Goal: Task Accomplishment & Management: Complete application form

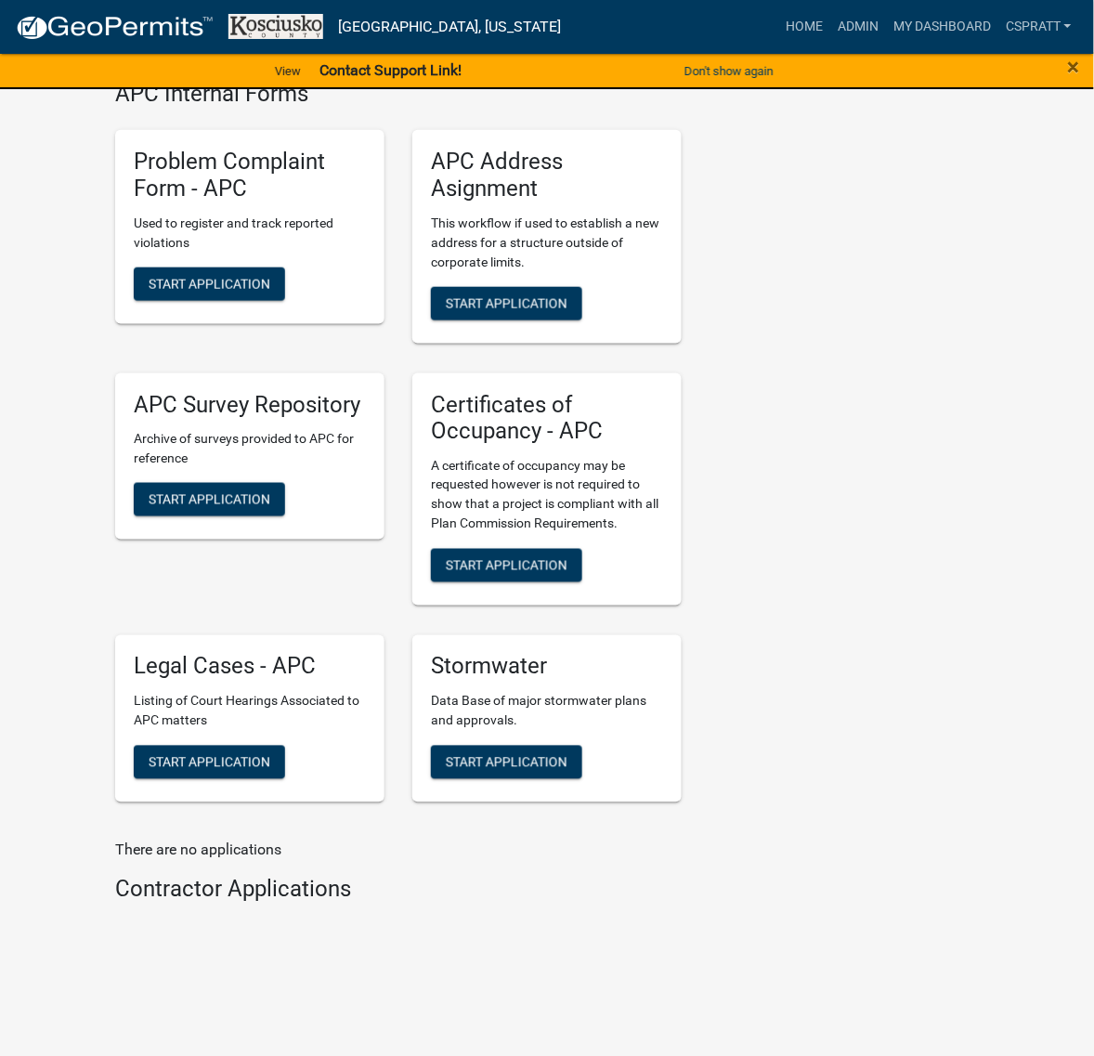
scroll to position [4994, 0]
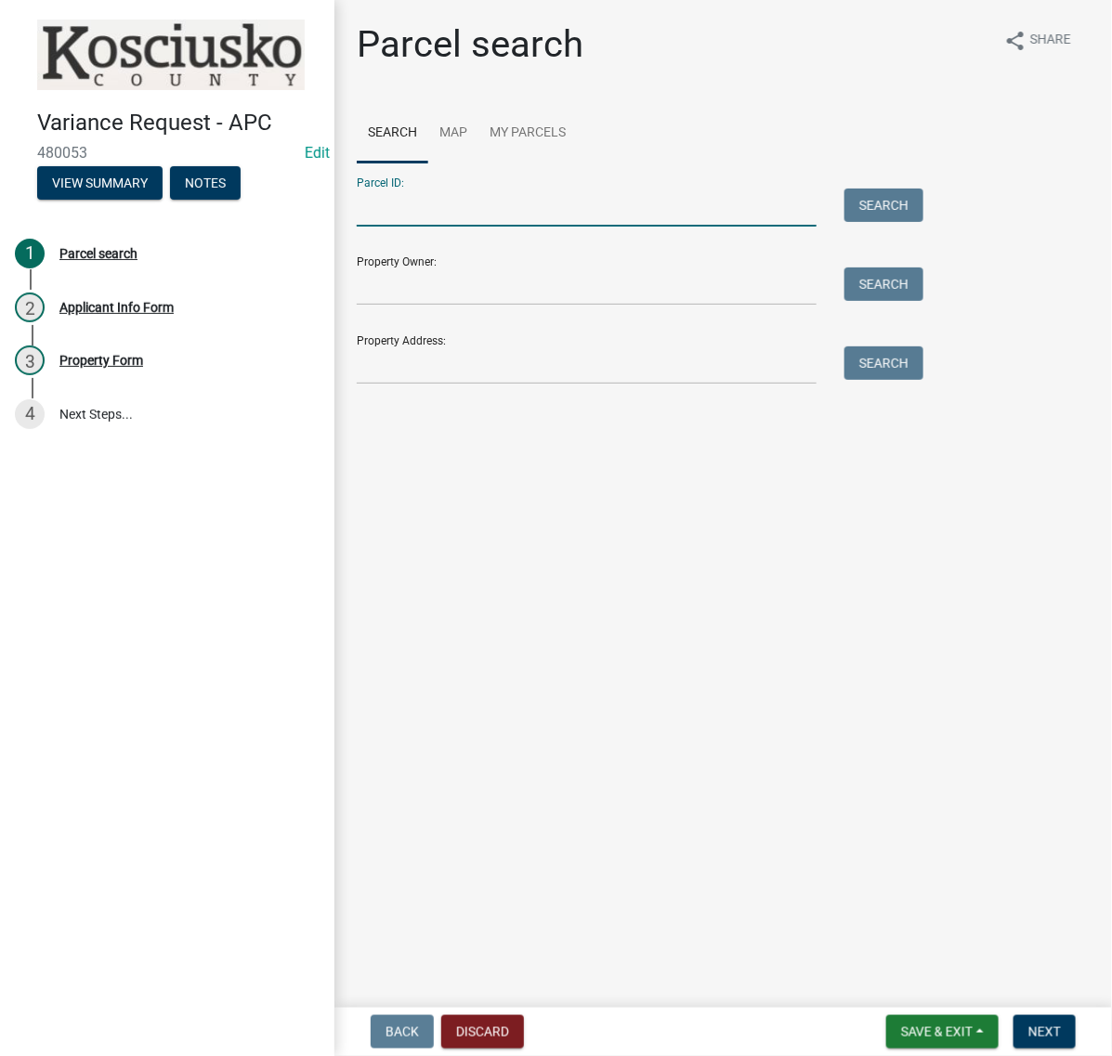
click at [421, 227] on input "Parcel ID:" at bounding box center [587, 208] width 460 height 38
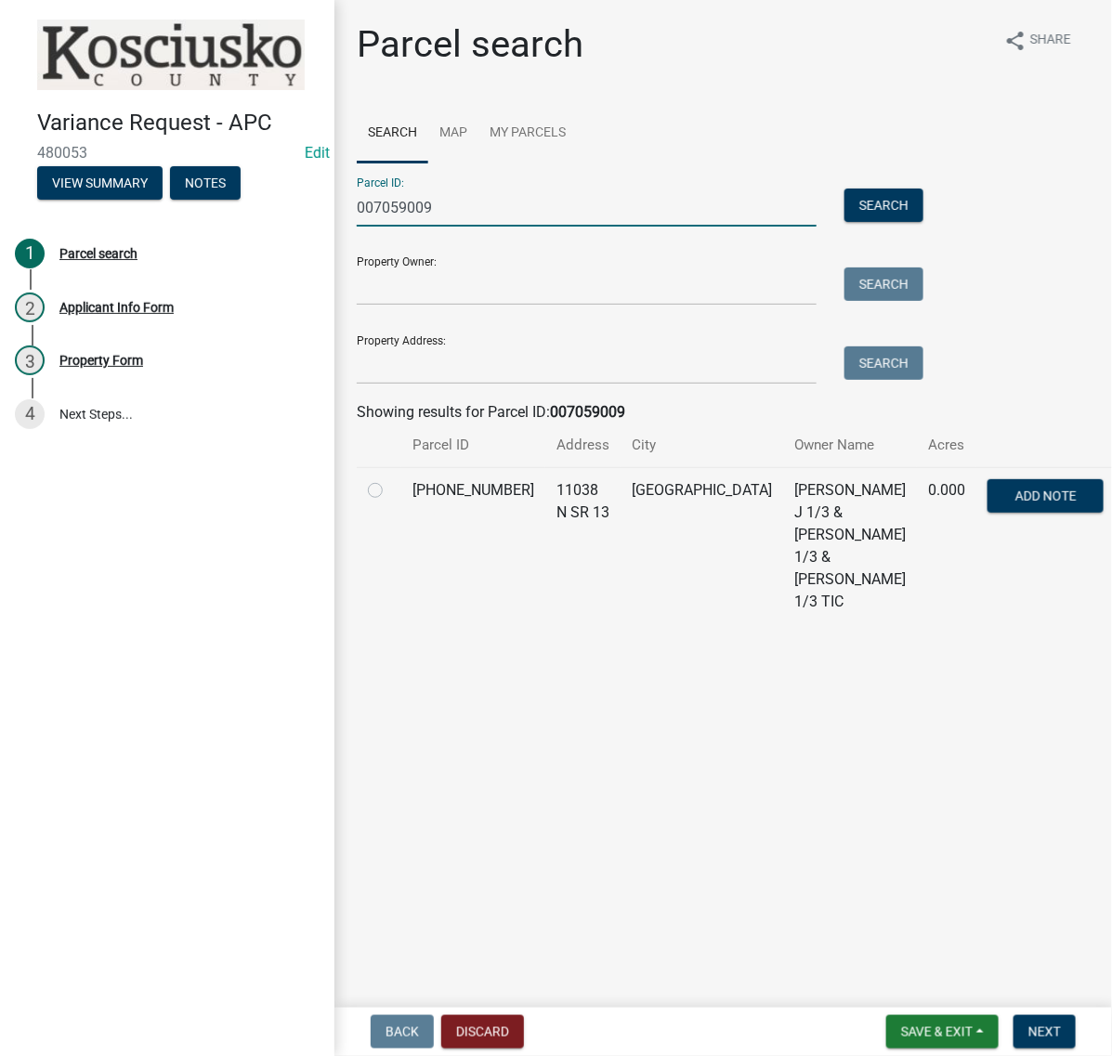
type input "007059009"
click at [390, 479] on label at bounding box center [390, 479] width 0 height 0
click at [390, 491] on input "radio" at bounding box center [396, 485] width 12 height 12
radio input "true"
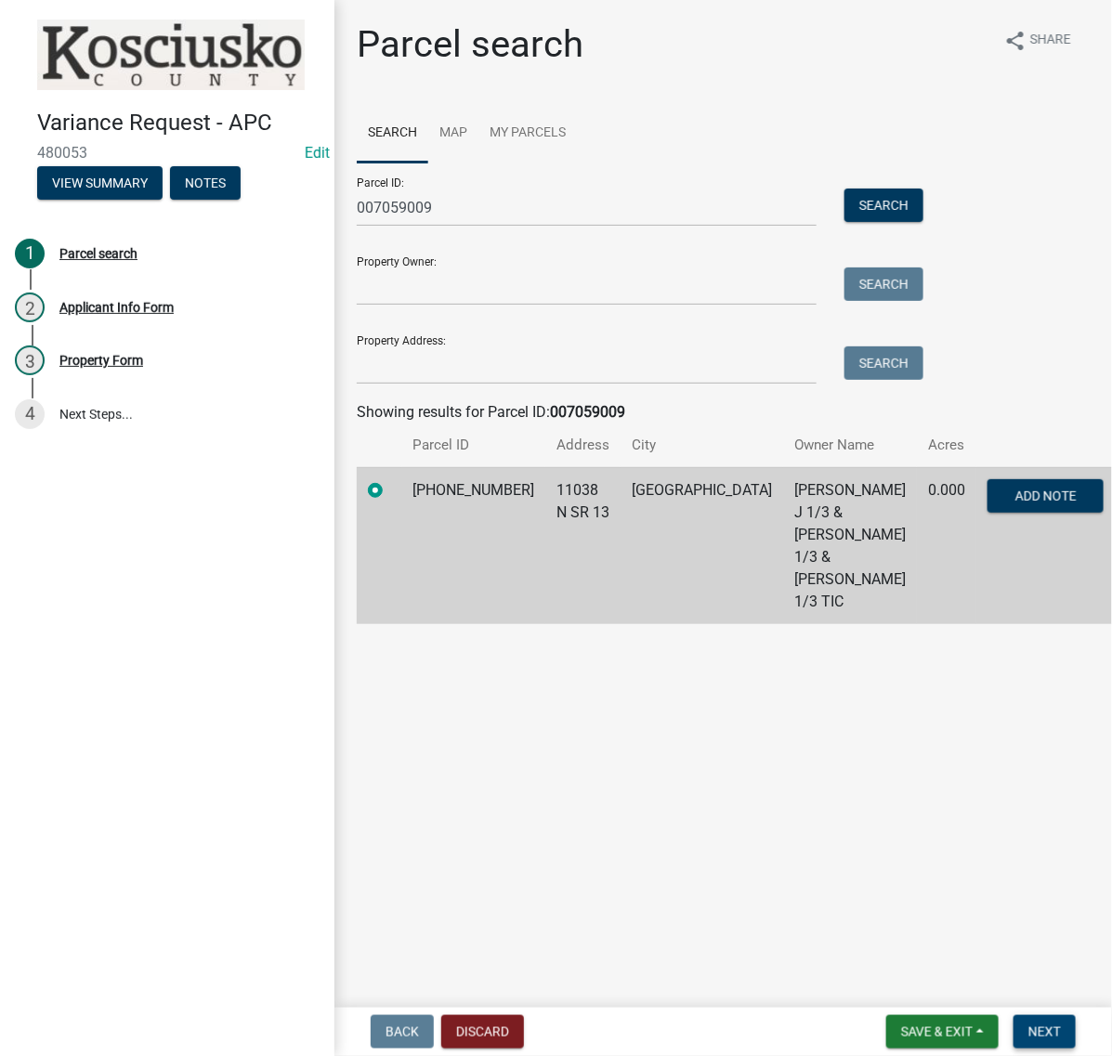
click at [1053, 1023] on button "Next" at bounding box center [1045, 1031] width 62 height 33
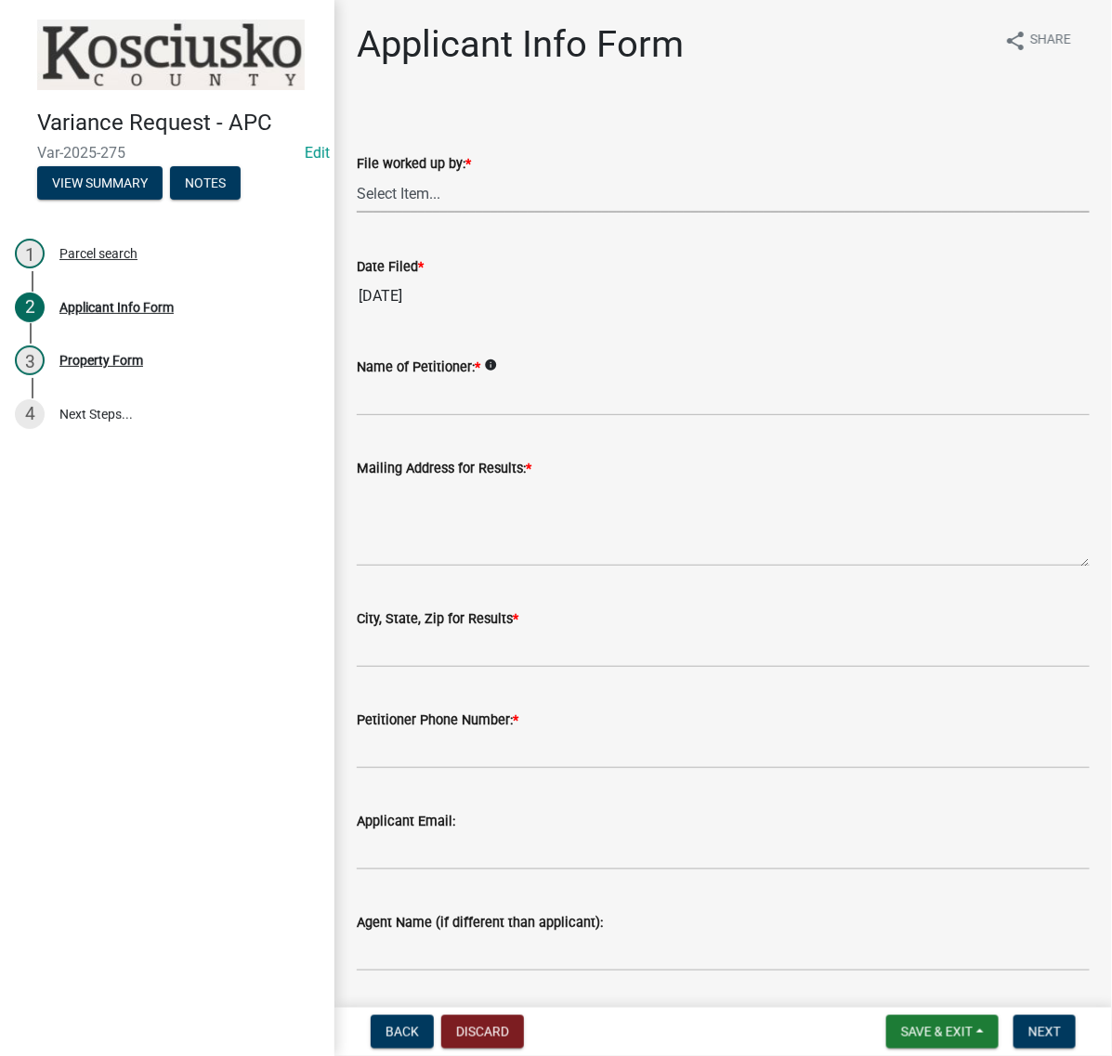
drag, startPoint x: 409, startPoint y: 239, endPoint x: 418, endPoint y: 249, distance: 13.8
click at [410, 213] on select "Select Item... MMS LT AT CS Vacant Vacant" at bounding box center [723, 194] width 733 height 38
click at [362, 213] on select "Select Item... MMS LT AT CS Vacant Vacant" at bounding box center [723, 194] width 733 height 38
select select "c872cdc8-ca01-49f1-a213-e4b05fa58cd2"
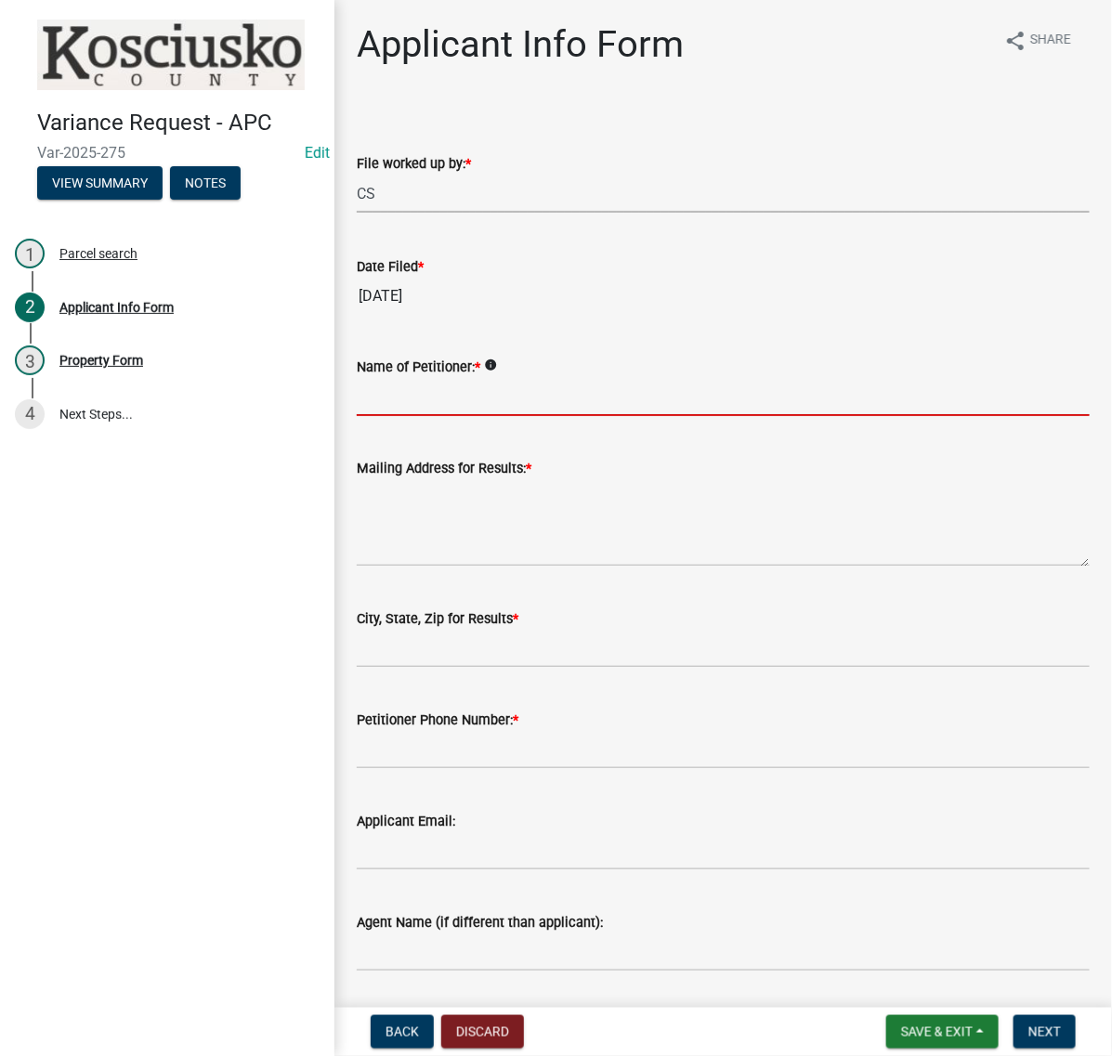
click at [426, 416] on input "Name of Petitioner: *" at bounding box center [723, 397] width 733 height 38
type input "b"
type input "BRAD, CARLY & ALLISON WEBB"
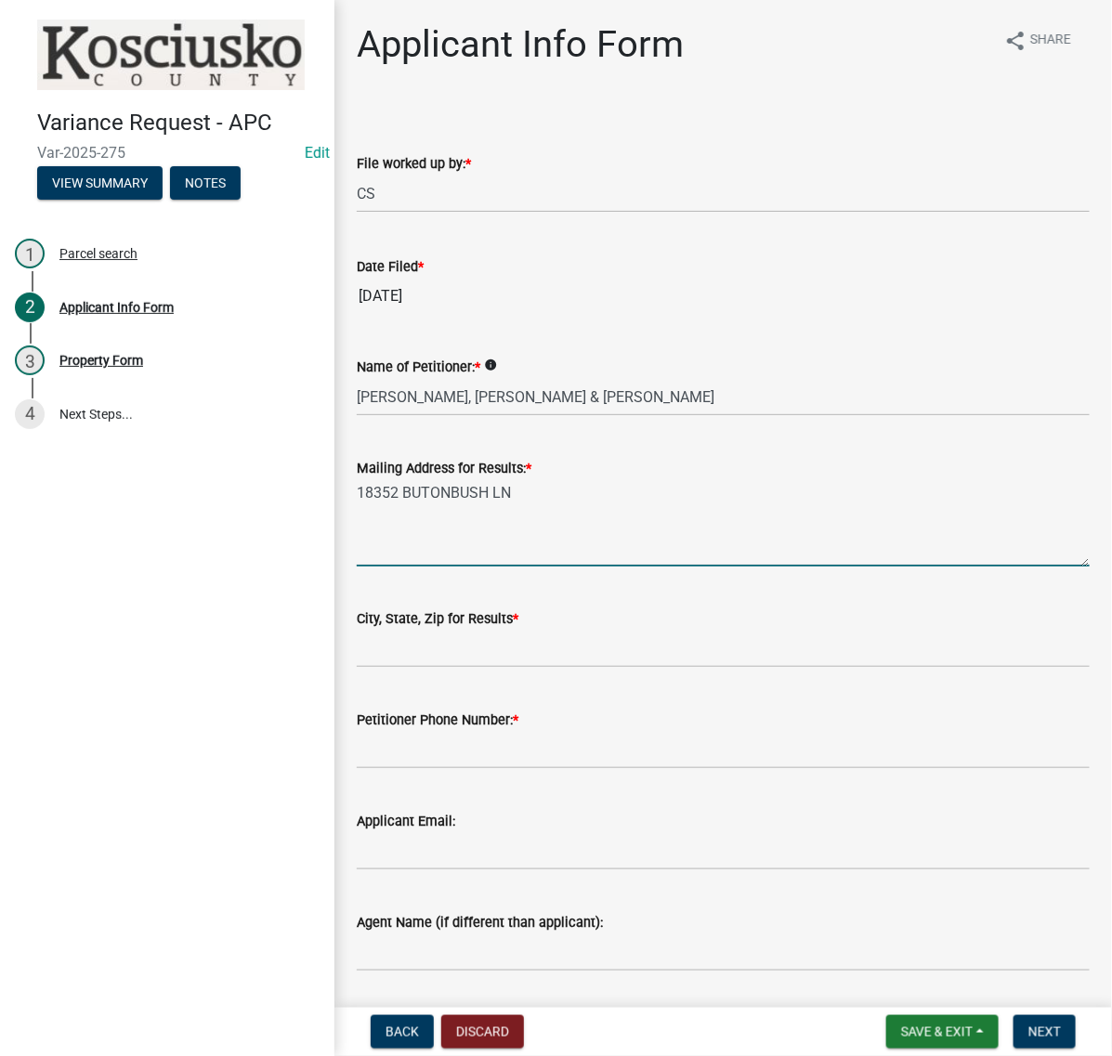
type textarea "18352 BUTONBUSH LN"
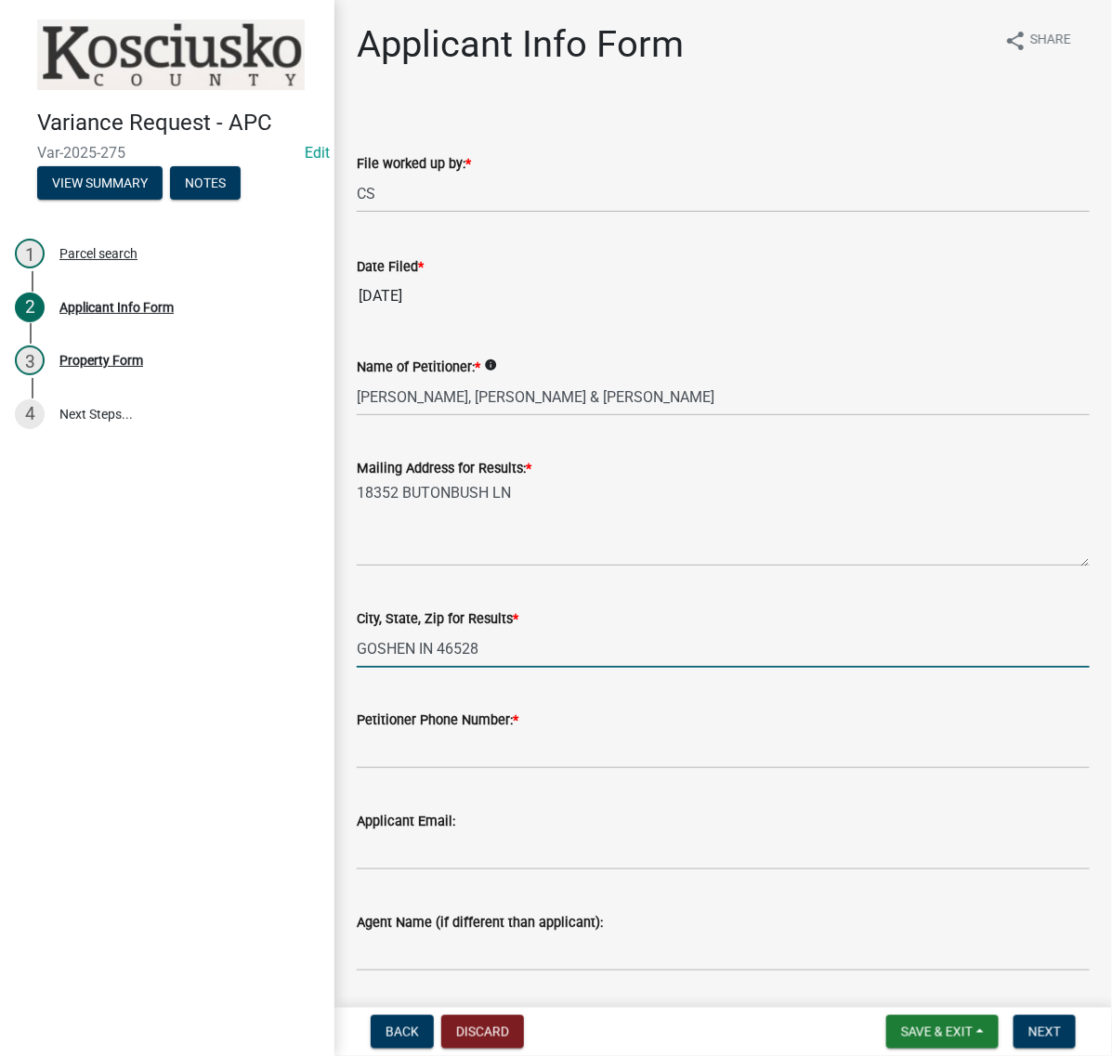
type input "GOSHEN IN 46528"
click at [427, 769] on input "Petitioner Phone Number: *" at bounding box center [723, 750] width 733 height 38
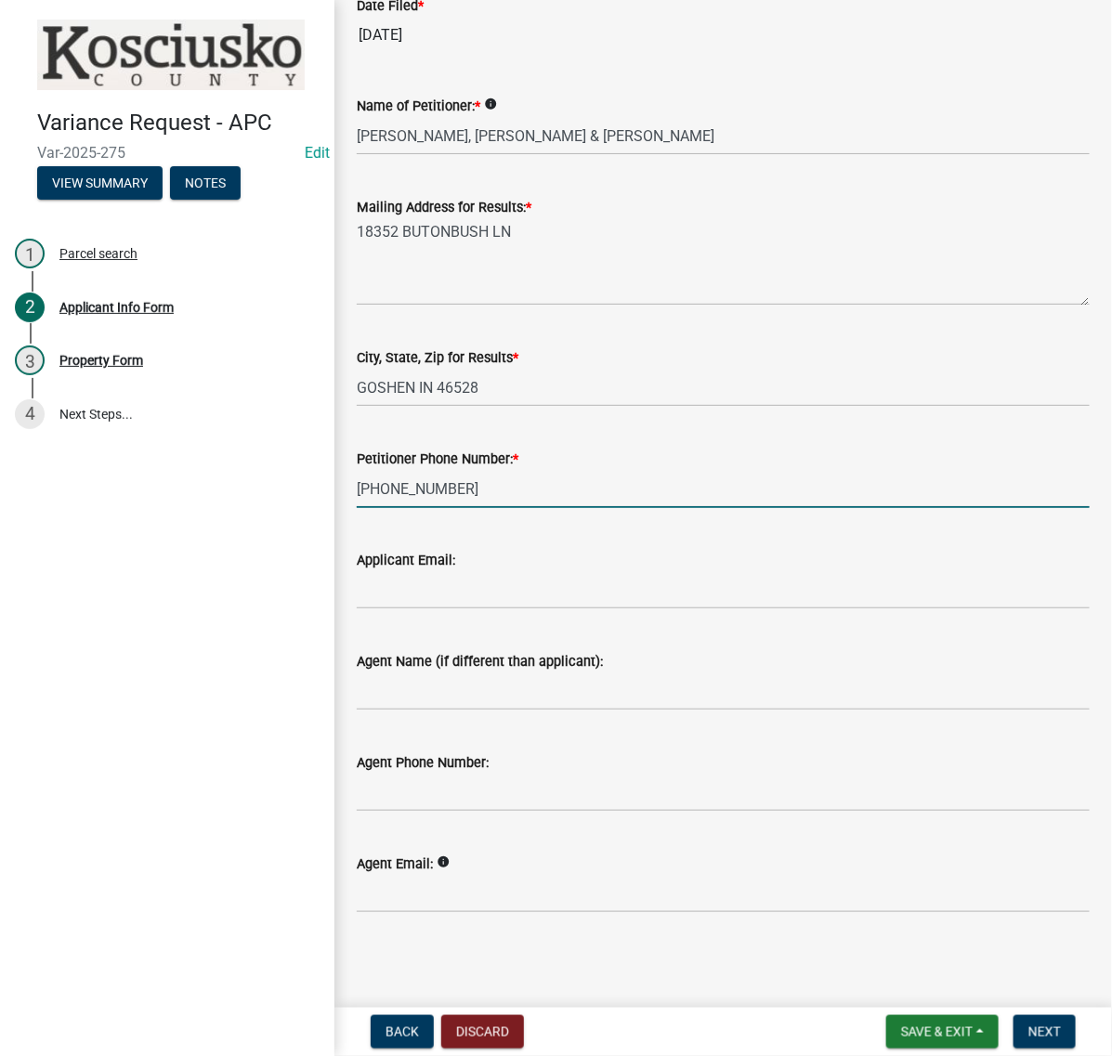
scroll to position [558, 0]
type input "574-238-8404"
click at [401, 666] on wm-data-entity-input "Agent Name (if different than applicant):" at bounding box center [723, 674] width 733 height 101
click at [397, 673] on input "Agent Name (if different than applicant):" at bounding box center [723, 692] width 733 height 38
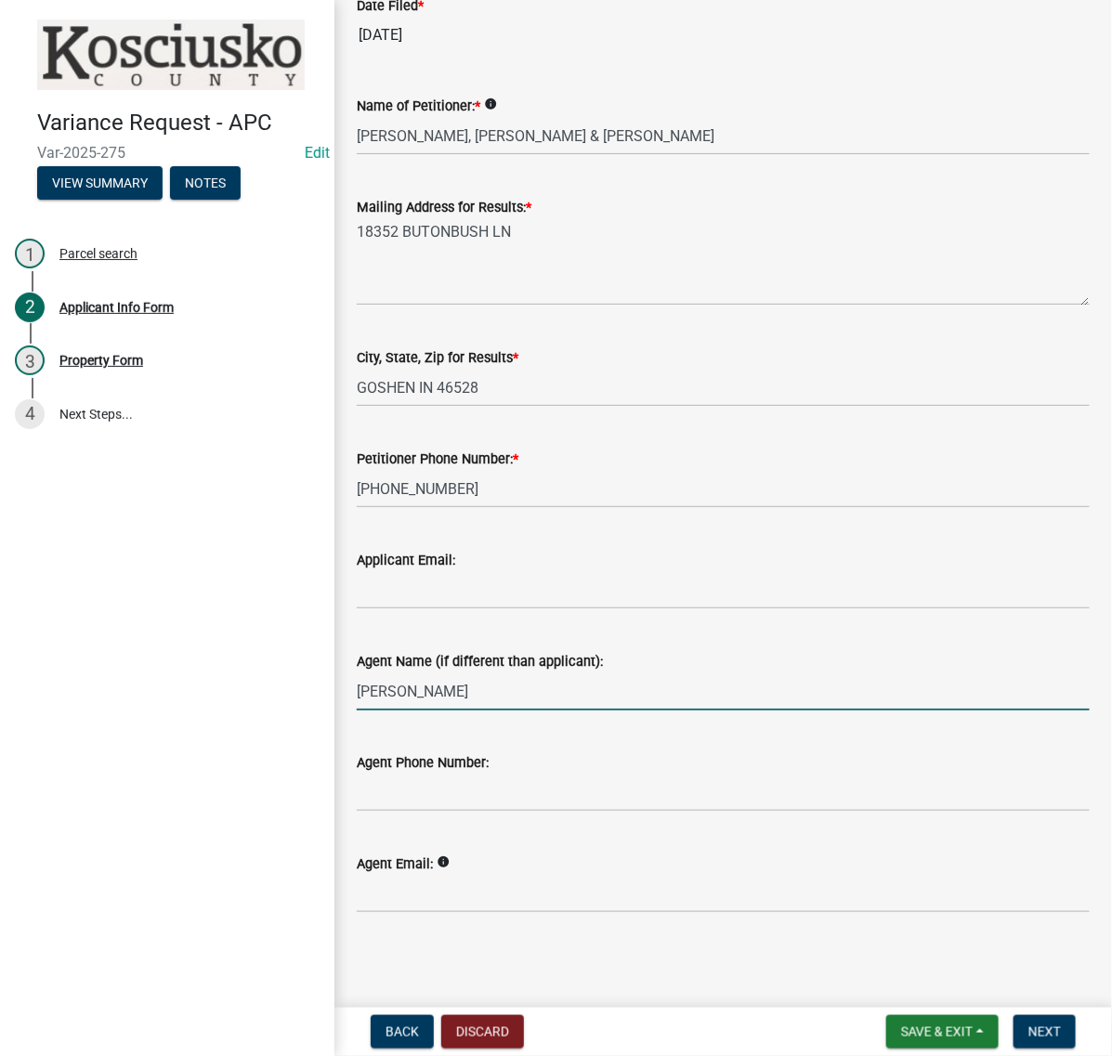
type input "THOMAS BURNWORTH"
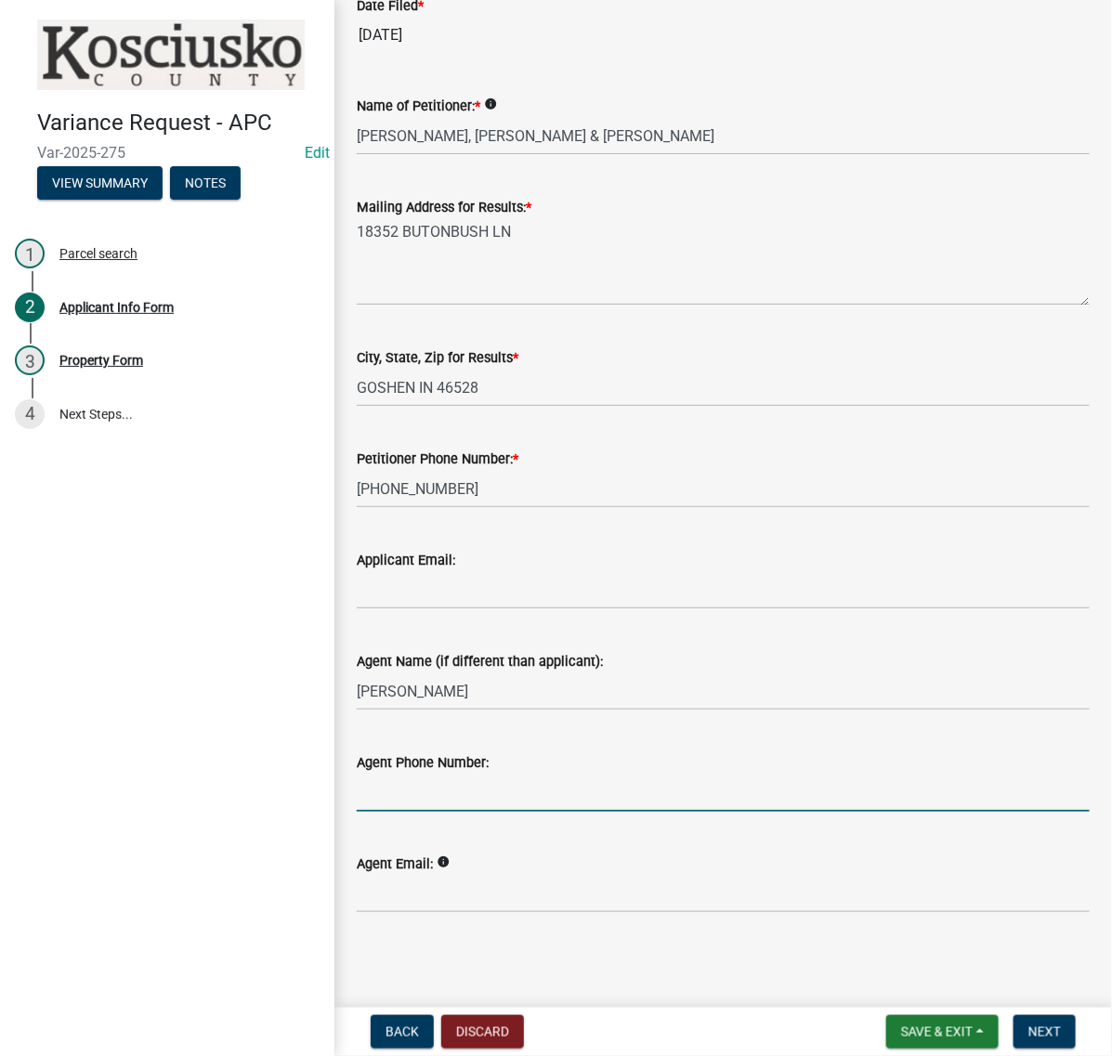
click at [365, 778] on input "Agent Phone Number:" at bounding box center [723, 793] width 733 height 38
type input "574-529-1941"
click at [1042, 1025] on span "Next" at bounding box center [1044, 1032] width 33 height 15
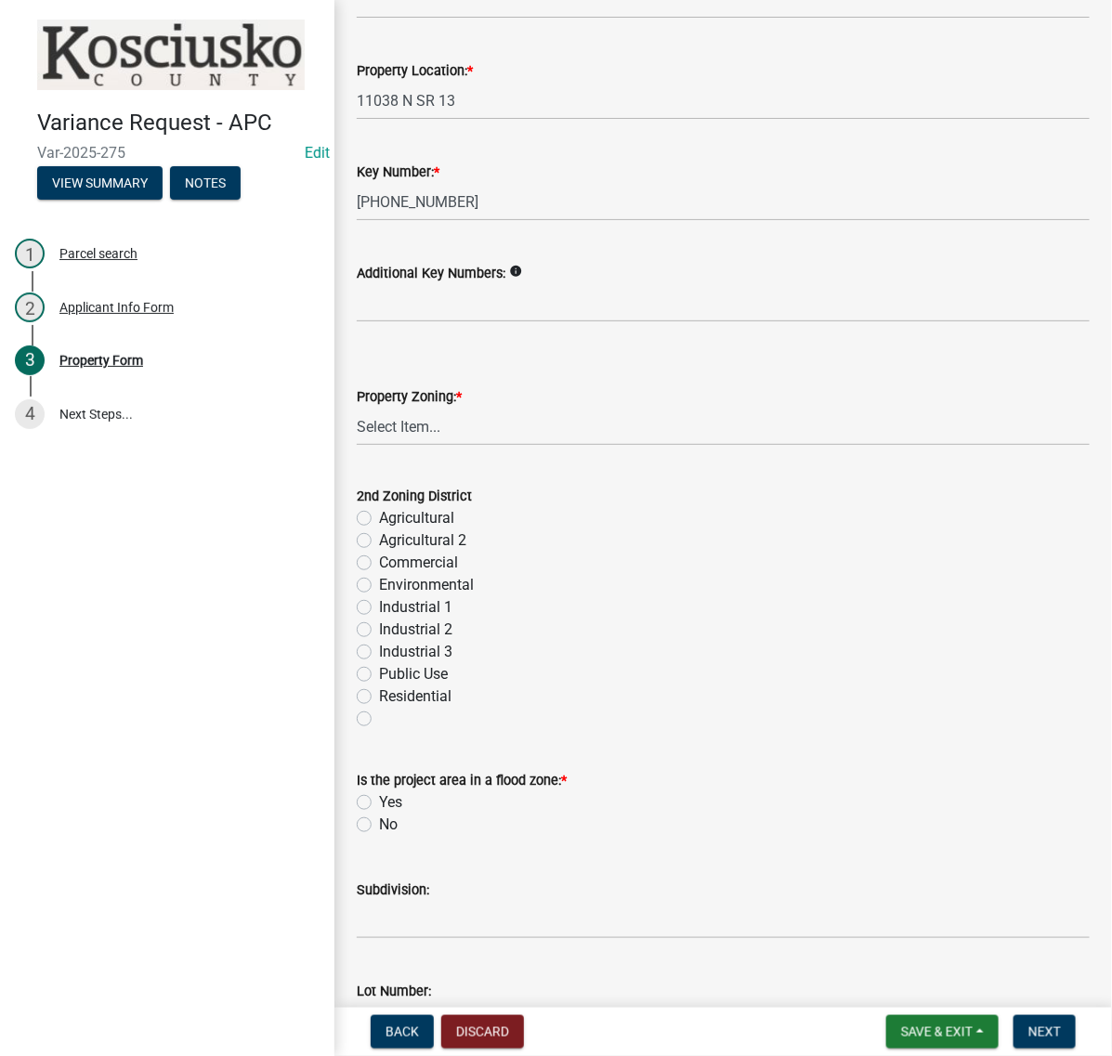
scroll to position [465, 0]
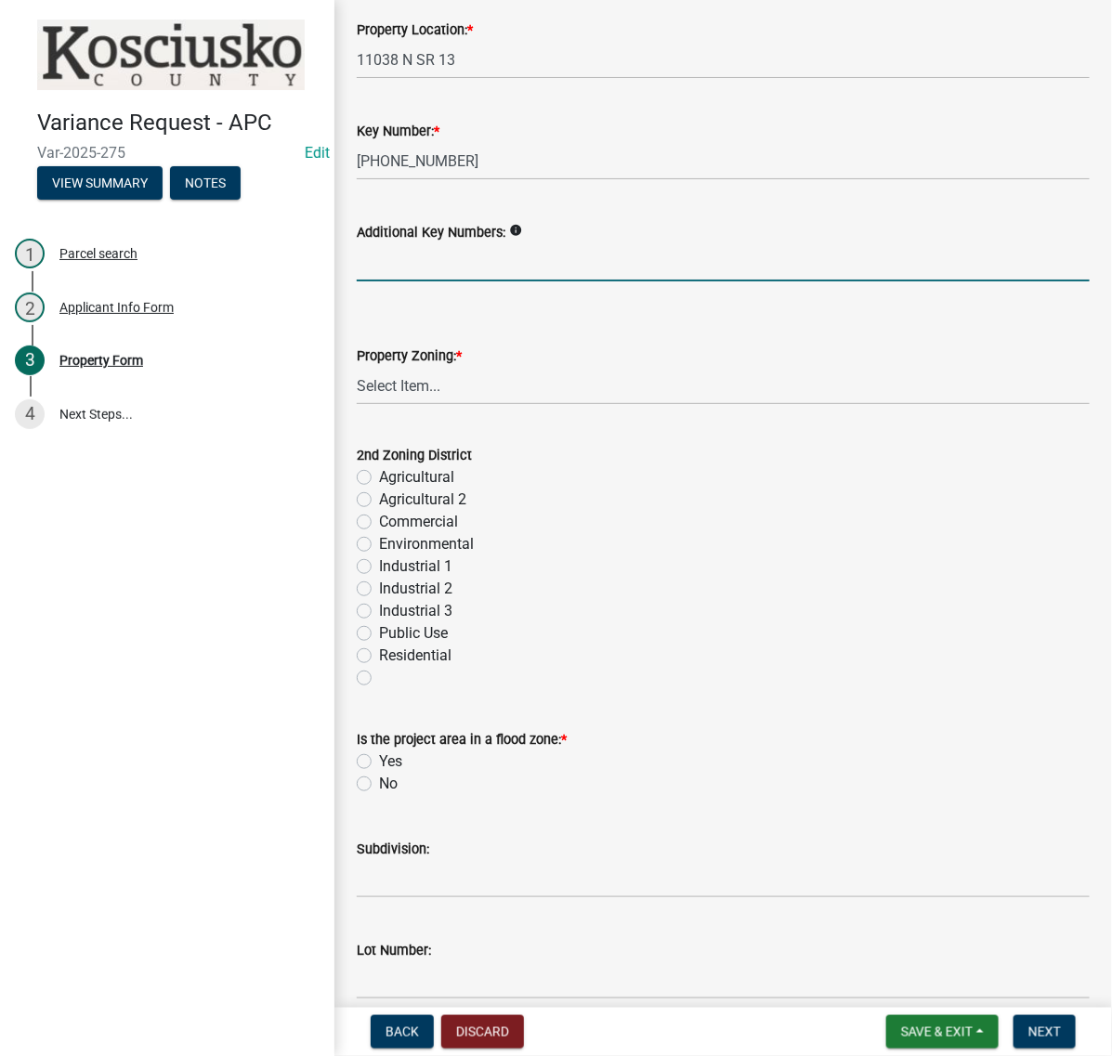
click at [444, 282] on input "Additional Key Numbers:" at bounding box center [723, 262] width 733 height 38
click at [421, 282] on input "Additional Key Numbers:" at bounding box center [723, 262] width 733 height 38
type input "[PHONE_NUMBER]"
click at [427, 405] on select "Select Item... Agricultural Agricultural 2 Commercial Environmental Industrial …" at bounding box center [723, 386] width 733 height 38
click at [362, 405] on select "Select Item... Agricultural Agricultural 2 Commercial Environmental Industrial …" at bounding box center [723, 386] width 733 height 38
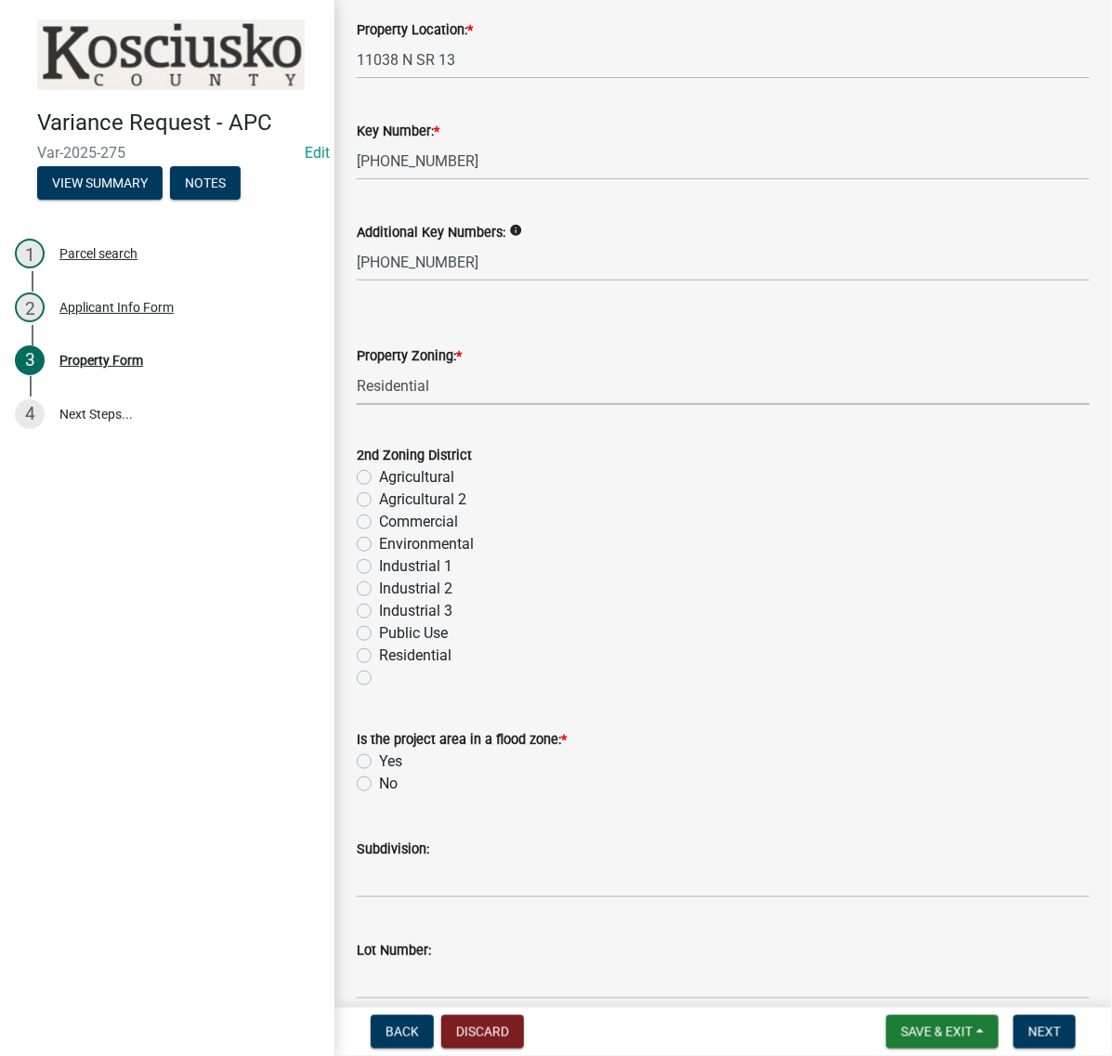
select select "1146270b-2111-4e23-bf7f-74ce85cf7041"
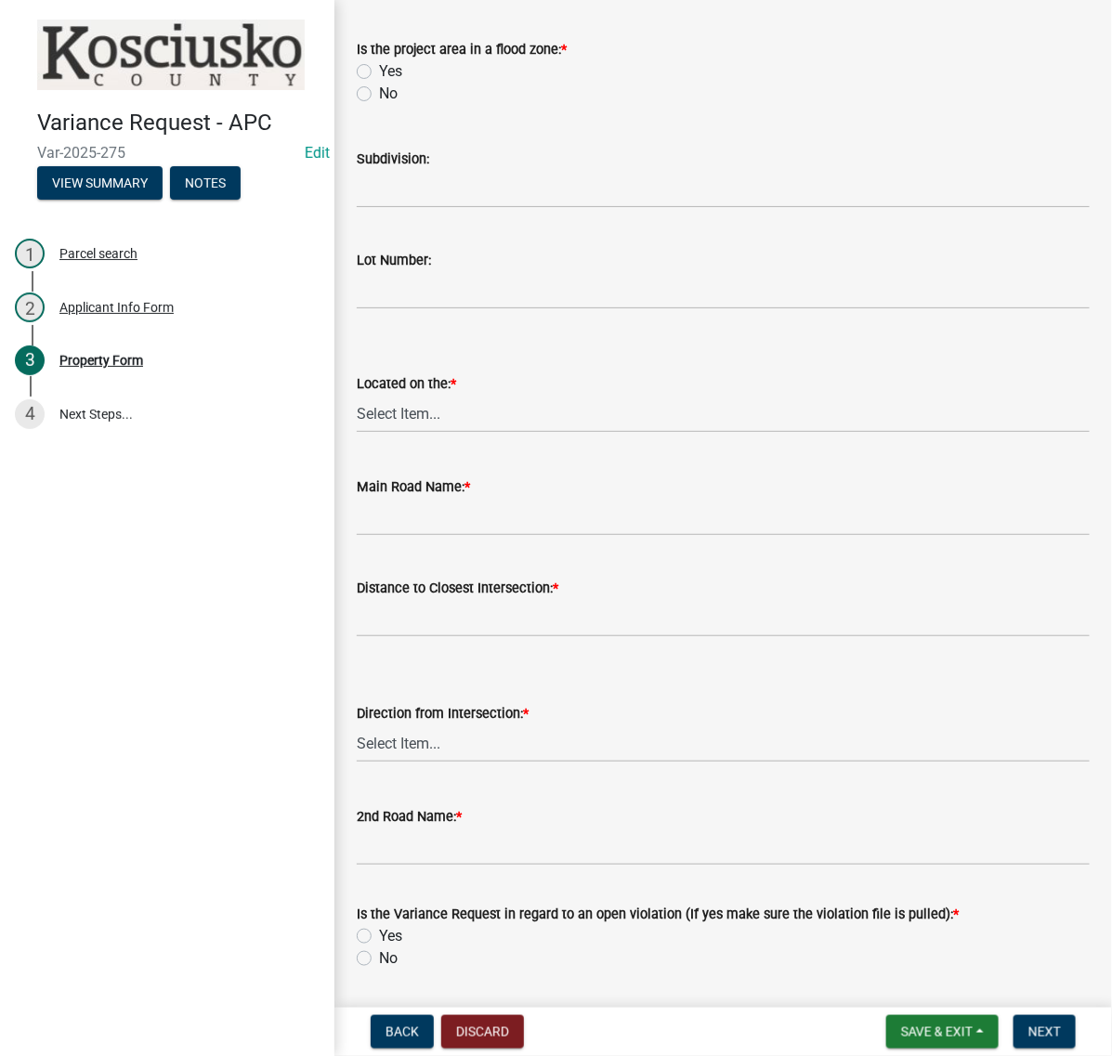
scroll to position [1161, 0]
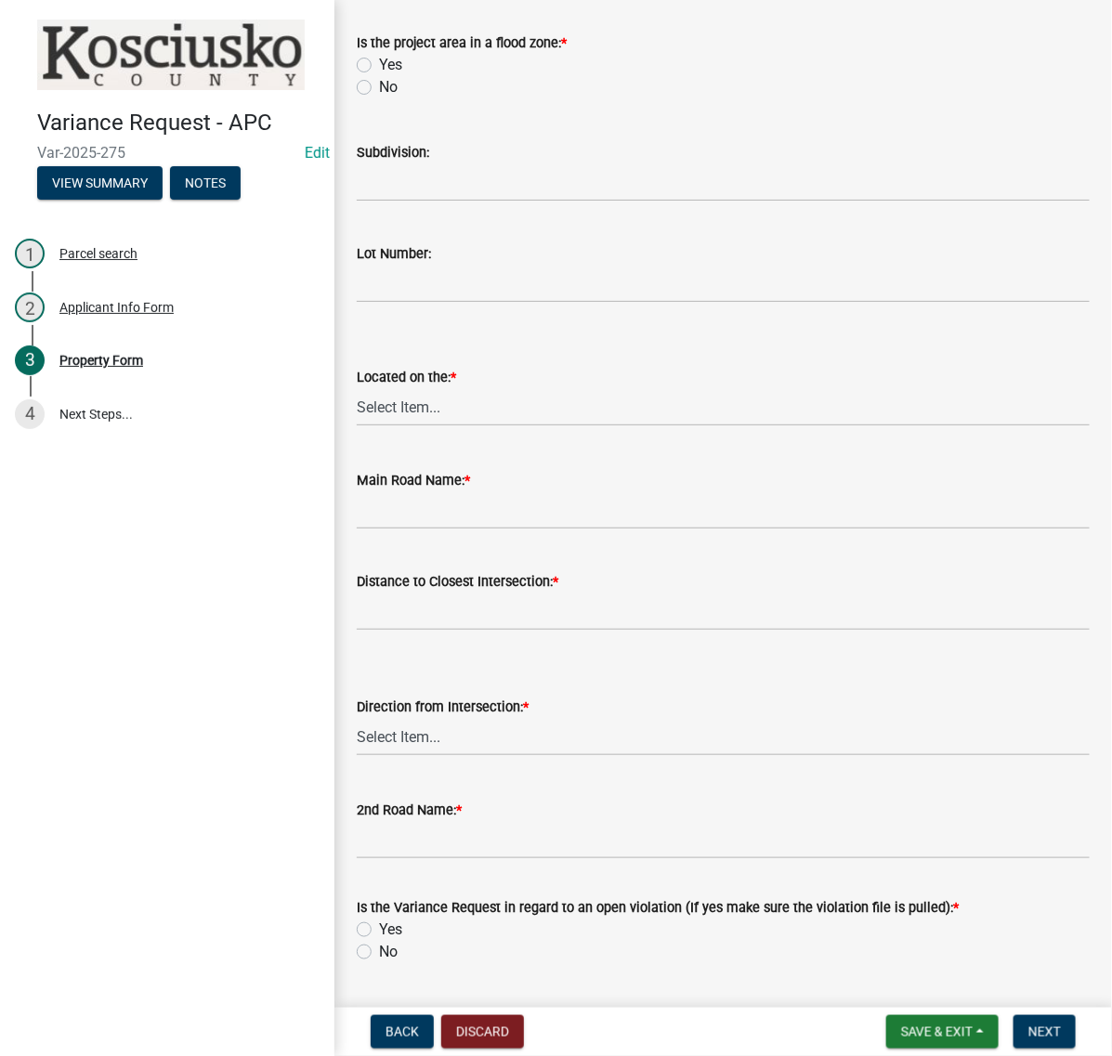
click at [379, 98] on label "No" at bounding box center [388, 87] width 19 height 22
click at [379, 88] on input "No" at bounding box center [385, 82] width 12 height 12
radio input "true"
click at [419, 202] on input "Subdivision:" at bounding box center [723, 183] width 733 height 38
type input "[PERSON_NAME] & BLANCHARDS IDEAL BEACH"
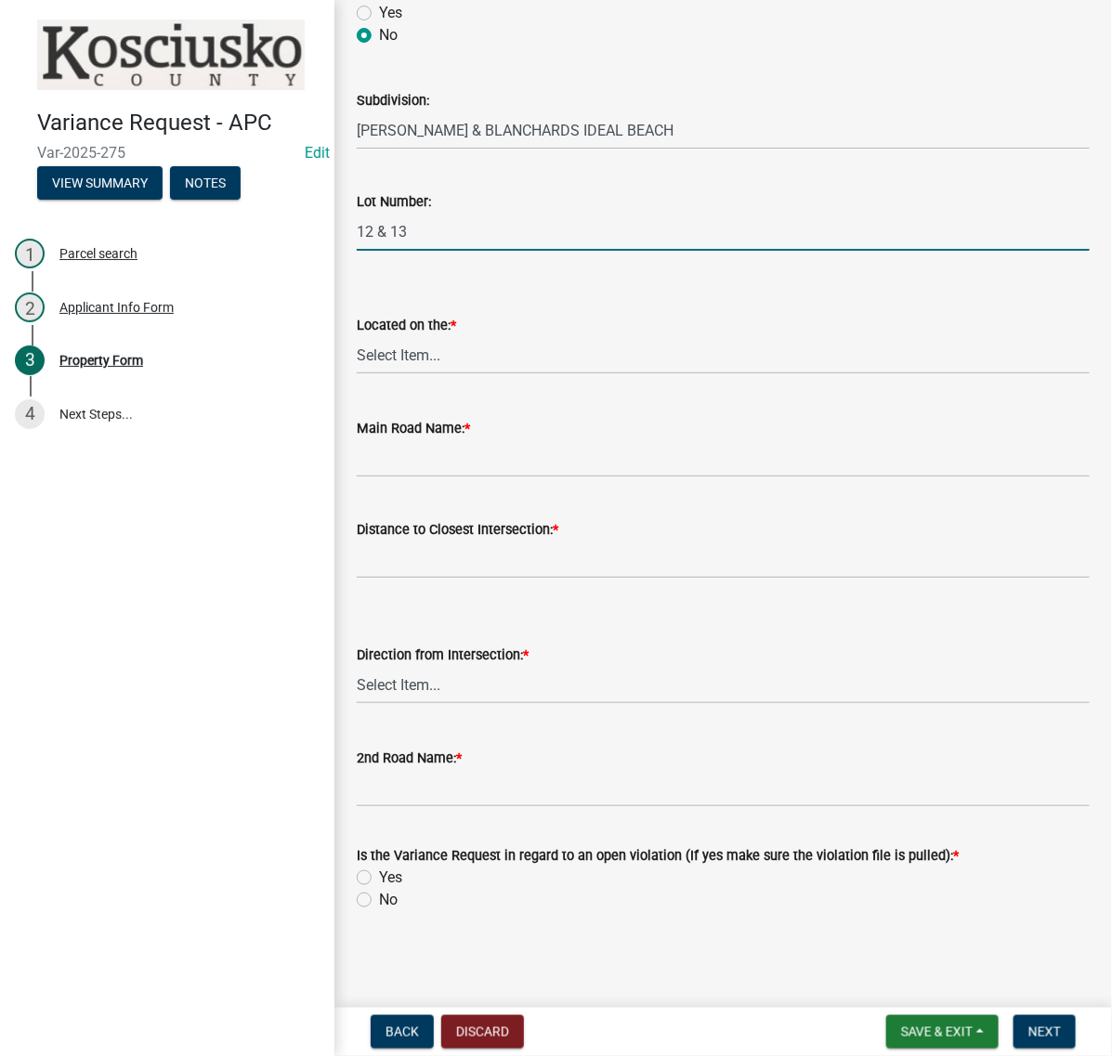
scroll to position [1394, 0]
type input "12 & 13"
click at [444, 374] on select "Select Item... North Northeast Northwest South Southeast Southwest West East" at bounding box center [723, 355] width 733 height 38
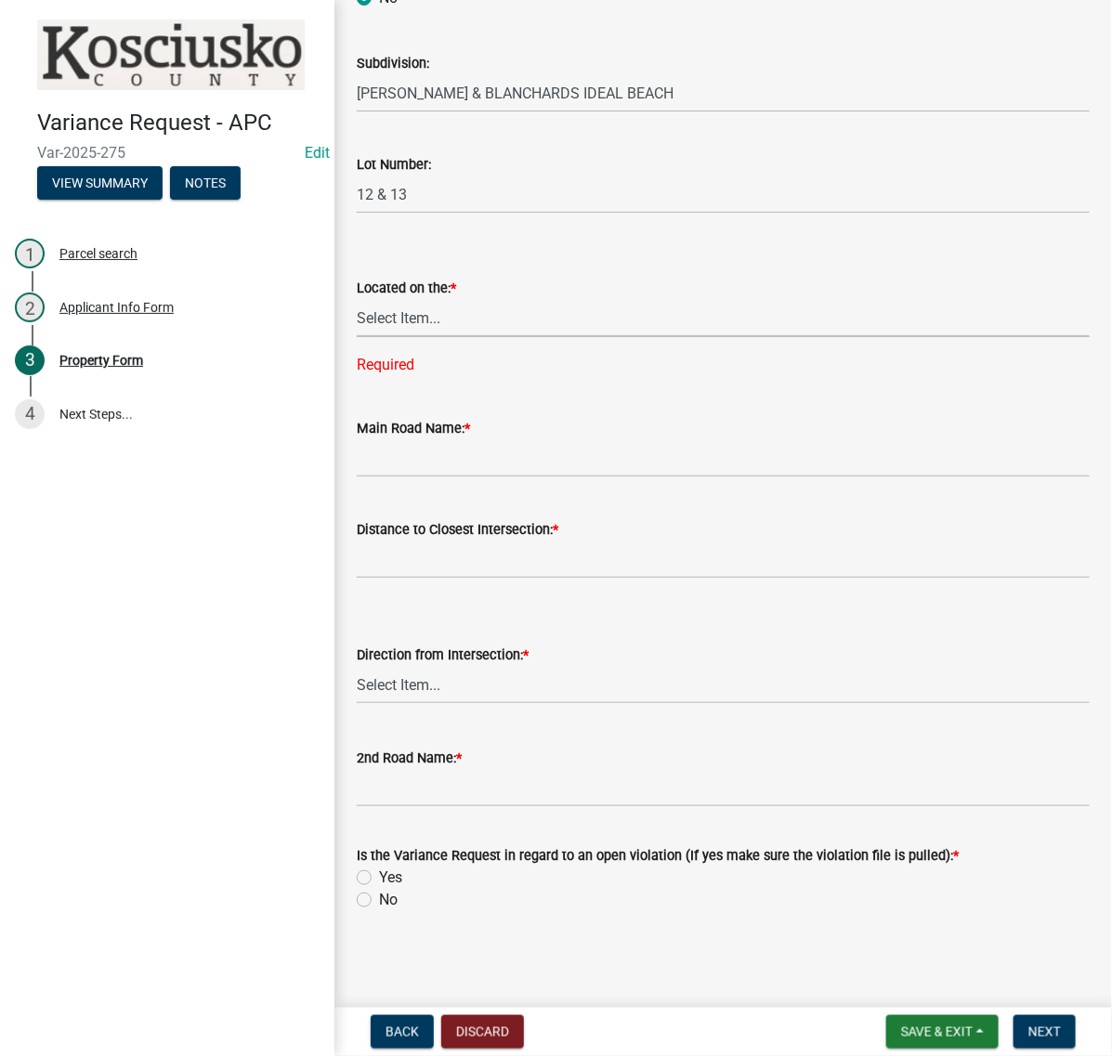
click at [441, 337] on select "Select Item... North Northeast Northwest South Southeast Southwest West East" at bounding box center [723, 318] width 733 height 38
click at [362, 337] on select "Select Item... North Northeast Northwest South Southeast Southwest West East" at bounding box center [723, 318] width 733 height 38
select select "8b1f3daa-bfc5-44b2-8a32-1c0ecfec0e82"
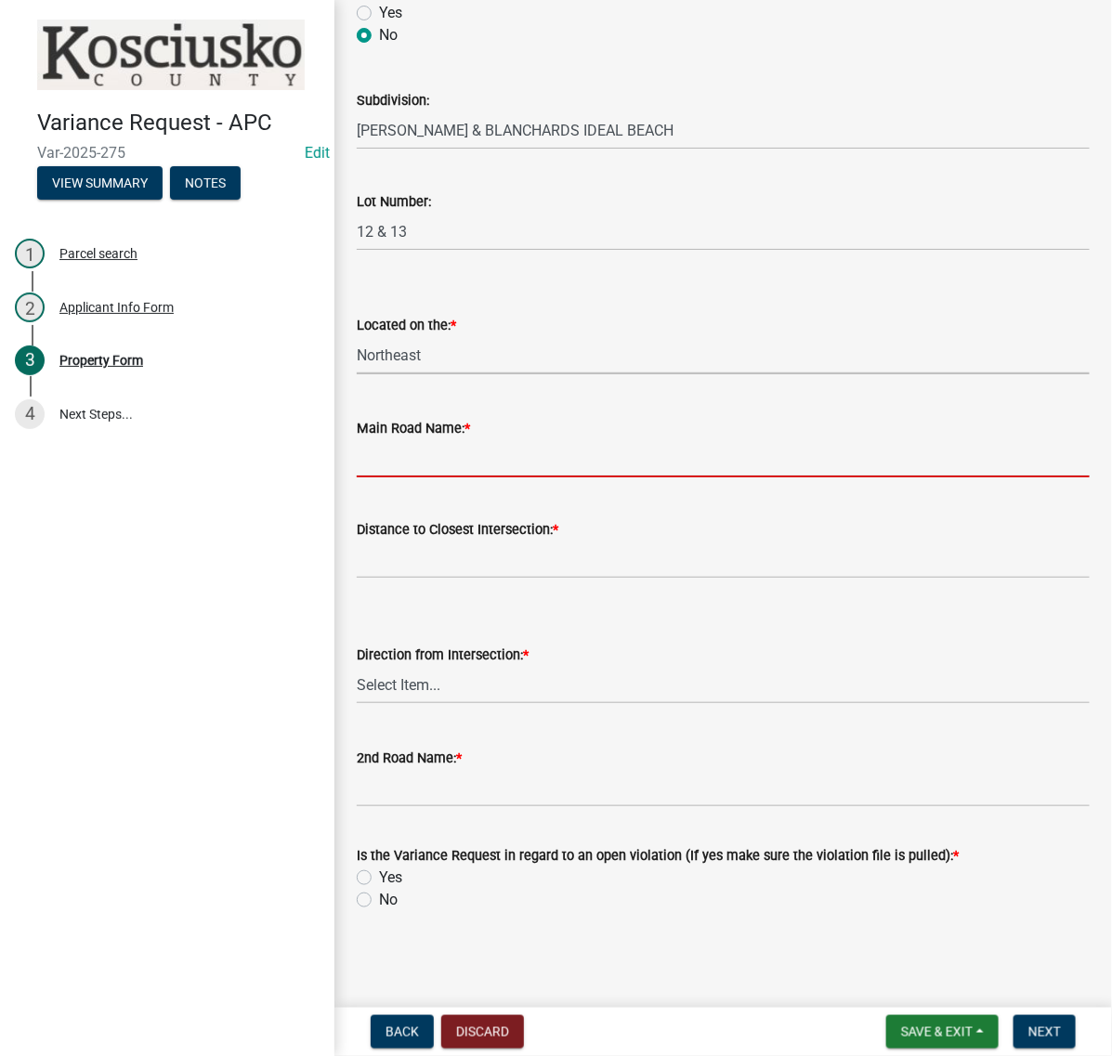
click at [433, 478] on input "Main Road Name: *" at bounding box center [723, 458] width 733 height 38
type input "SR 13"
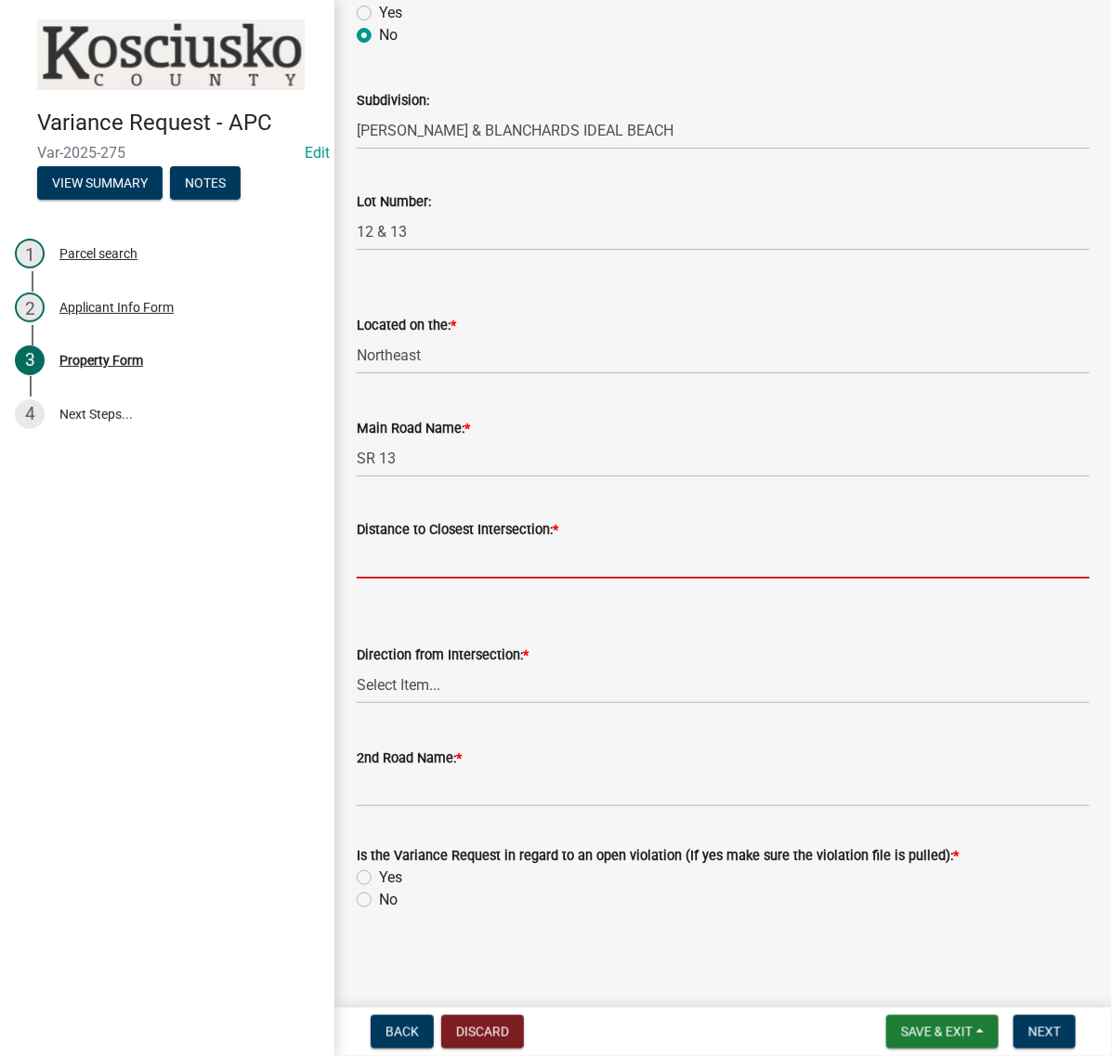
click at [462, 579] on input "text" at bounding box center [723, 560] width 733 height 38
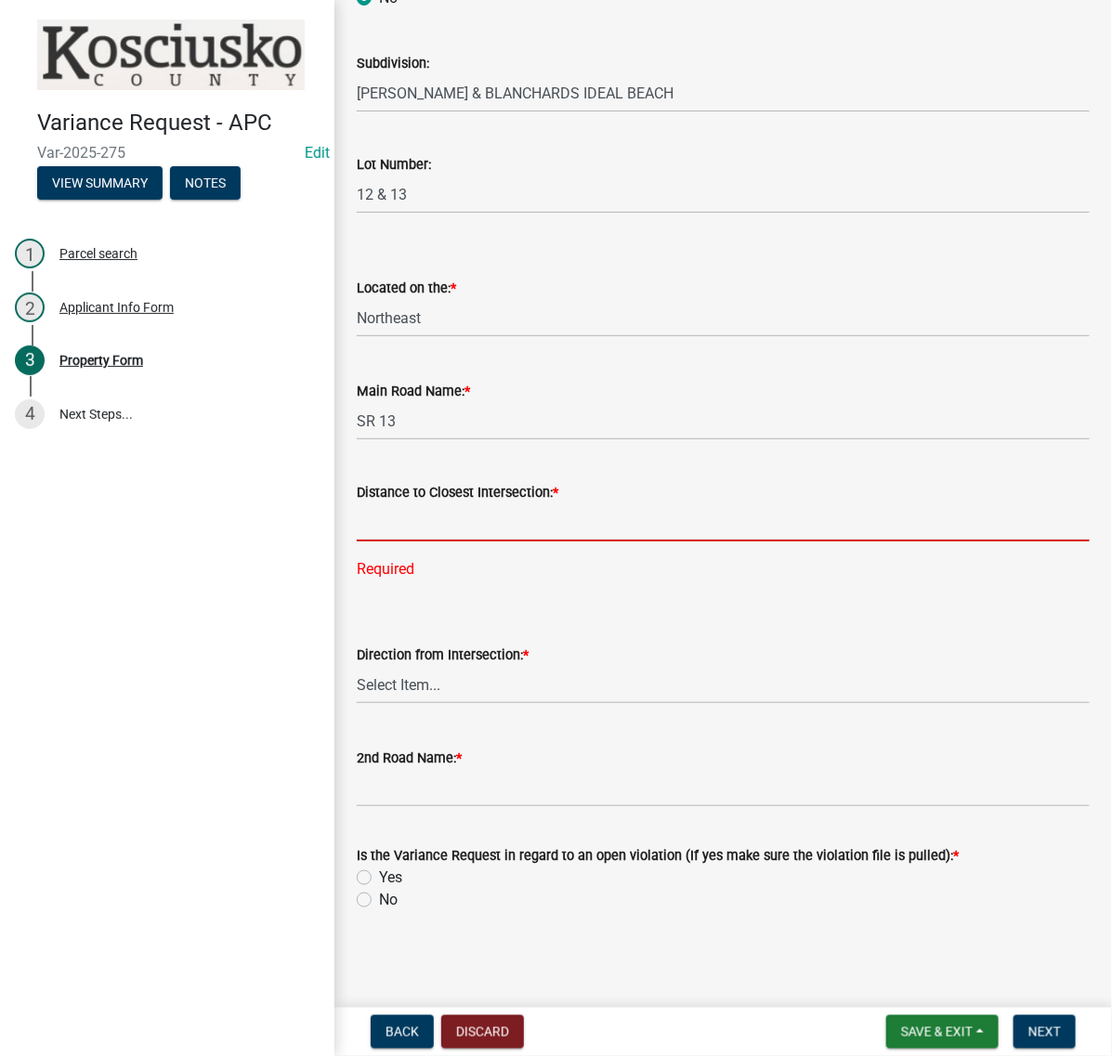
click at [429, 542] on input "text" at bounding box center [723, 523] width 733 height 38
click at [395, 542] on input "text" at bounding box center [723, 523] width 733 height 38
type input "326"
click at [421, 661] on wm-data-entity-input "Direction from Intersection: * Select Item... North Northeast Northwest South S…" at bounding box center [723, 658] width 733 height 125
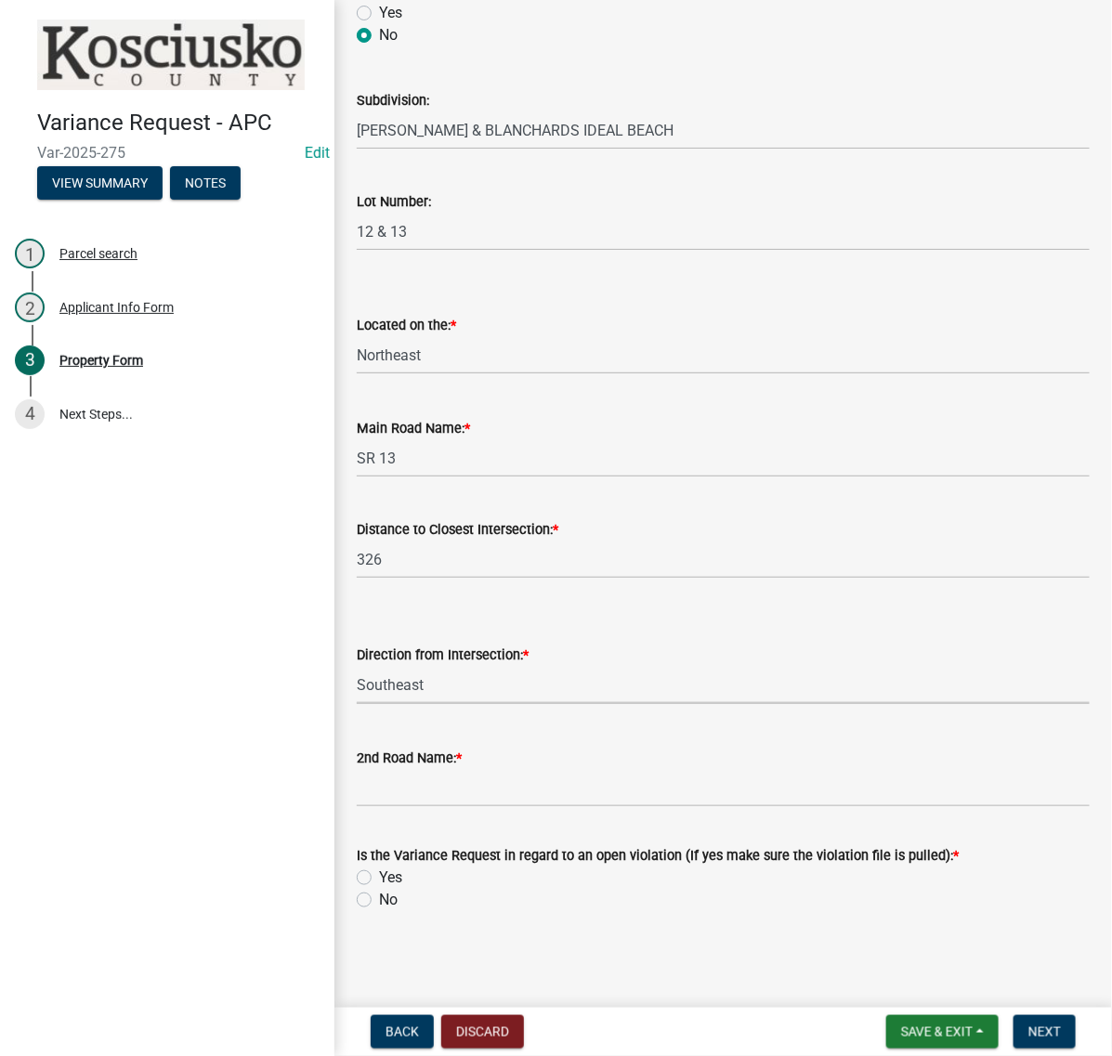
click at [362, 666] on select "Select Item... North Northeast Northwest South Southeast Southwest East West" at bounding box center [723, 685] width 733 height 38
select select "6262b9f4-ad5b-4c62-bf4b-42add81a0232"
click at [402, 769] on input "2nd Road Name: *" at bounding box center [723, 788] width 733 height 38
type input "WACO DR"
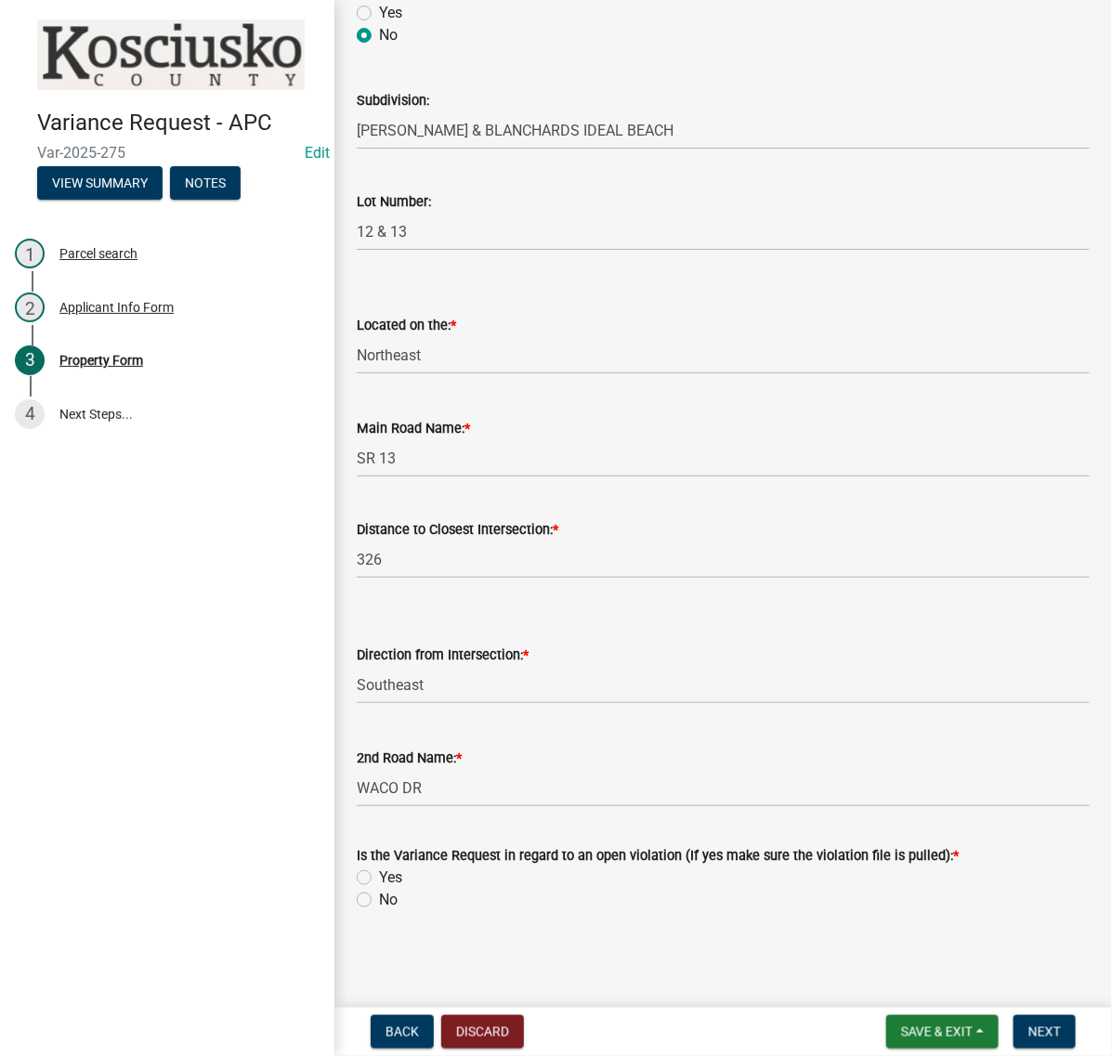
click at [379, 892] on label "No" at bounding box center [388, 900] width 19 height 22
click at [379, 892] on input "No" at bounding box center [385, 895] width 12 height 12
radio input "true"
click at [1014, 1018] on button "Next" at bounding box center [1045, 1031] width 62 height 33
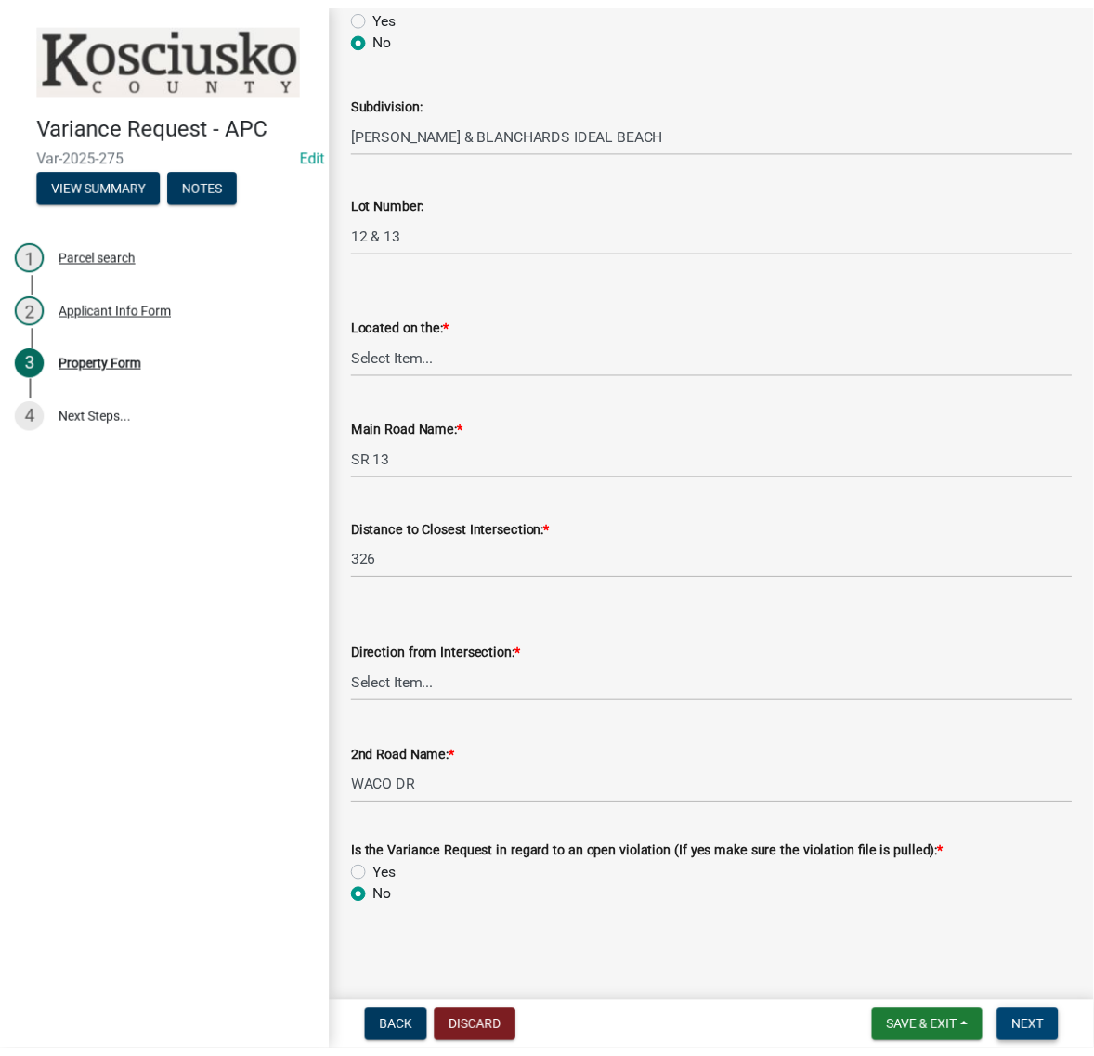
scroll to position [0, 0]
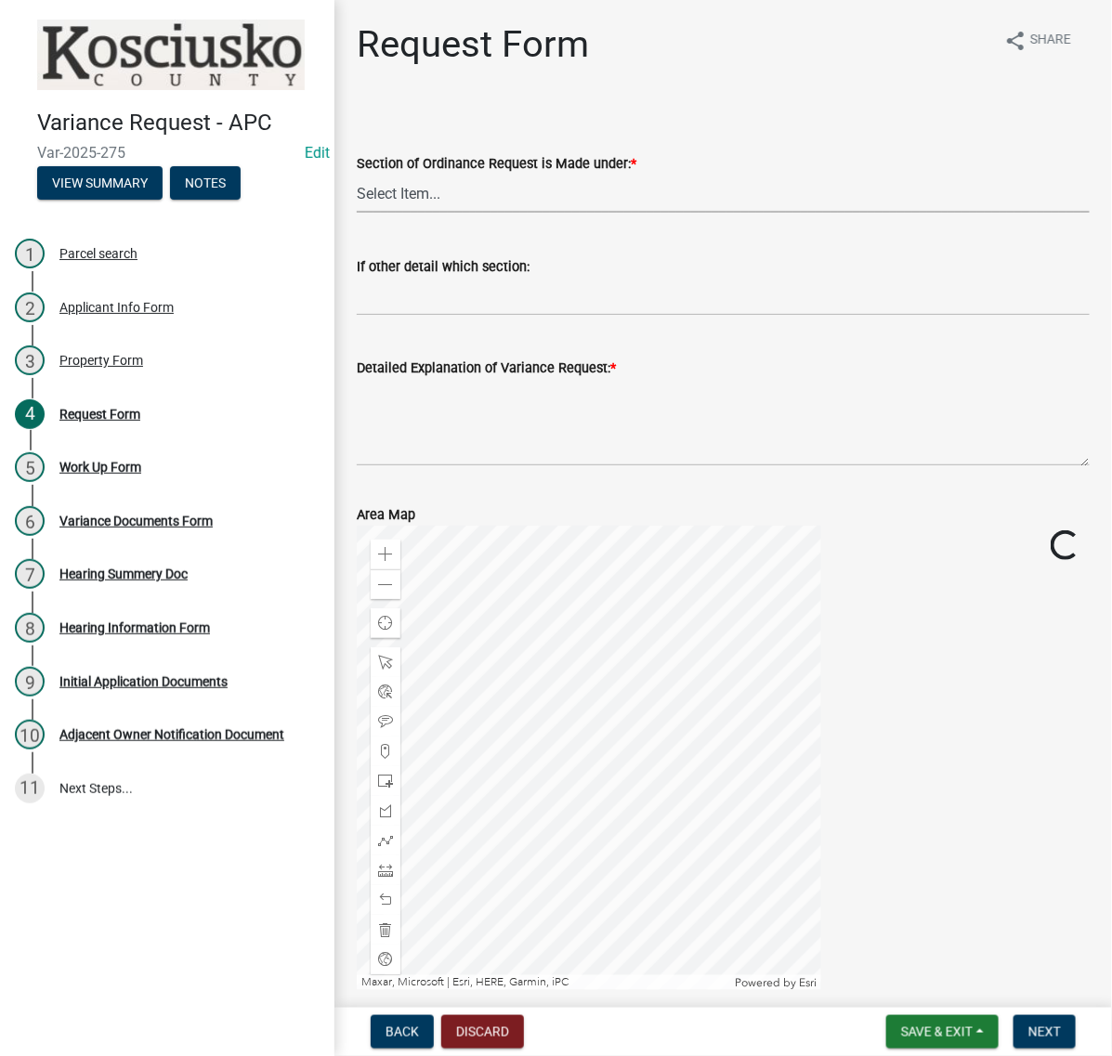
click at [494, 213] on select "Select Item... 2.10 I1 Criteria 2.11 I2 Criteria I3 Criteria 2.15 Lot and Yard …" at bounding box center [723, 194] width 733 height 38
click at [362, 213] on select "Select Item... 2.10 I1 Criteria 2.11 I2 Criteria I3 Criteria 2.15 Lot and Yard …" at bounding box center [723, 194] width 733 height 38
select select "77eb12f8-2a64-4a31-bfec-9b00716b2165"
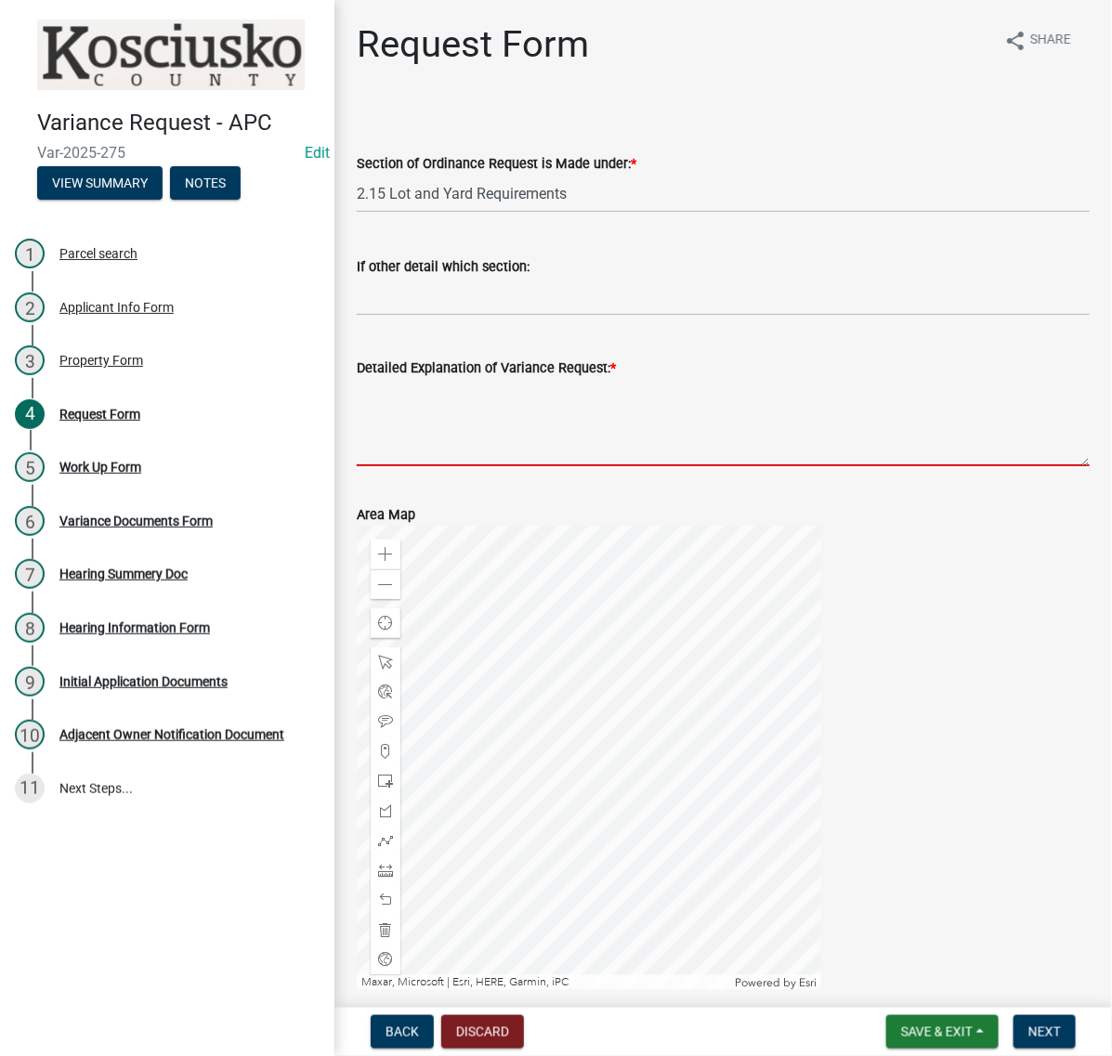
click at [434, 466] on textarea "Detailed Explanation of Variance Request: *" at bounding box center [723, 422] width 733 height 87
type textarea "T"
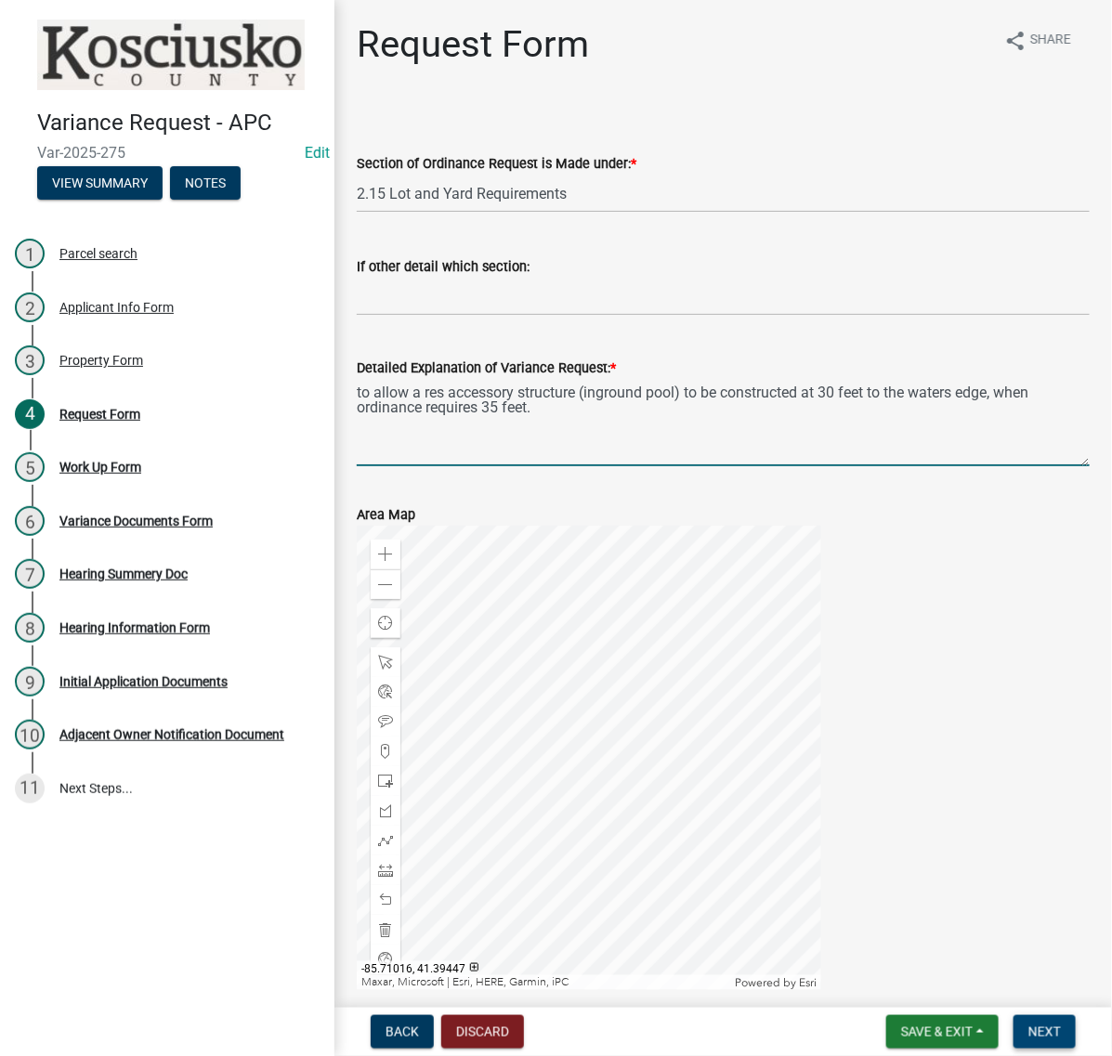
type textarea "to allow a res accessory structure (inground pool) to be constructed at 30 feet…"
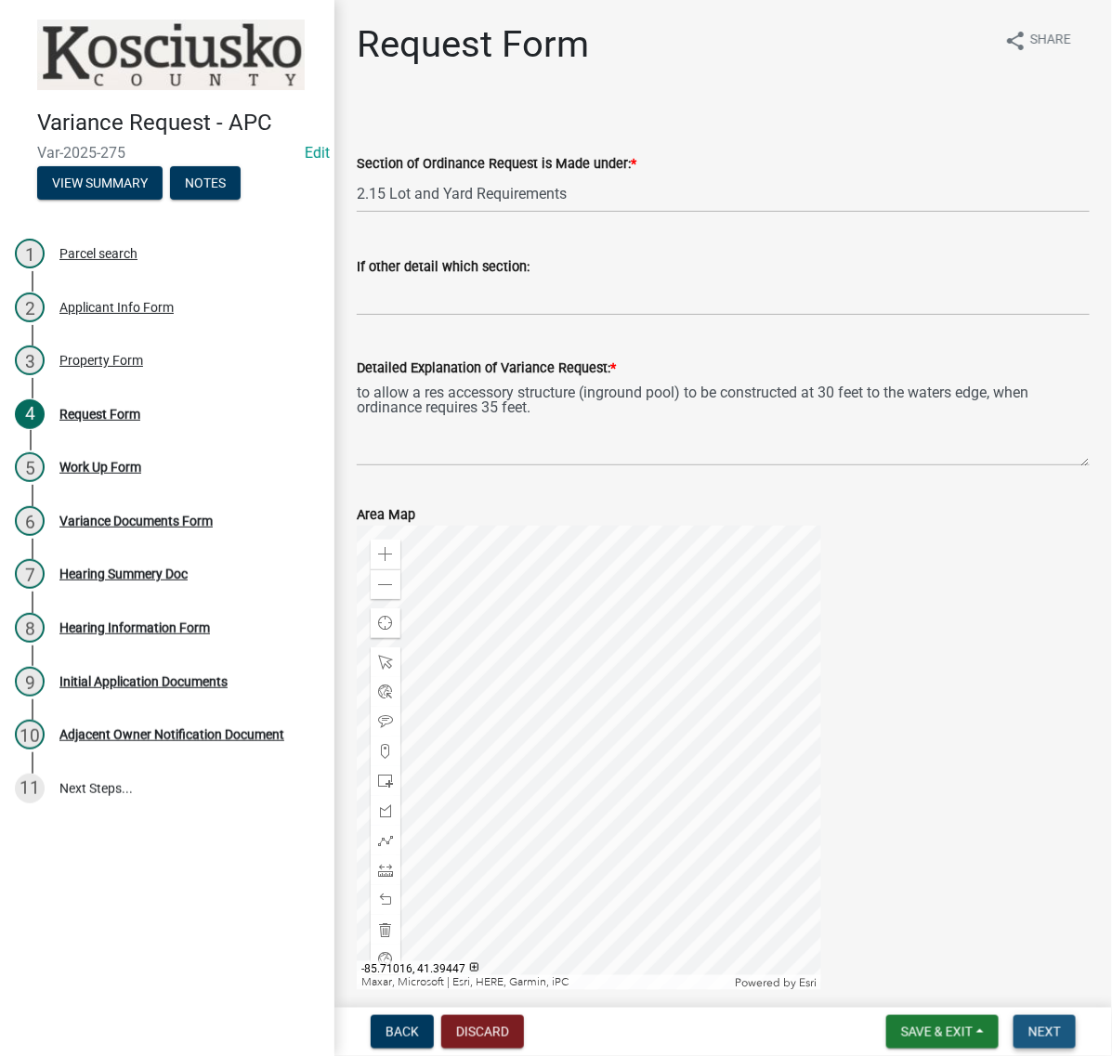
click at [1046, 1025] on span "Next" at bounding box center [1044, 1032] width 33 height 15
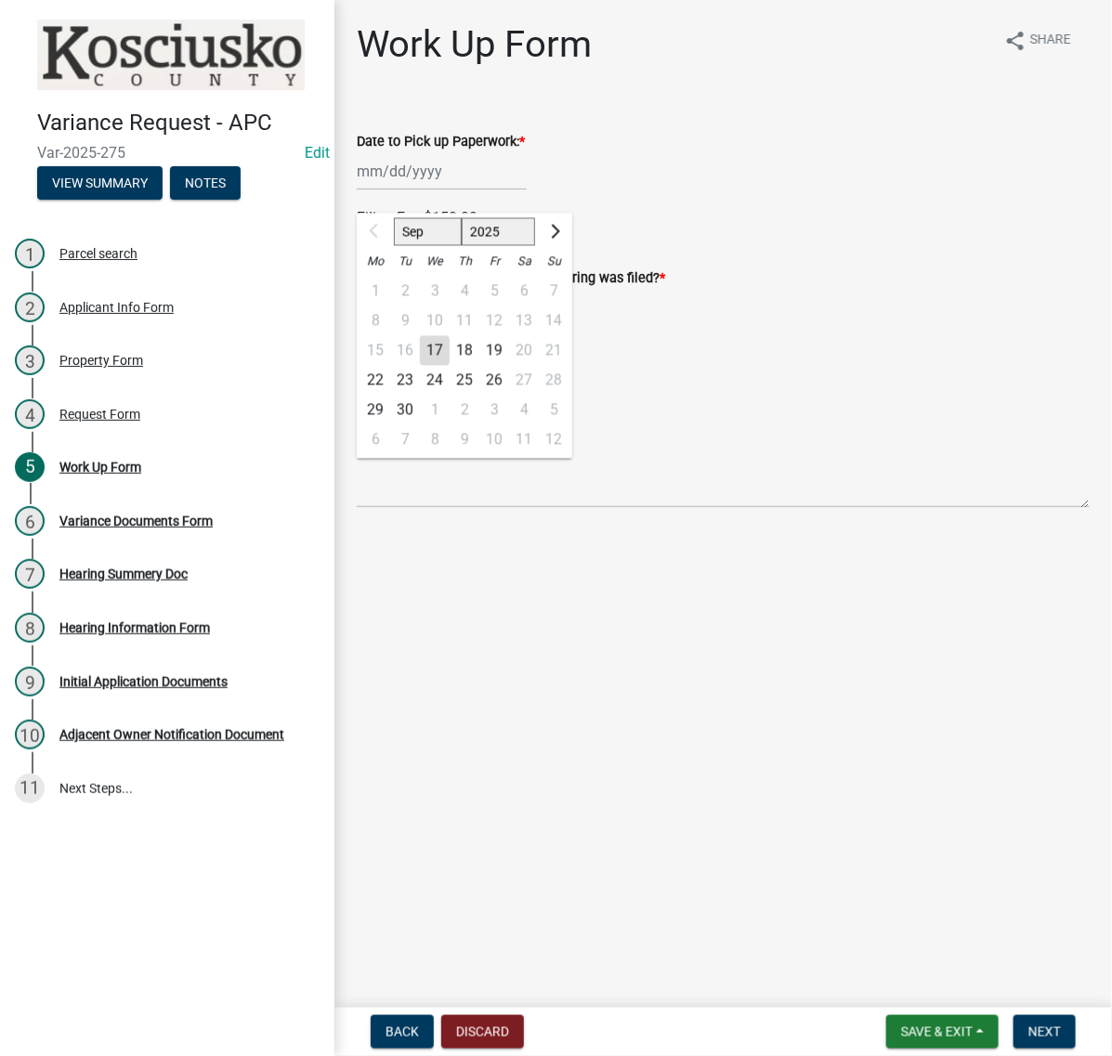
click at [458, 190] on div "Sep Oct Nov Dec 2025 2026 2027 2028 2029 2030 2031 2032 2033 2034 2035 2036 203…" at bounding box center [442, 171] width 170 height 38
click at [388, 396] on div "22" at bounding box center [375, 381] width 30 height 30
type input "09/22/2025"
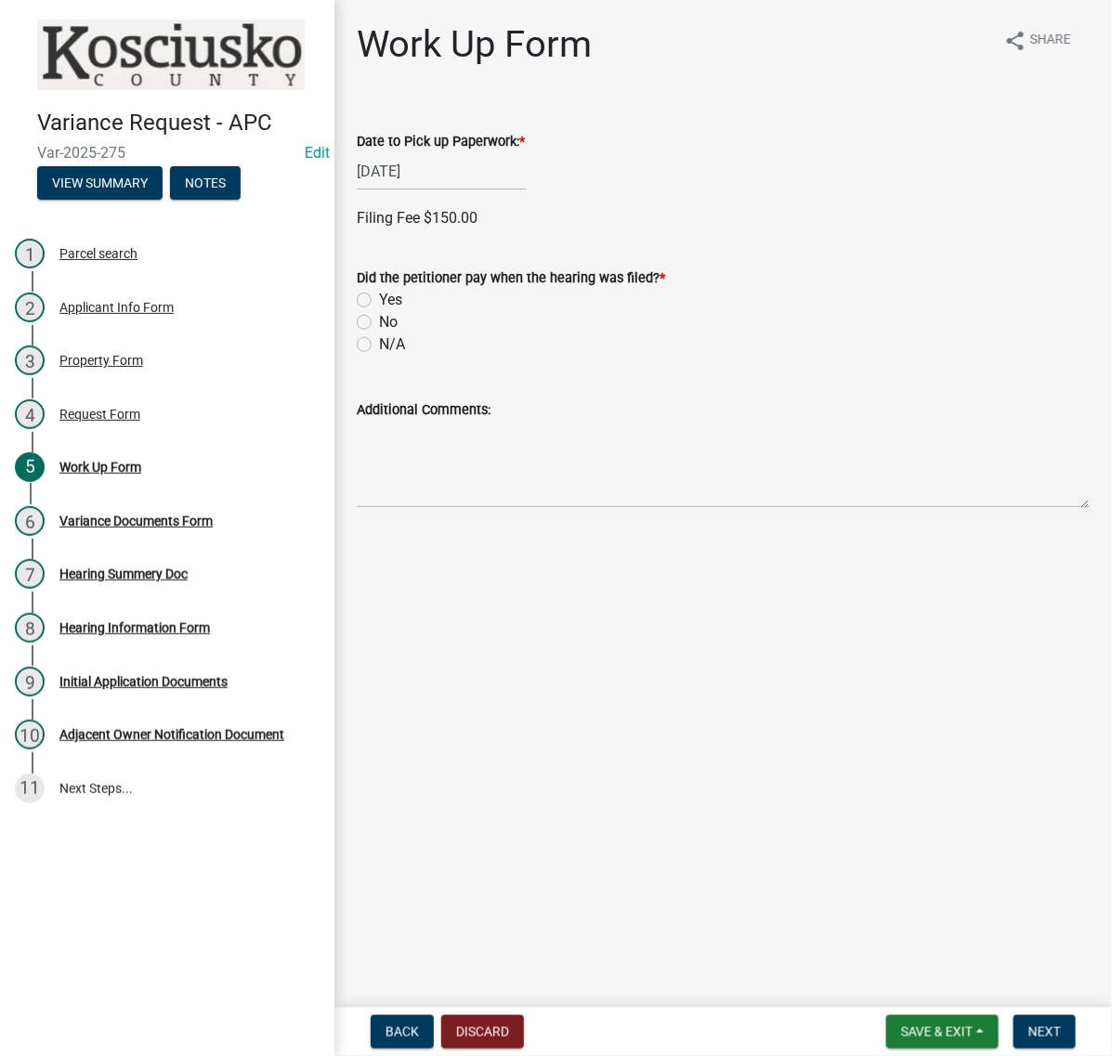
click at [379, 311] on label "Yes" at bounding box center [390, 300] width 23 height 22
click at [379, 301] on input "Yes" at bounding box center [385, 295] width 12 height 12
radio input "true"
click at [379, 439] on label "Credit" at bounding box center [398, 428] width 38 height 22
click at [379, 429] on input "Credit" at bounding box center [385, 423] width 12 height 12
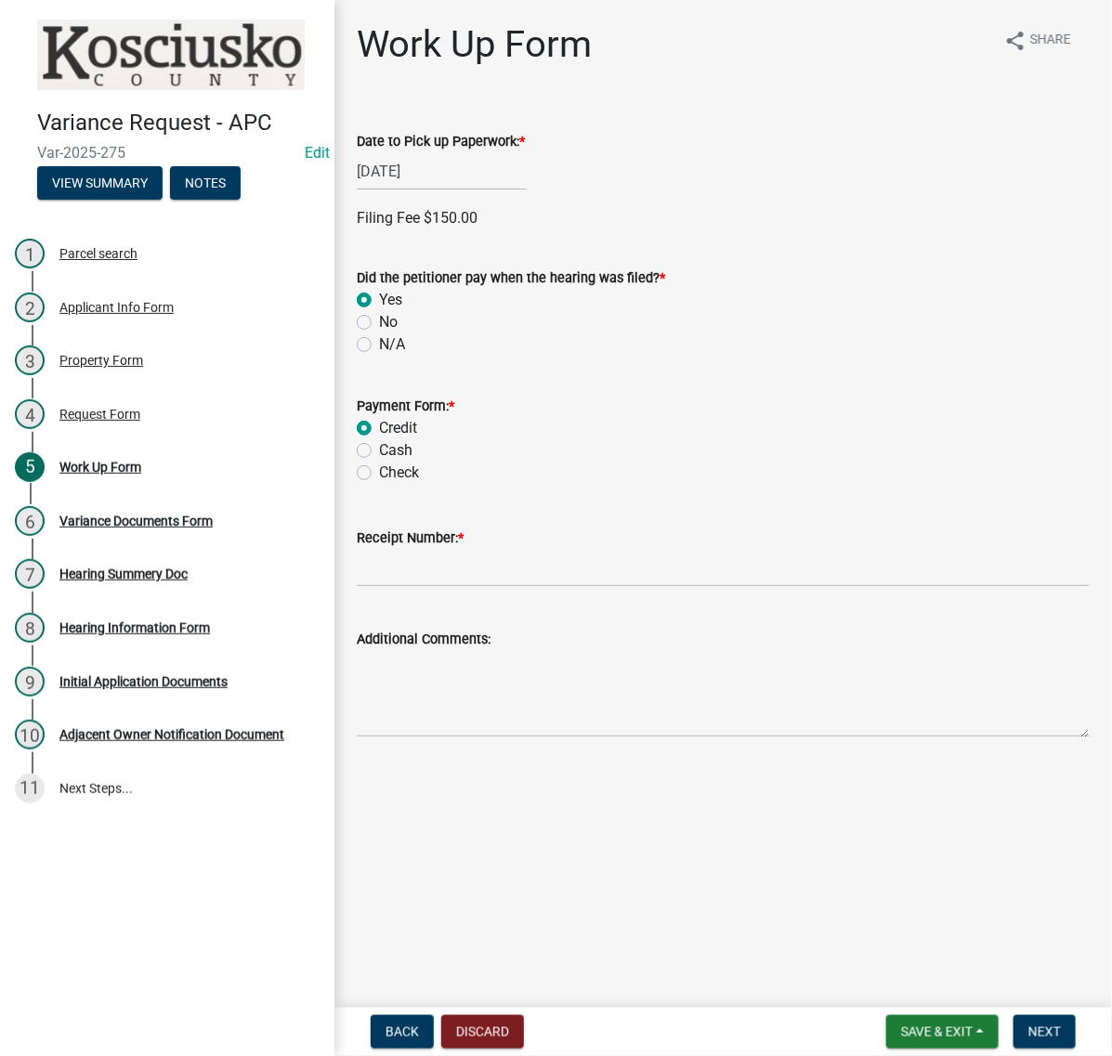
radio input "true"
click at [426, 587] on input "Receipt Number: *" at bounding box center [723, 568] width 733 height 38
type input "14992638"
click at [1056, 1028] on button "Next" at bounding box center [1045, 1031] width 62 height 33
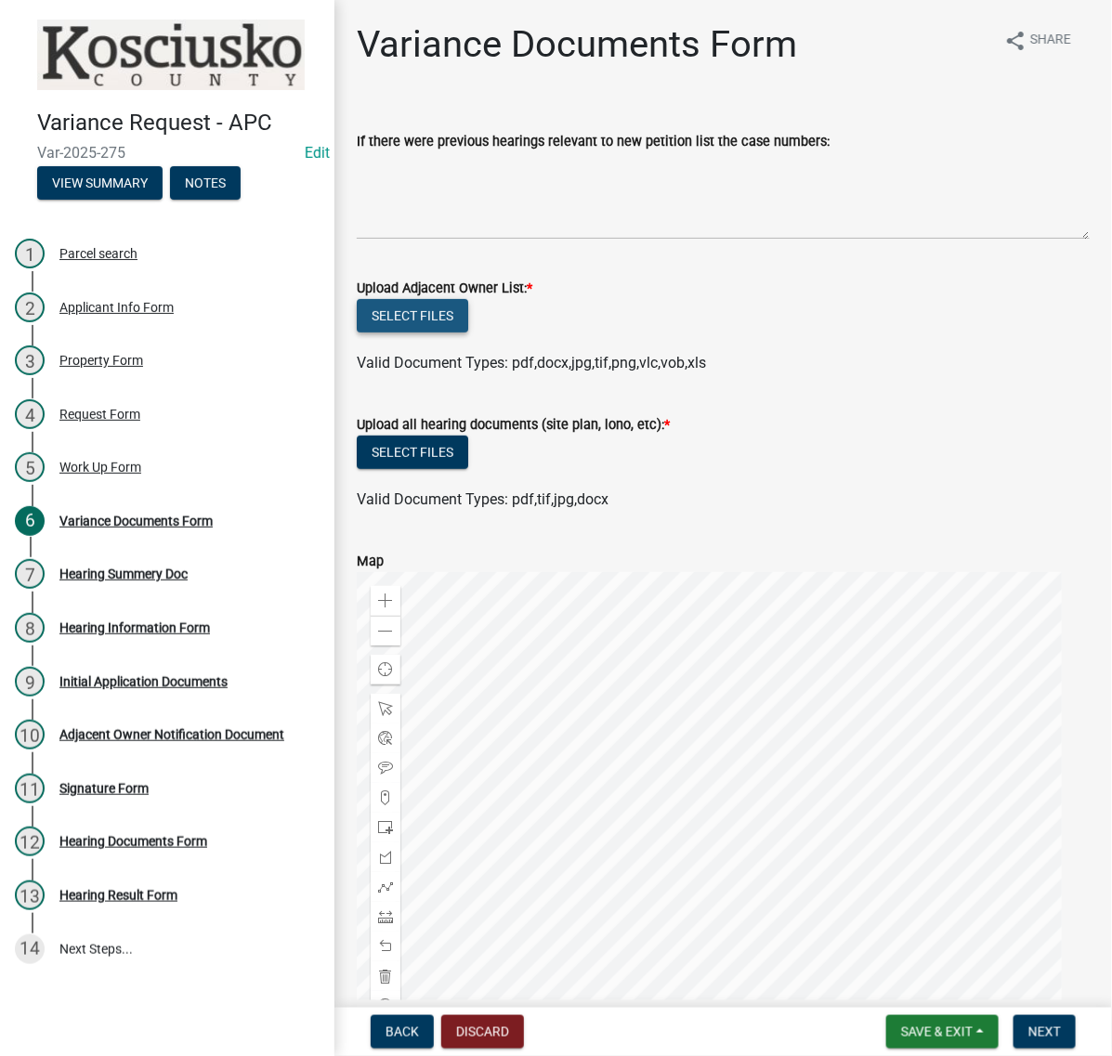
click at [439, 333] on button "Select files" at bounding box center [412, 315] width 111 height 33
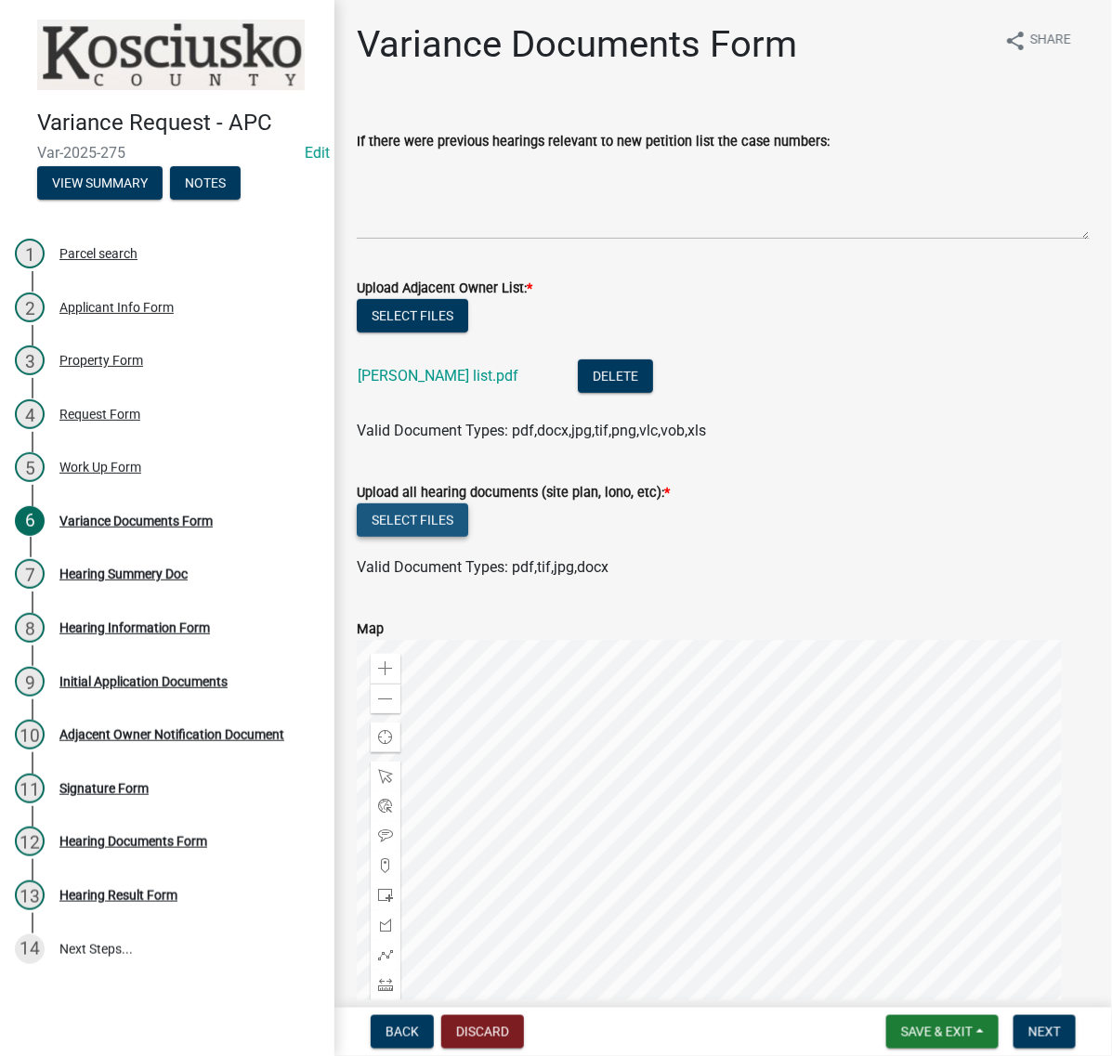
click at [452, 537] on button "Select files" at bounding box center [412, 520] width 111 height 33
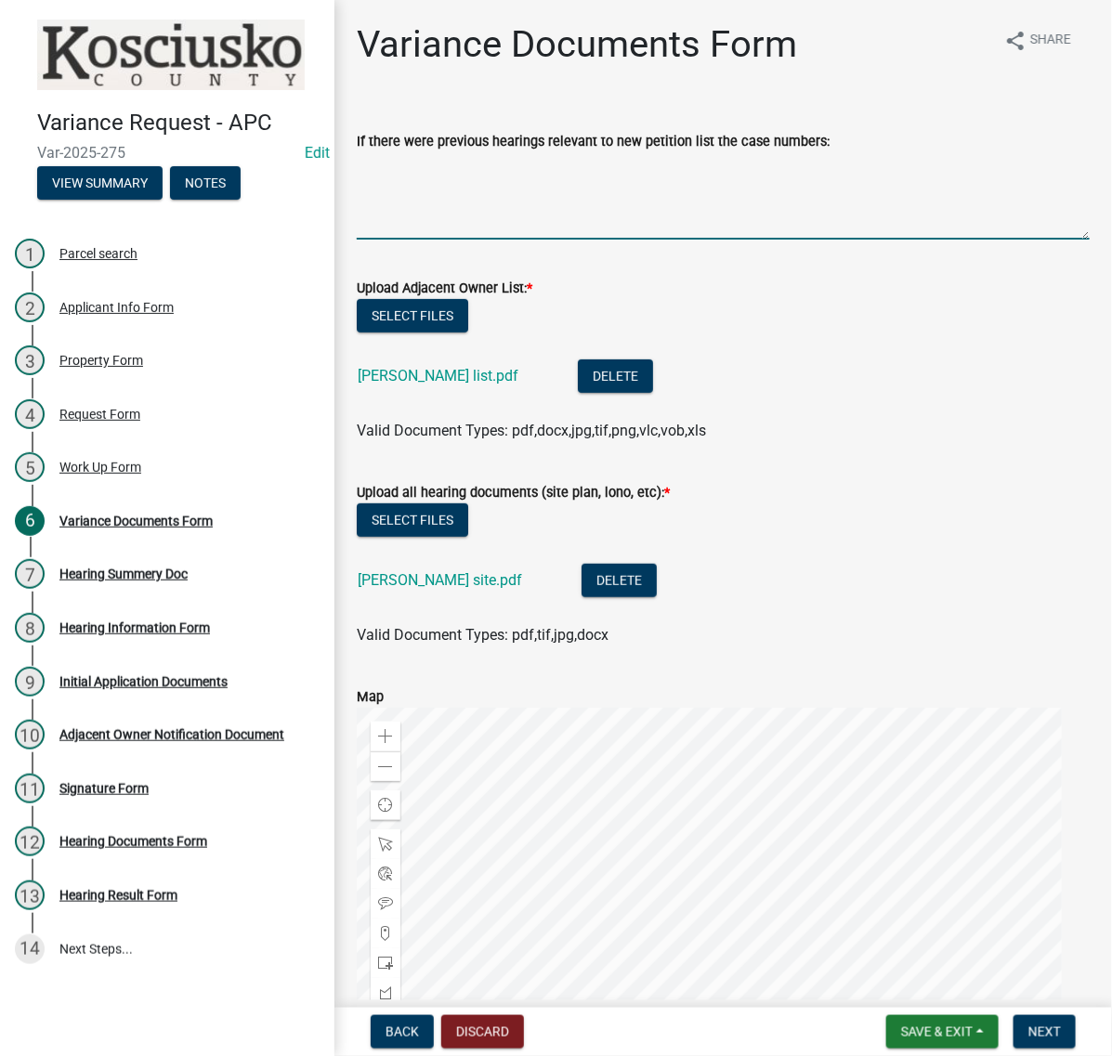
click at [520, 234] on textarea "If there were previous hearings relevant to new petition list the case numbers:" at bounding box center [723, 195] width 733 height 87
paste textarea "Var-2023-164"
click at [465, 201] on textarea "Var-2023-164" at bounding box center [723, 195] width 733 height 87
click at [532, 152] on div "If there were previous hearings relevant to new petition list the case numbers:" at bounding box center [723, 141] width 733 height 22
click at [517, 206] on textarea "Var-2023-164" at bounding box center [723, 195] width 733 height 87
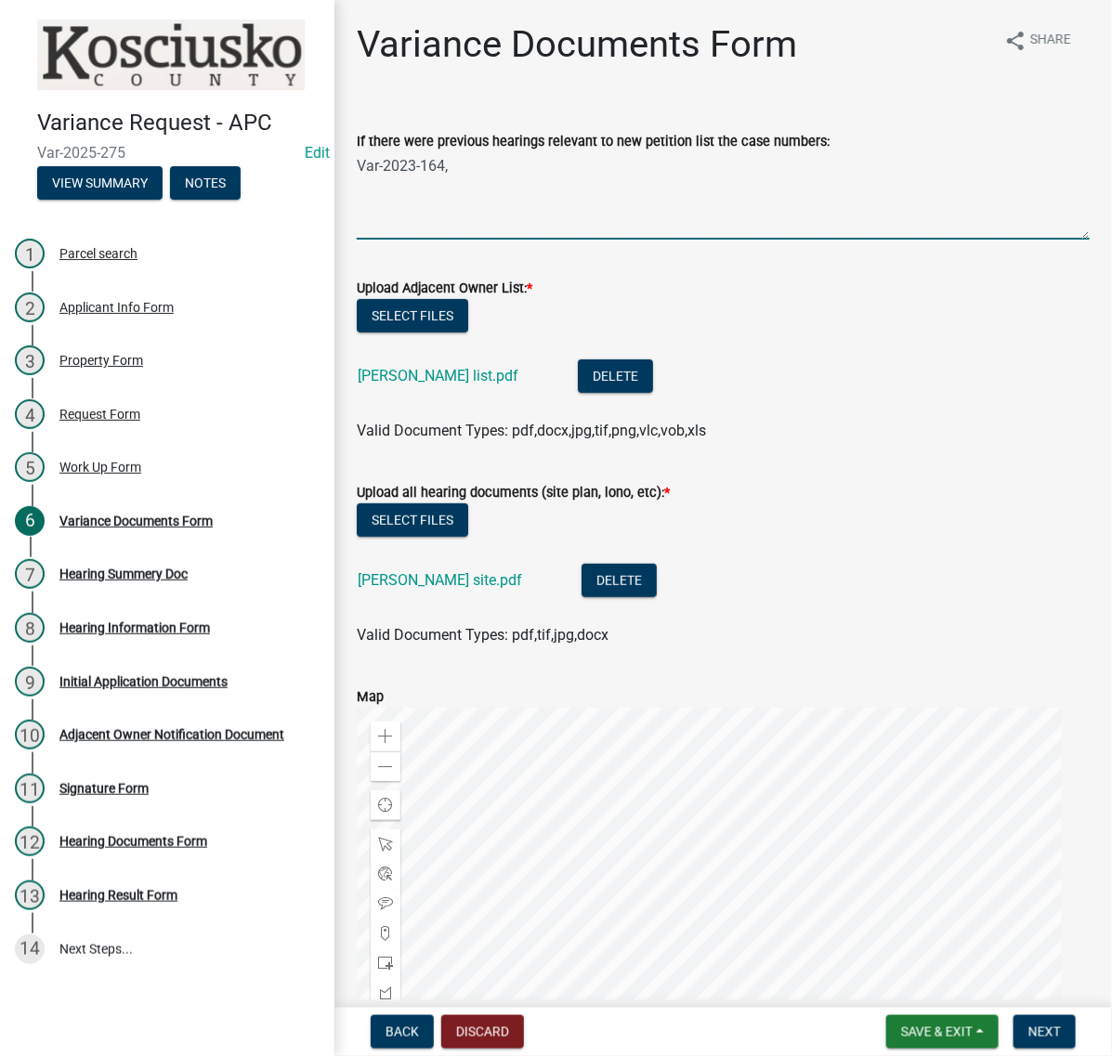
paste textarea "99141 V"
click at [502, 205] on textarea "Var-2023-164, 99141 V" at bounding box center [723, 195] width 733 height 87
click at [596, 195] on textarea "Var-2023-164, 99141 V" at bounding box center [723, 195] width 733 height 87
click at [595, 195] on textarea "Var-2023-164, 99141 V," at bounding box center [723, 195] width 733 height 87
paste textarea "20120 V"
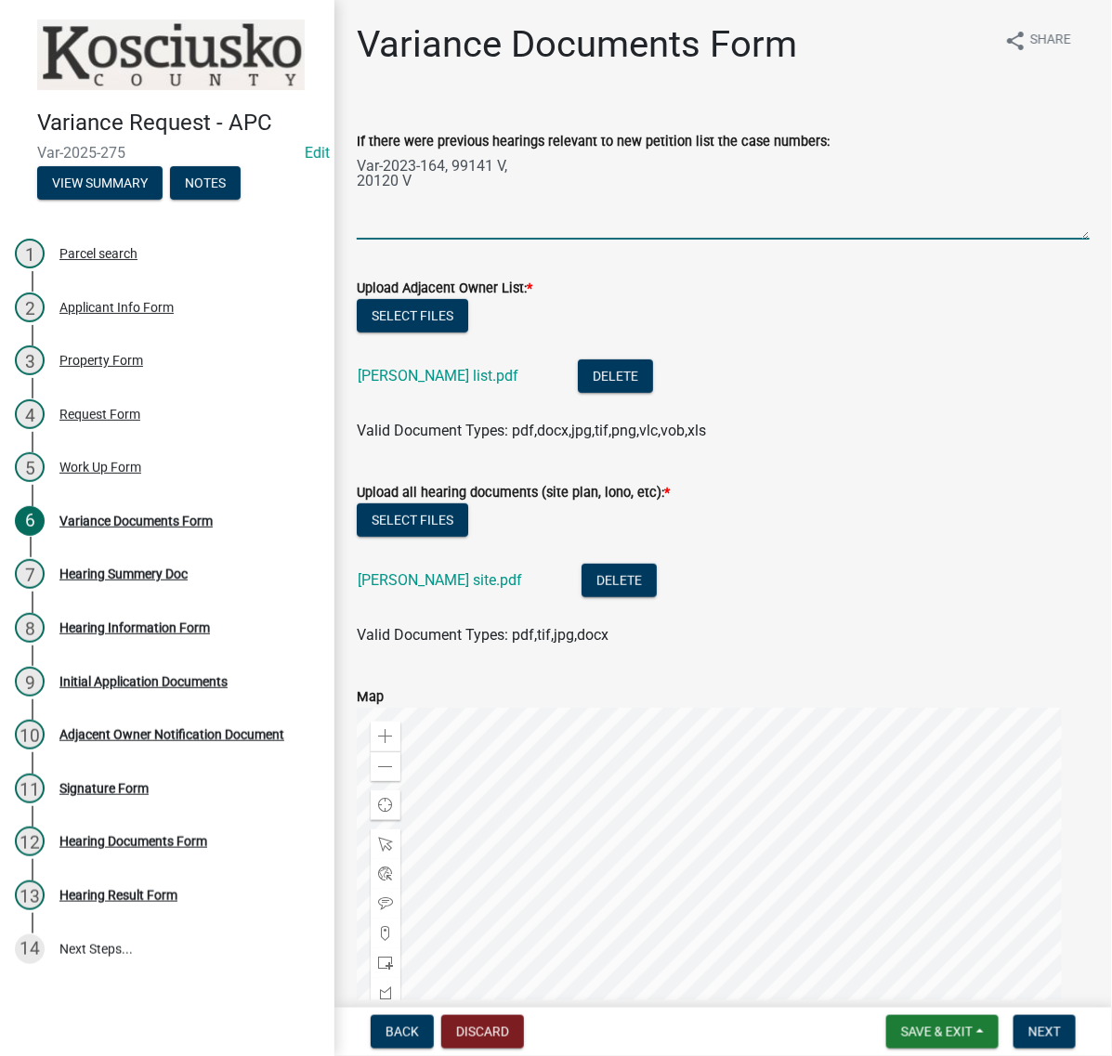
click at [595, 195] on textarea "Var-2023-164, 99141 V, 20120 V" at bounding box center [723, 195] width 733 height 87
click at [479, 204] on textarea "Var-2023-164, 99141 V, 20120 V" at bounding box center [723, 195] width 733 height 87
type textarea "Var-2023-164, 99141 V, 20120 V"
click at [1032, 1037] on button "Next" at bounding box center [1045, 1031] width 62 height 33
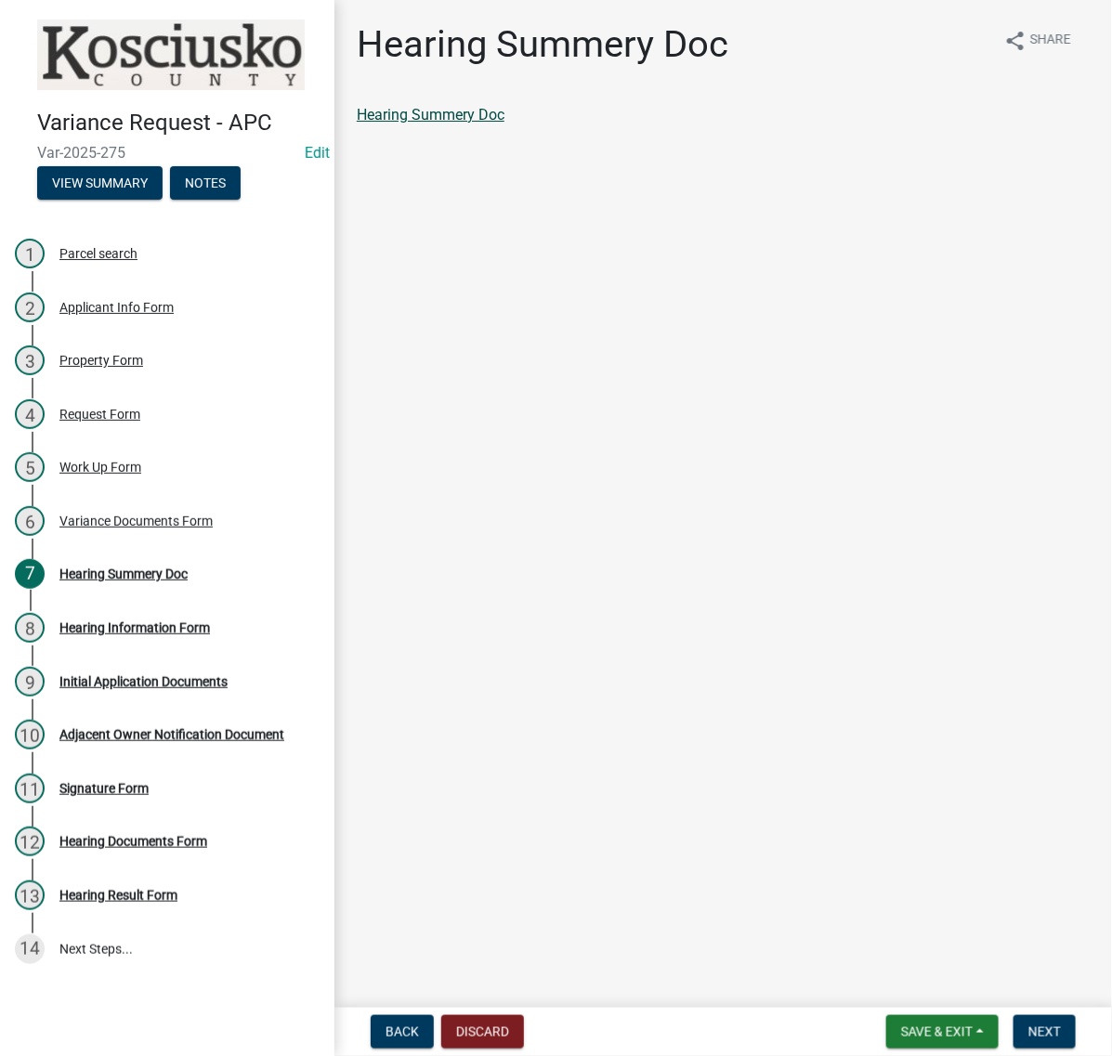
click at [504, 124] on link "Hearing Summery Doc" at bounding box center [431, 115] width 148 height 18
click at [1028, 1025] on span "Next" at bounding box center [1044, 1032] width 33 height 15
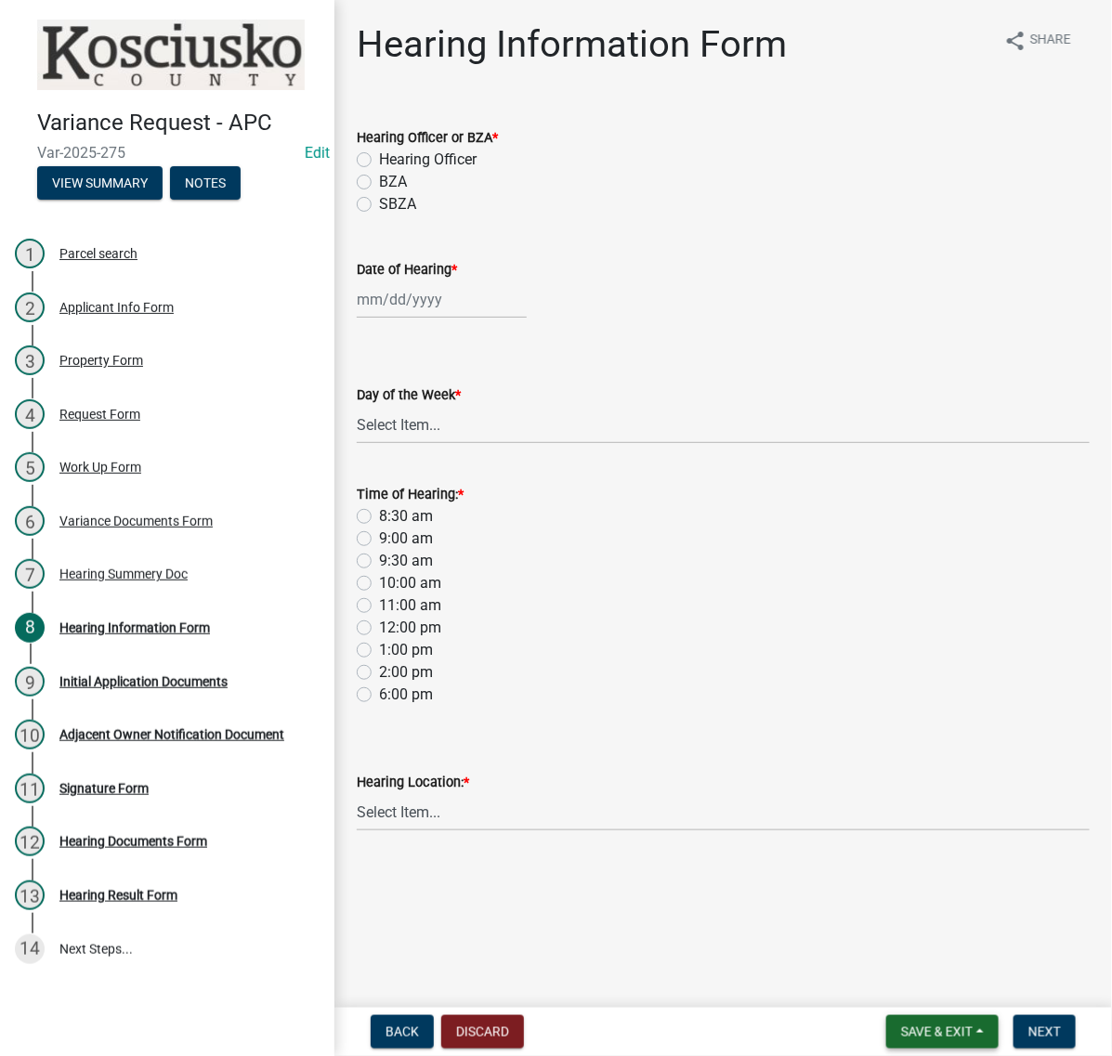
click at [901, 1025] on span "Save & Exit" at bounding box center [937, 1032] width 72 height 15
click at [861, 968] on button "Save & Exit" at bounding box center [924, 975] width 149 height 45
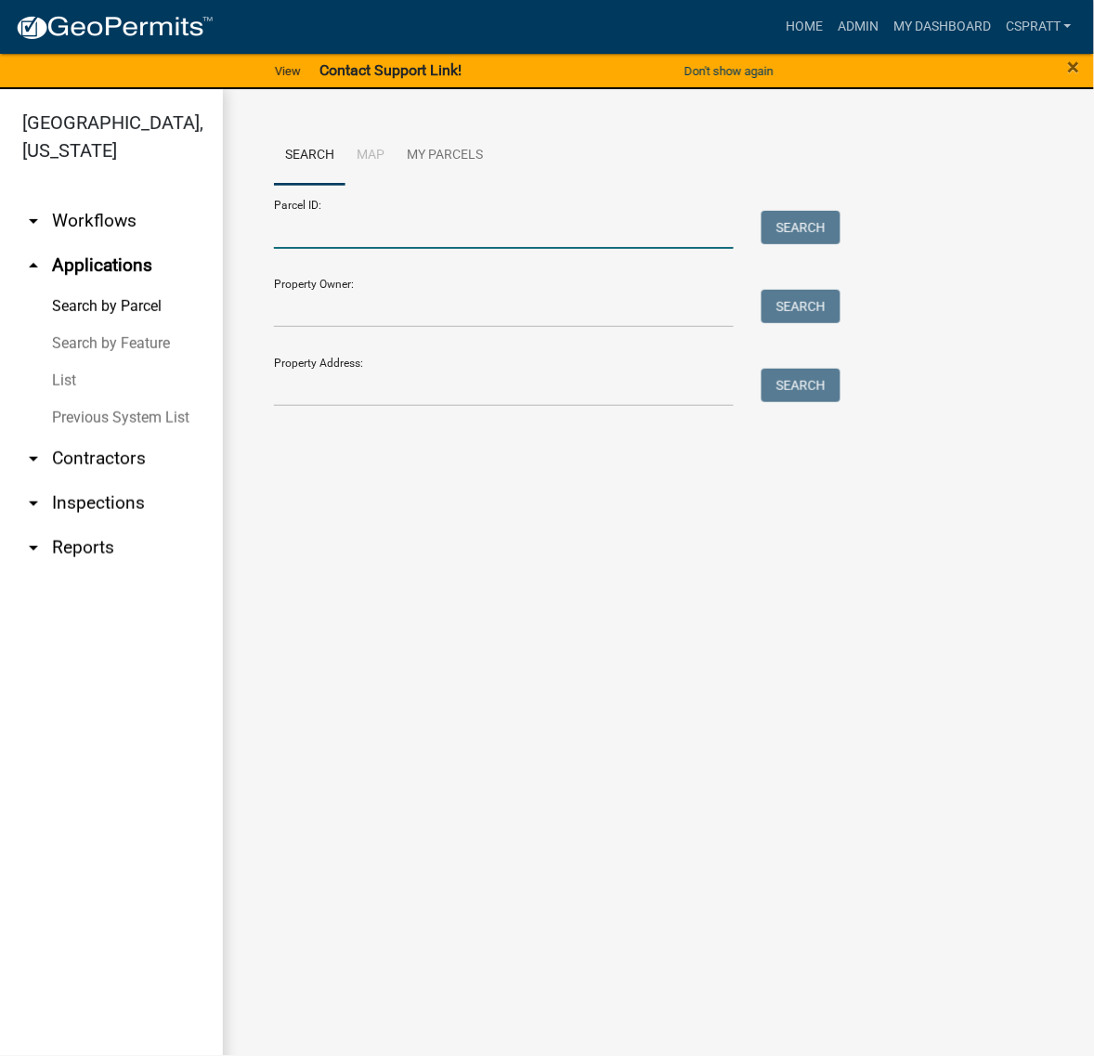
click at [355, 249] on input "Parcel ID:" at bounding box center [504, 230] width 460 height 38
click at [344, 249] on input "Parcel ID:" at bounding box center [504, 230] width 460 height 38
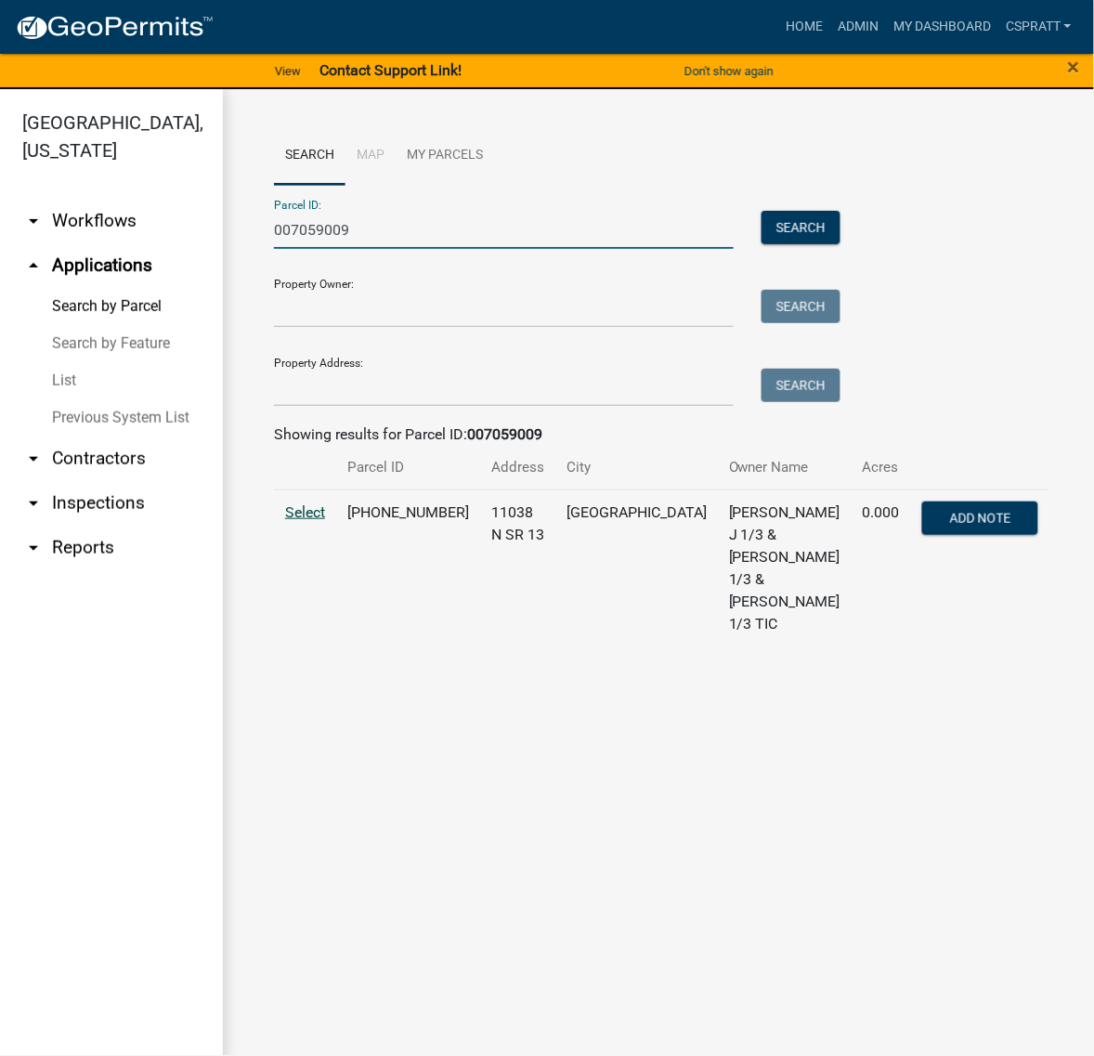
type input "007059009"
click at [316, 521] on span "Select" at bounding box center [305, 513] width 40 height 18
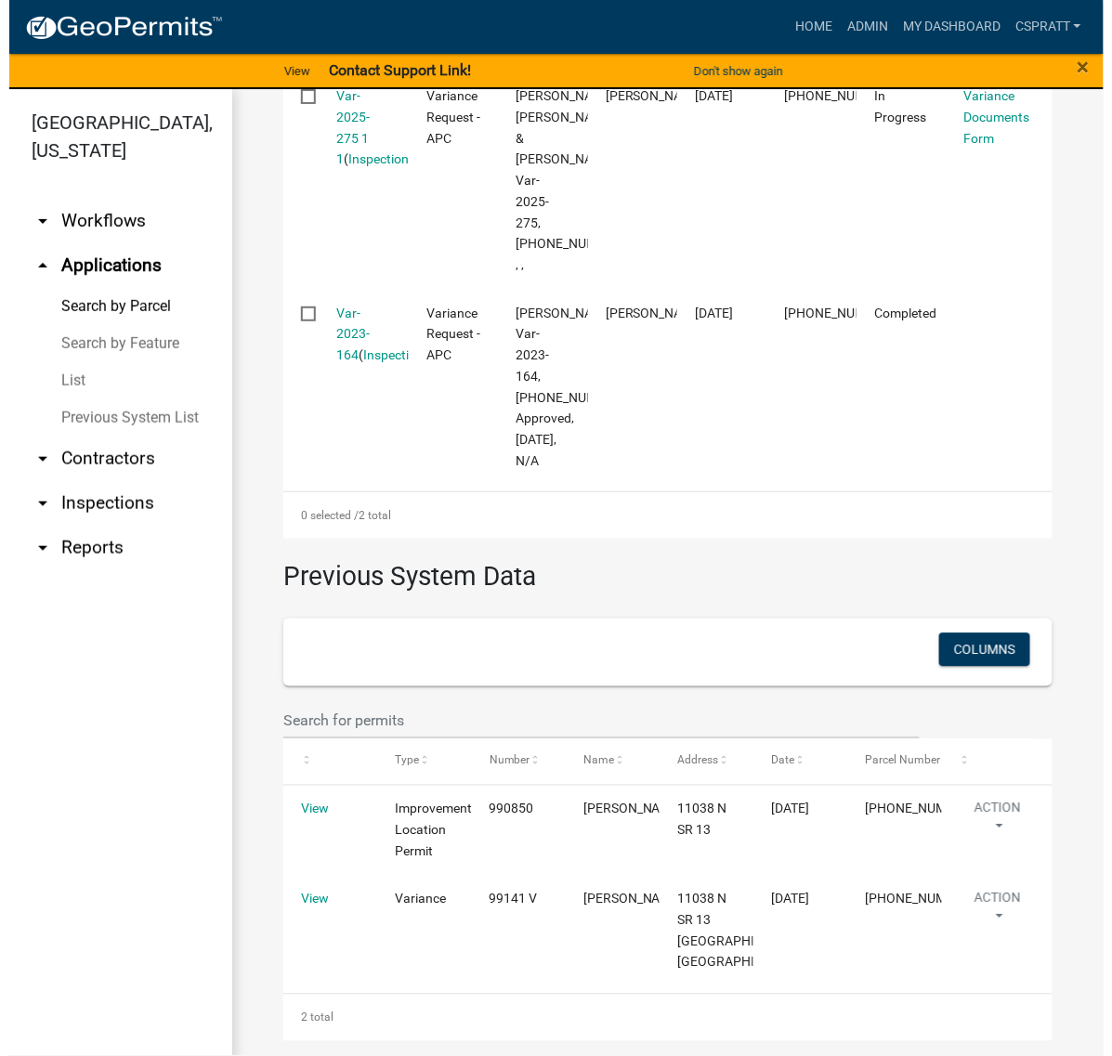
scroll to position [929, 0]
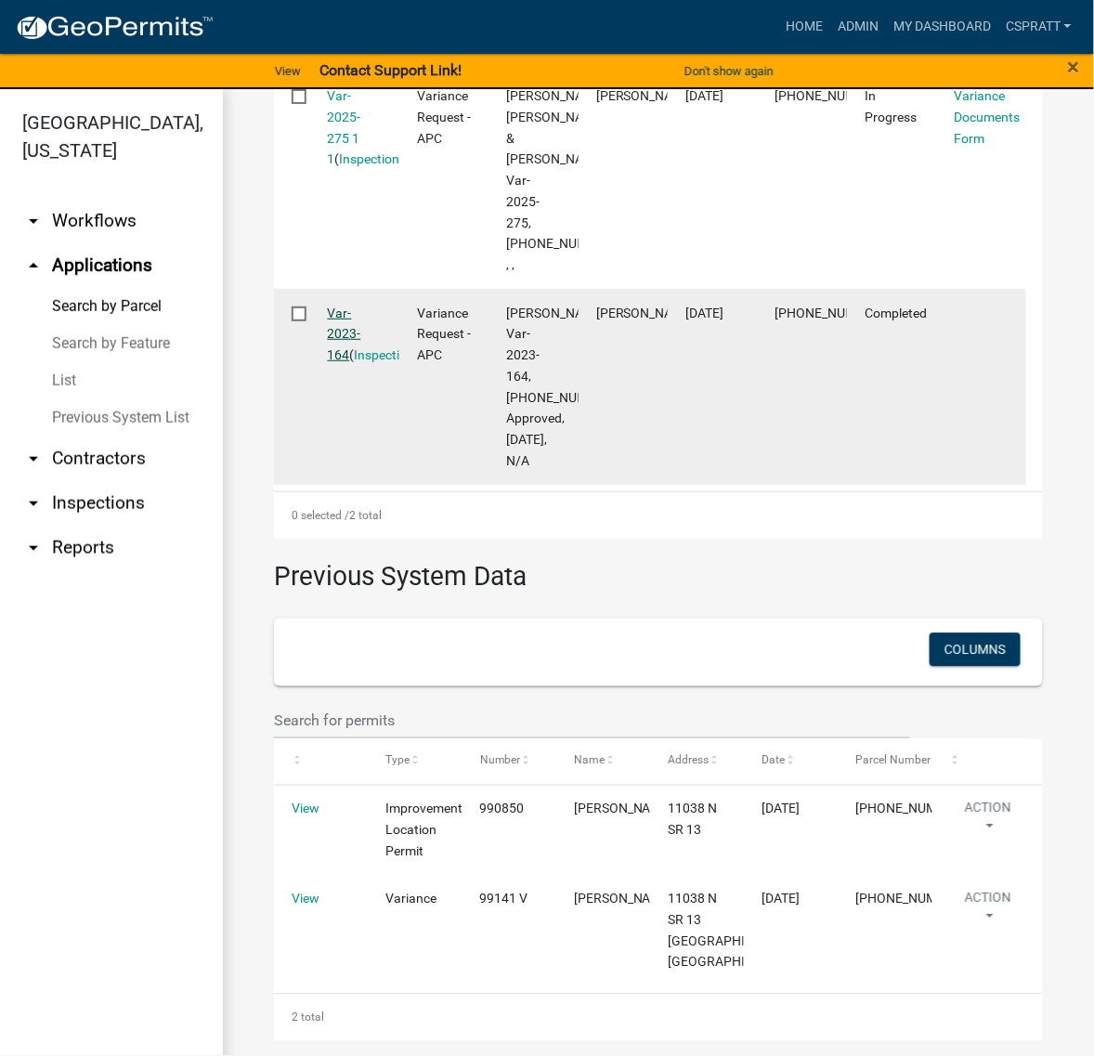
click at [361, 363] on link "Var-2023-164" at bounding box center [344, 335] width 33 height 58
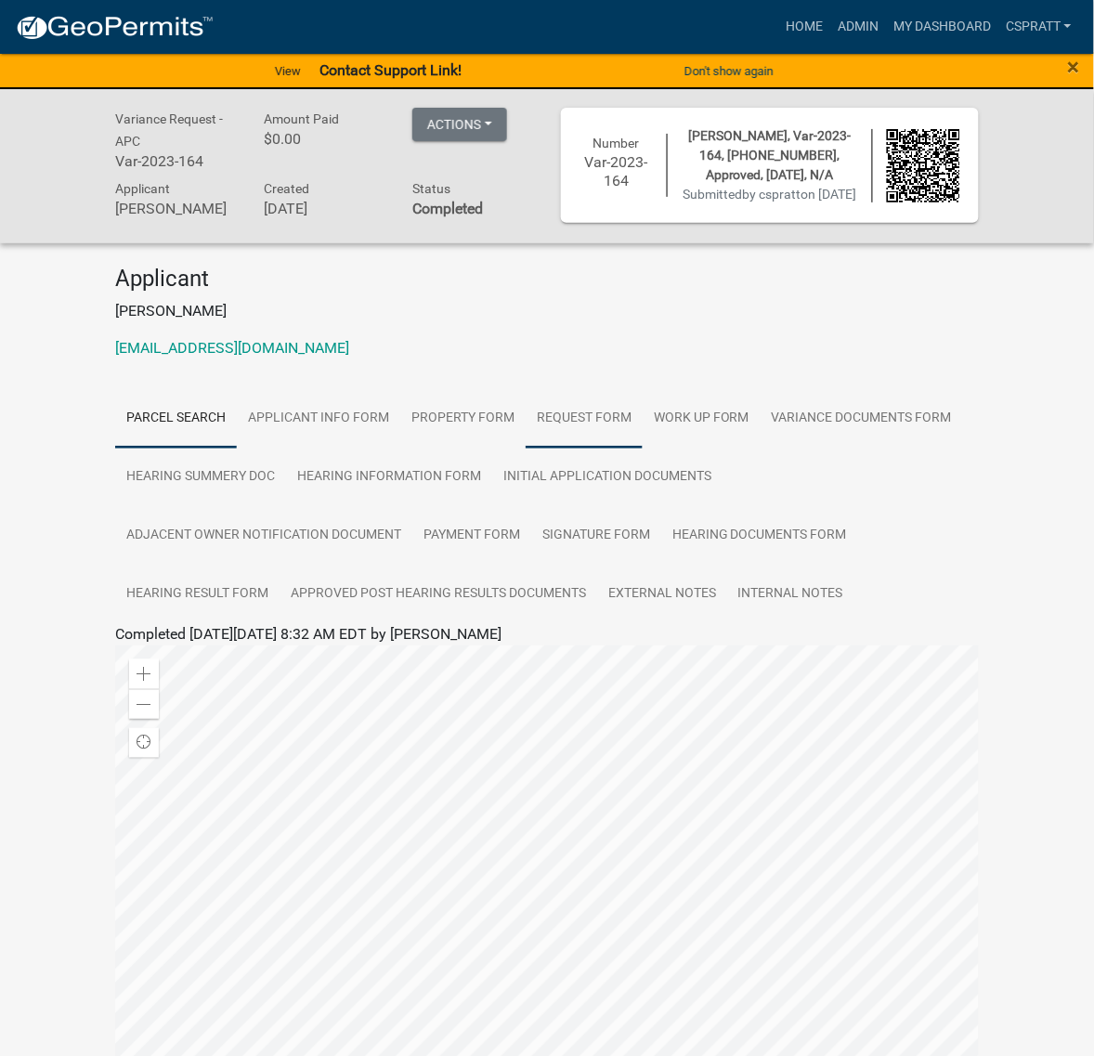
click at [643, 449] on link "Request Form" at bounding box center [584, 418] width 117 height 59
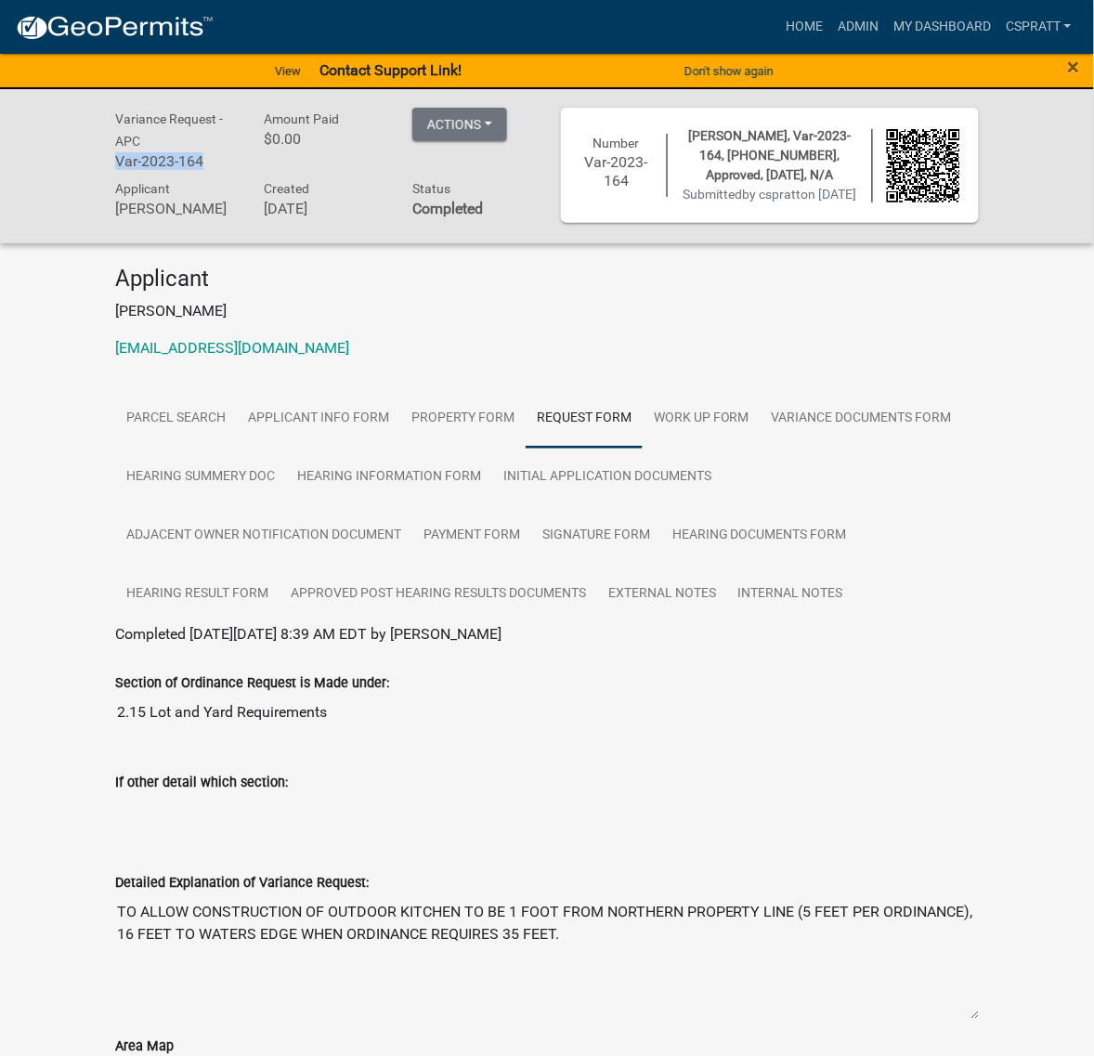
drag, startPoint x: 239, startPoint y: 168, endPoint x: 229, endPoint y: 182, distance: 17.3
click at [229, 177] on div "Variance Request - APC Var-2023-164" at bounding box center [175, 143] width 149 height 70
copy div "Var-2023-164"
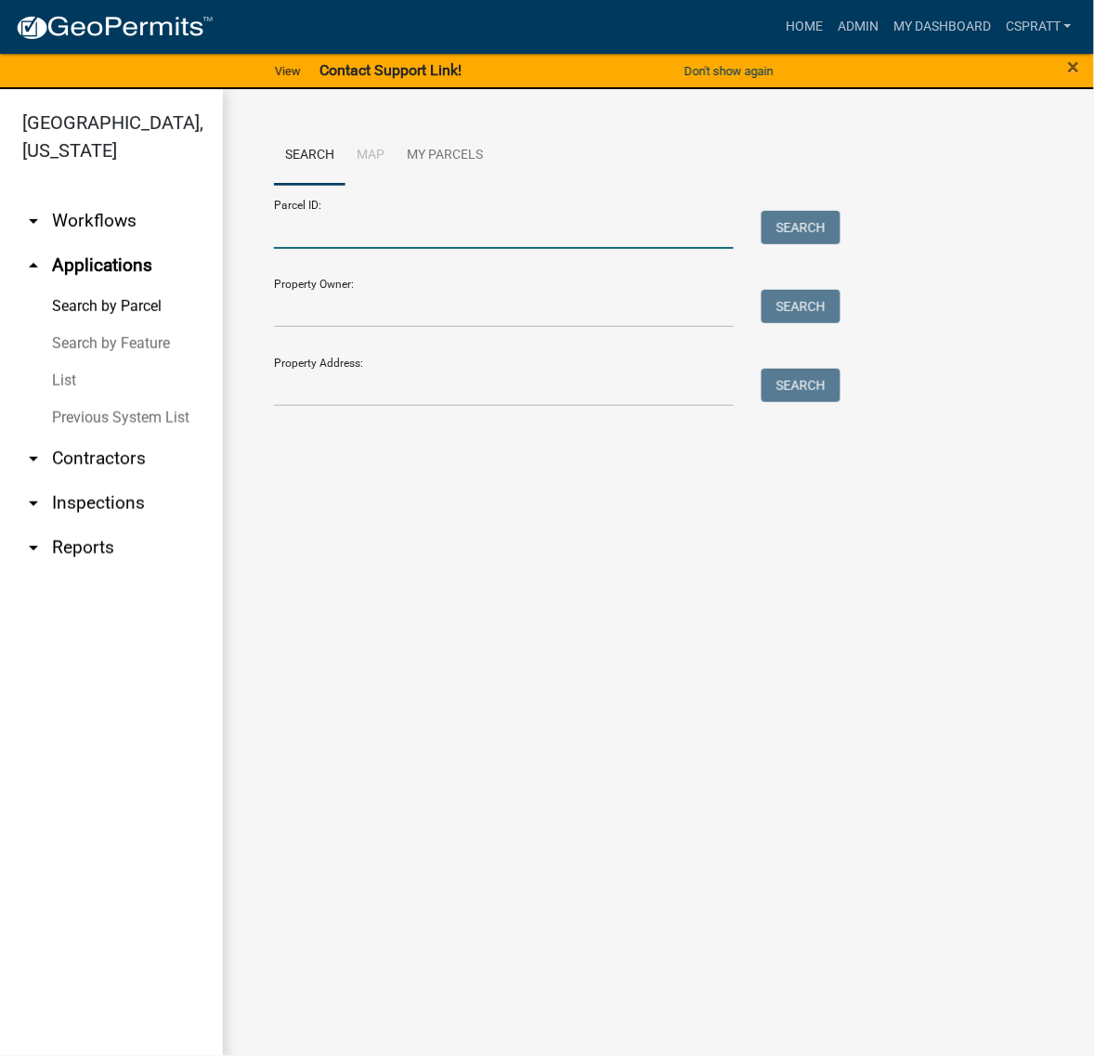
click at [346, 249] on input "Parcel ID:" at bounding box center [504, 230] width 460 height 38
click at [311, 249] on input "Parcel ID:" at bounding box center [504, 230] width 460 height 38
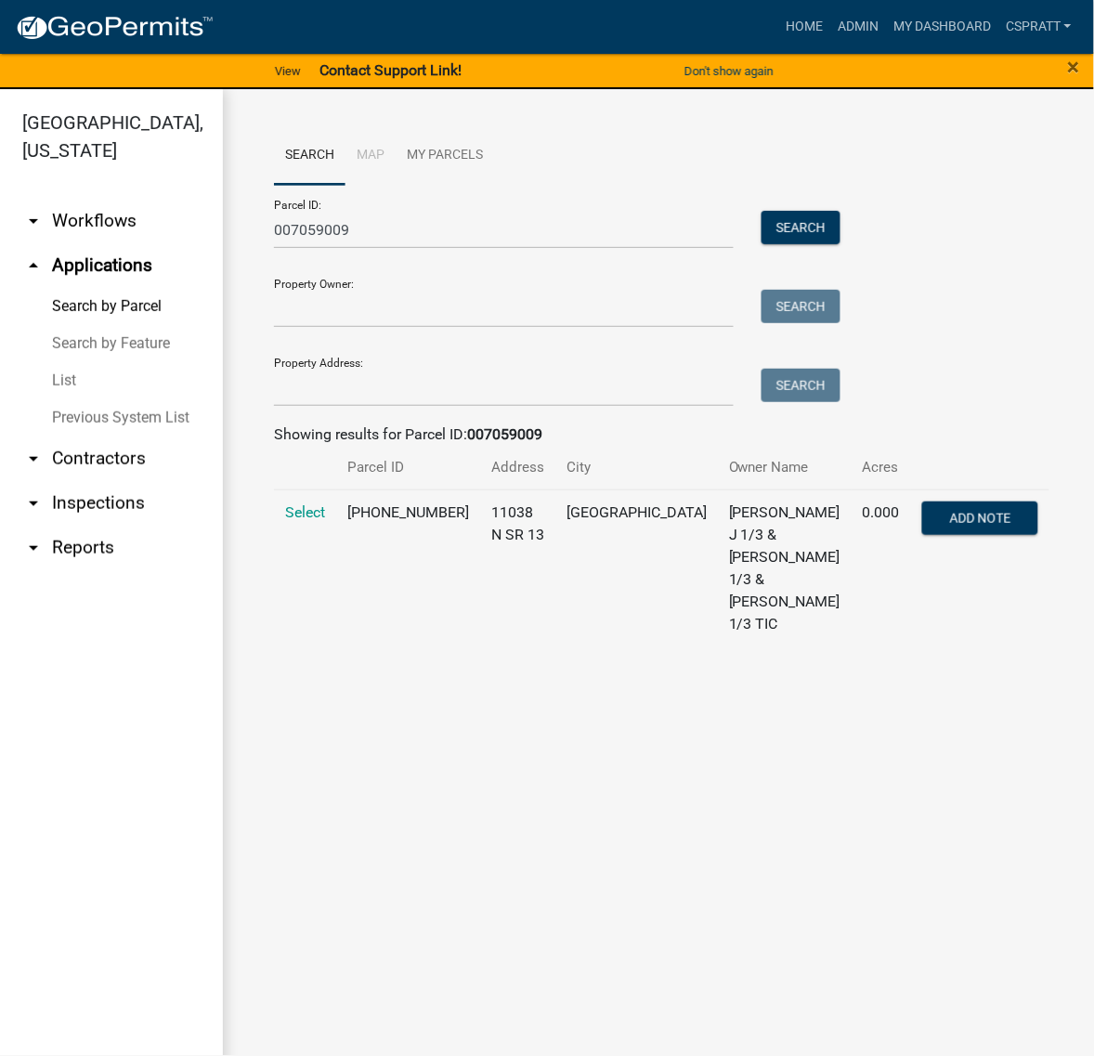
click at [313, 628] on td "Select" at bounding box center [305, 568] width 62 height 157
click at [313, 521] on span "Select" at bounding box center [305, 513] width 40 height 18
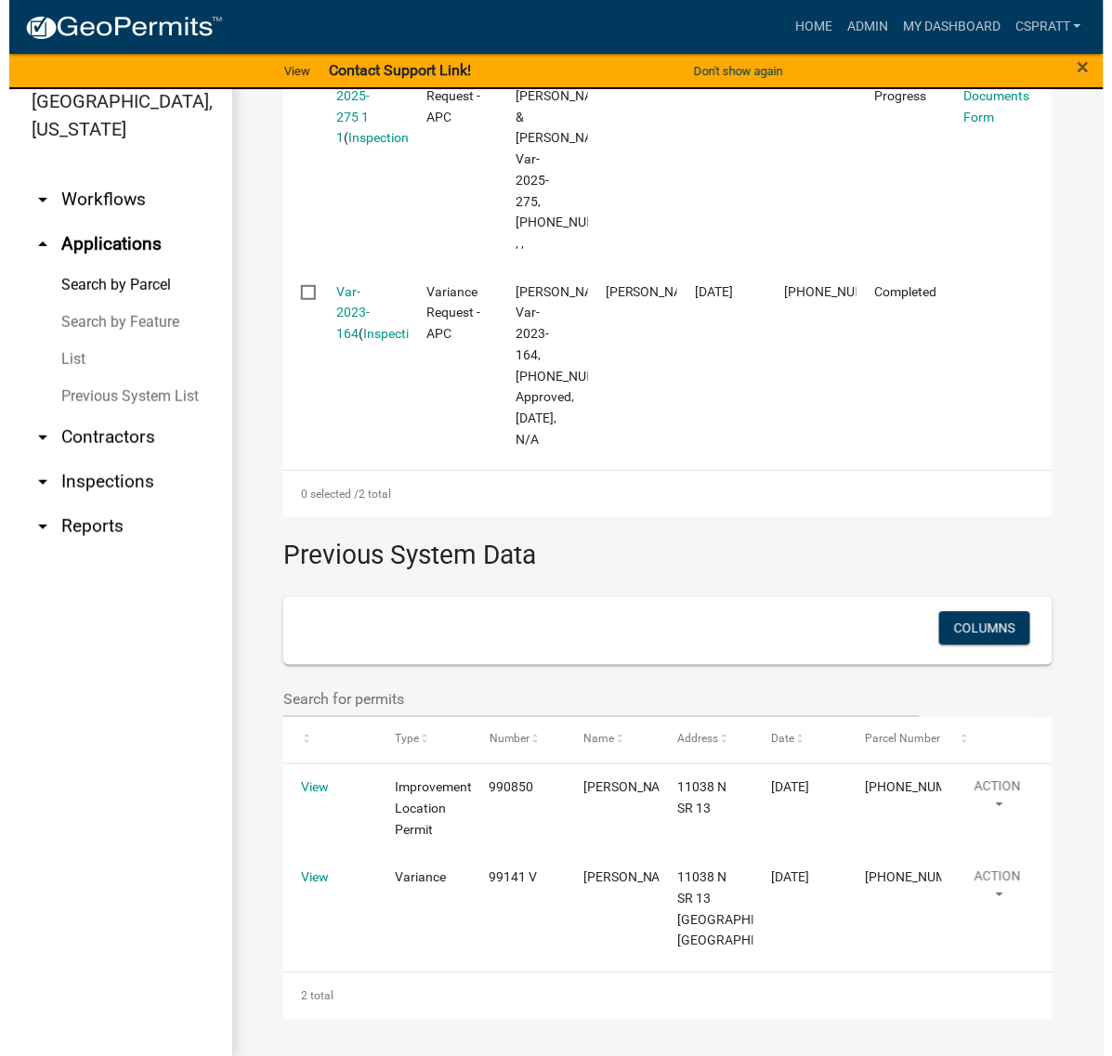
scroll to position [28, 0]
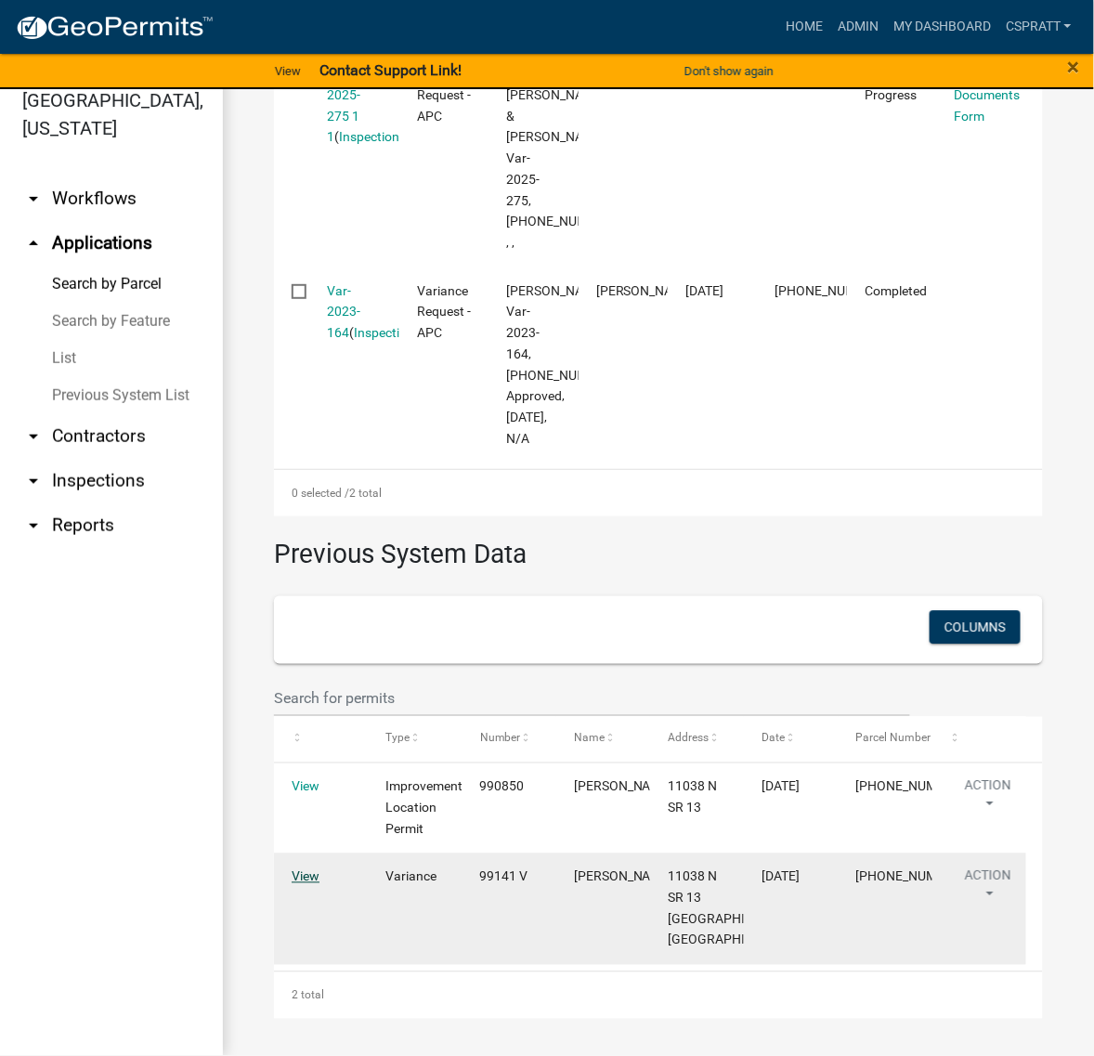
click at [308, 870] on link "View" at bounding box center [306, 877] width 28 height 15
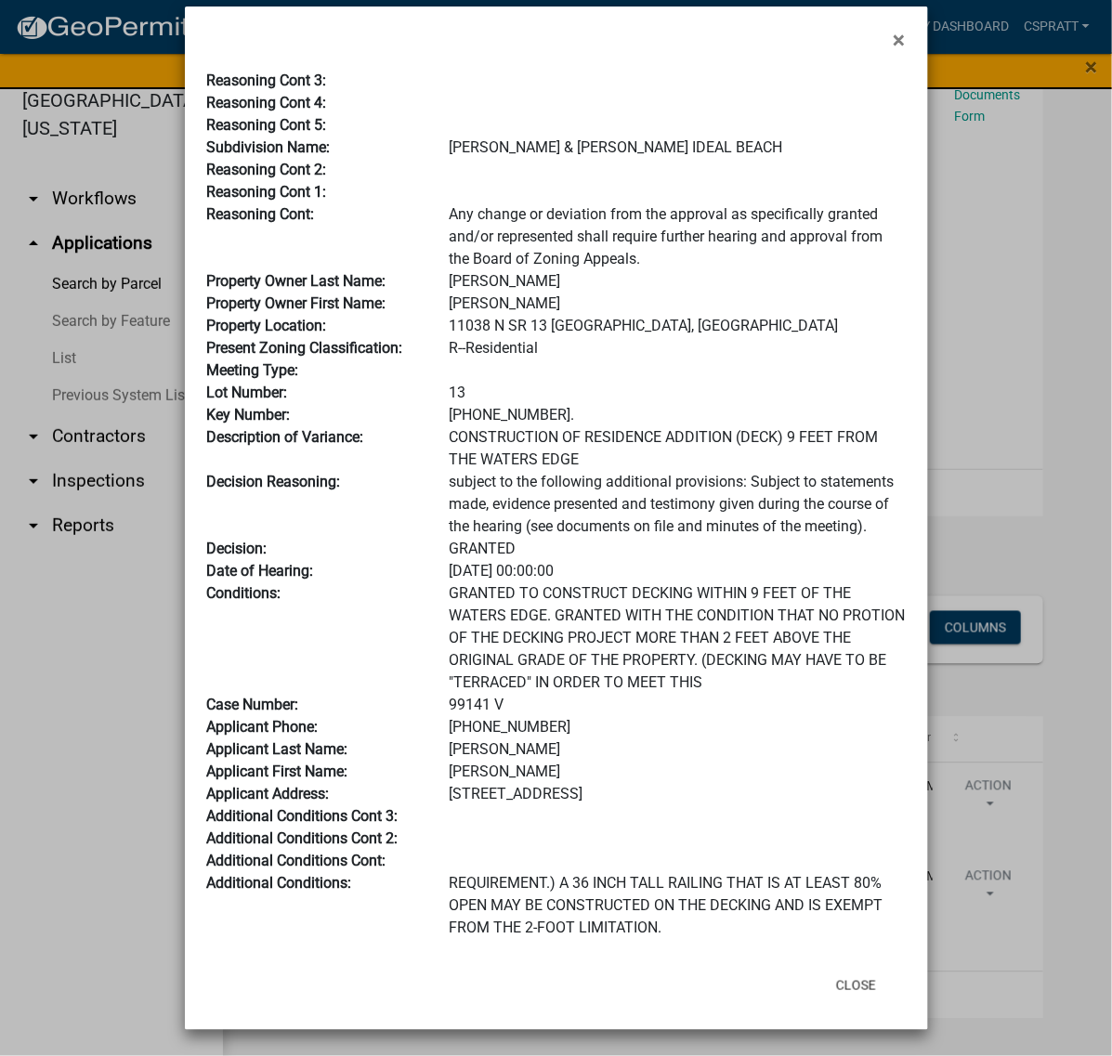
scroll to position [465, 0]
drag, startPoint x: 522, startPoint y: 595, endPoint x: 402, endPoint y: 599, distance: 119.9
click at [402, 694] on div "Case Number: 99141 V" at bounding box center [556, 705] width 727 height 22
copy div "99141 V"
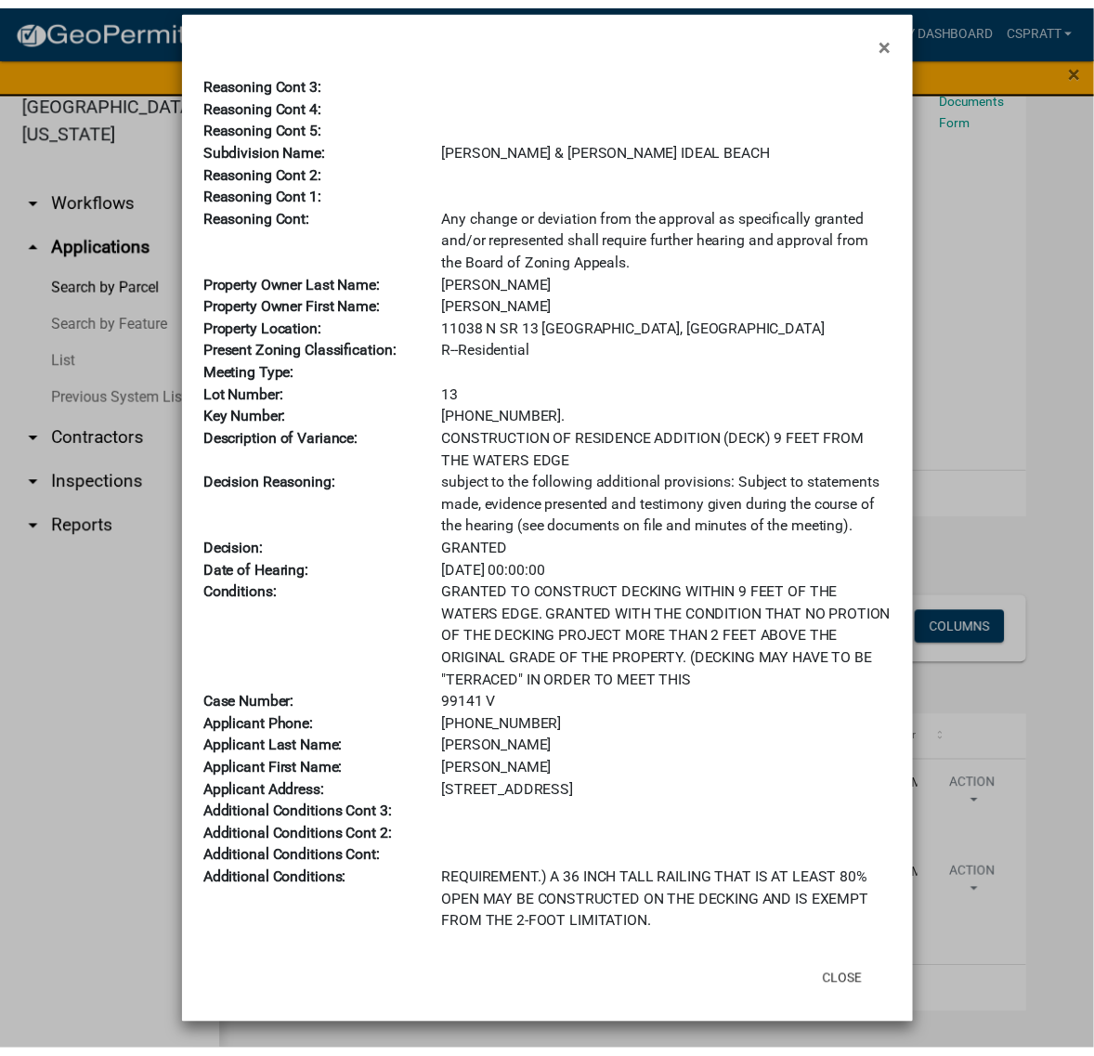
scroll to position [546, 0]
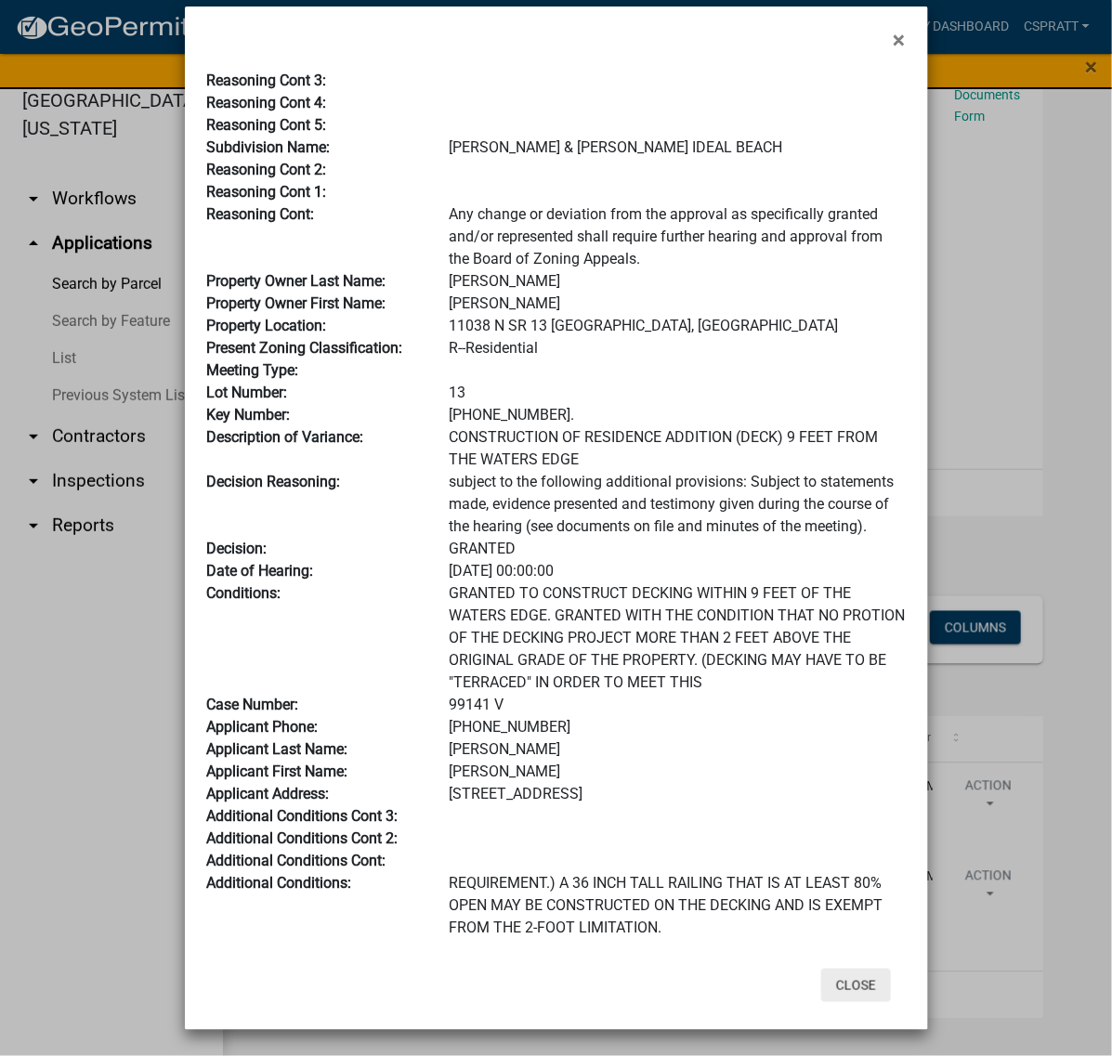
click at [830, 969] on button "Close" at bounding box center [856, 985] width 70 height 33
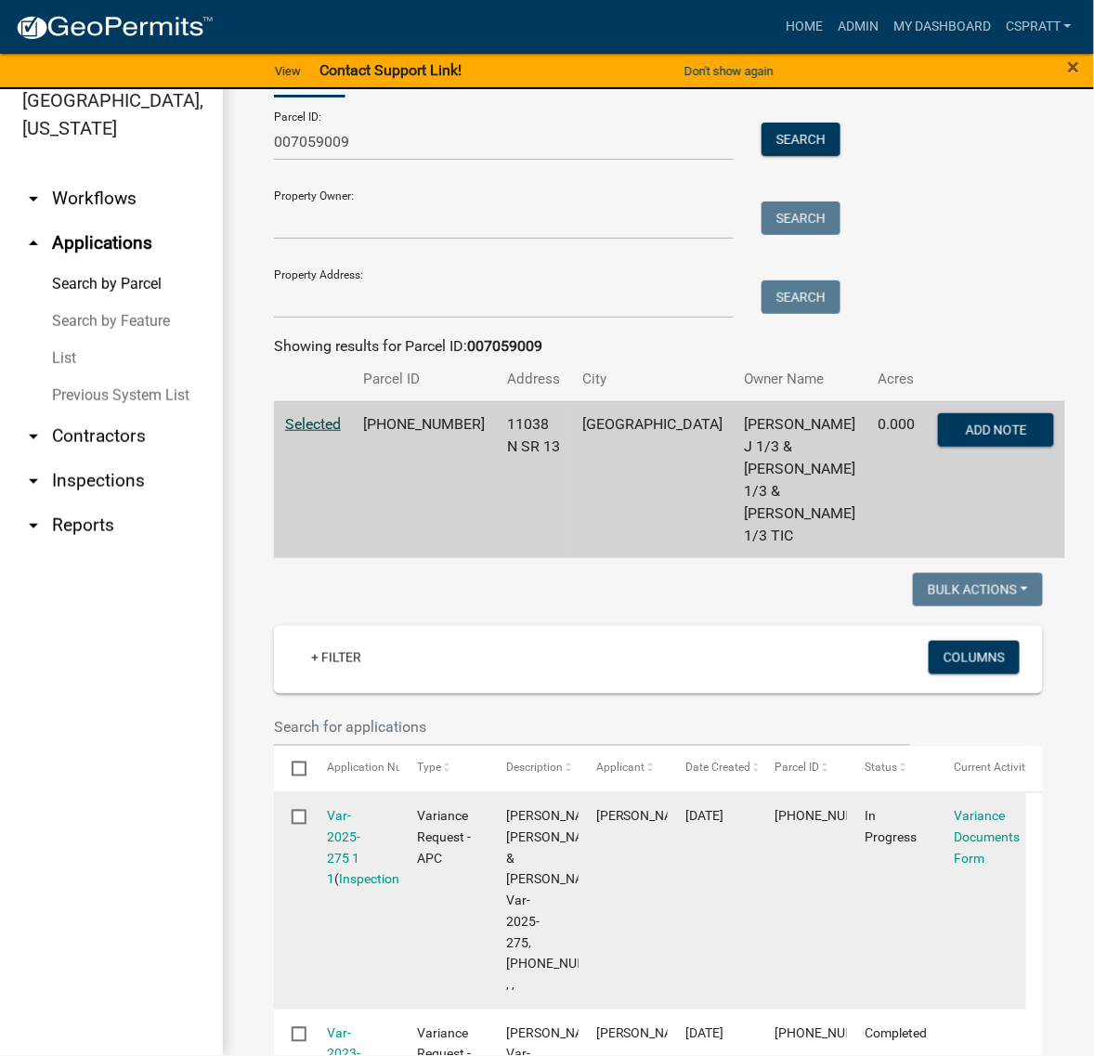
scroll to position [0, 0]
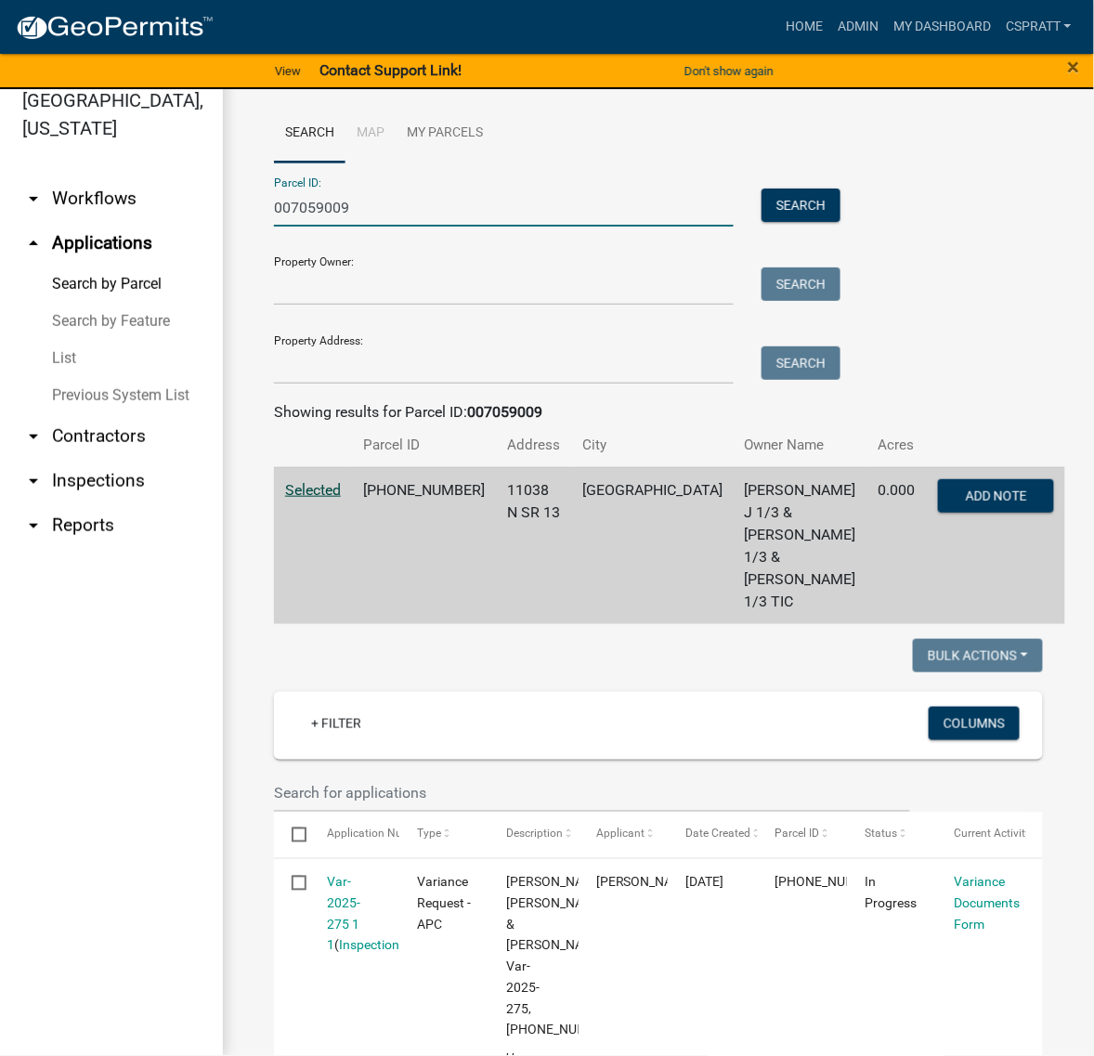
click at [416, 227] on input "007059009" at bounding box center [504, 208] width 460 height 38
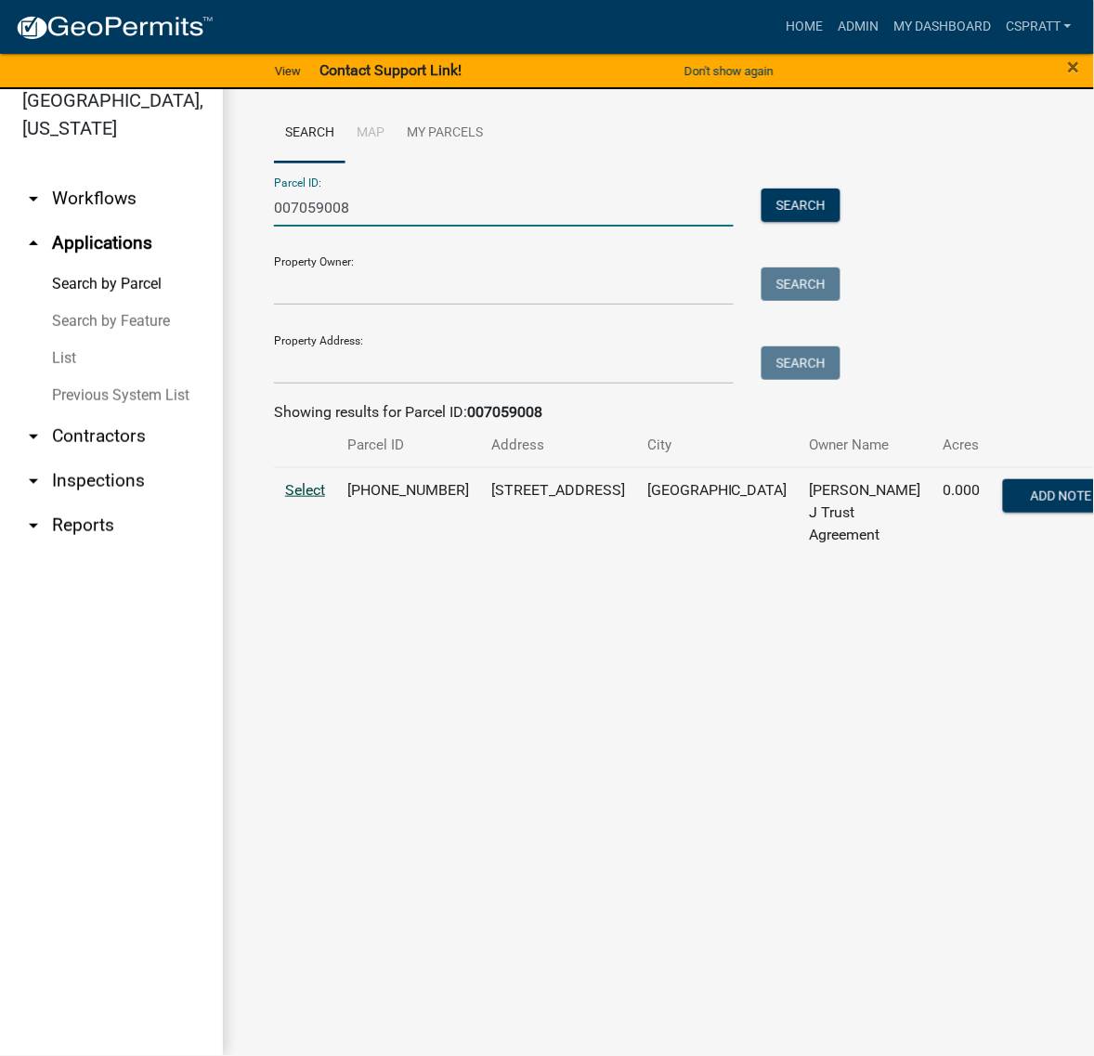
type input "007059008"
click at [308, 499] on span "Select" at bounding box center [305, 490] width 40 height 18
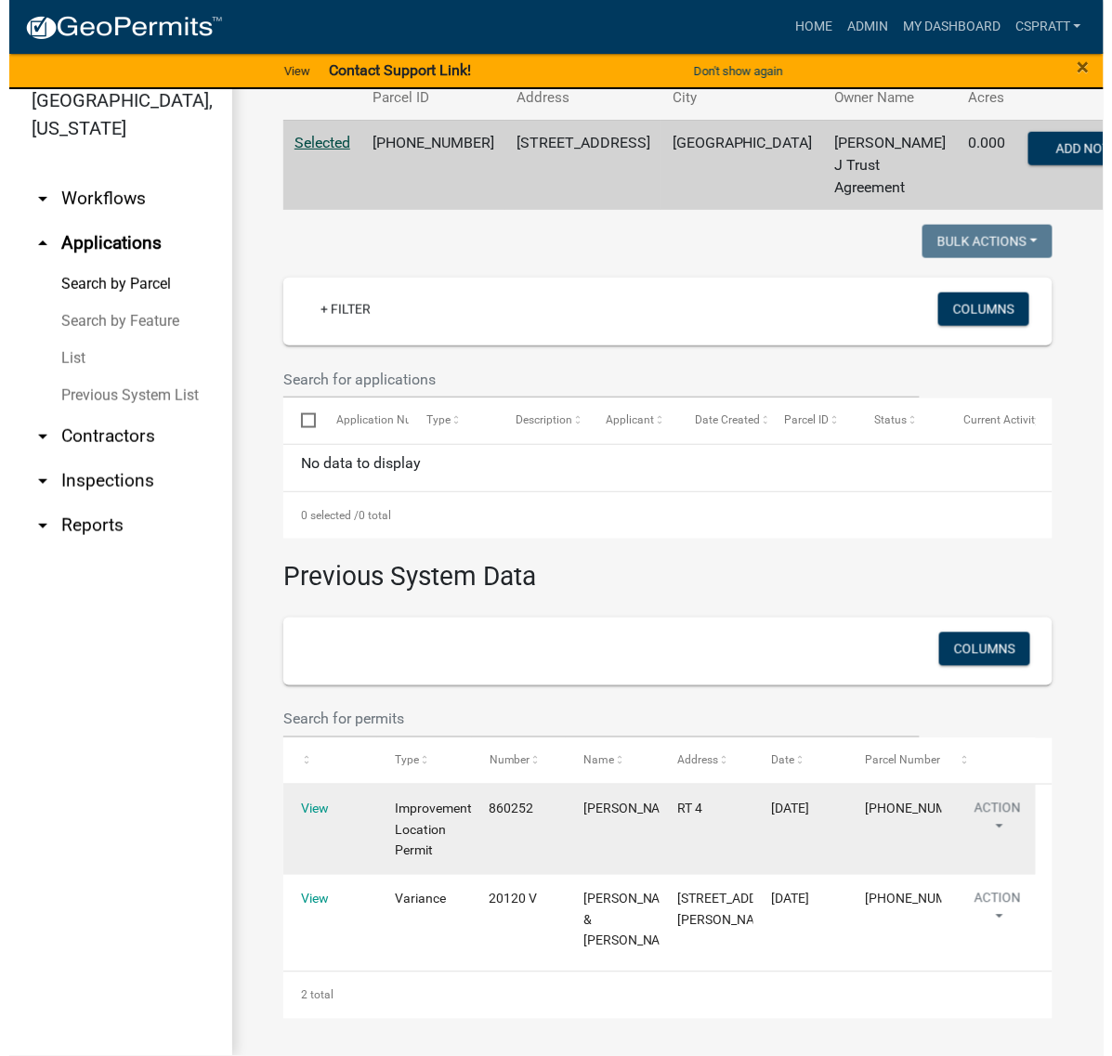
scroll to position [669, 0]
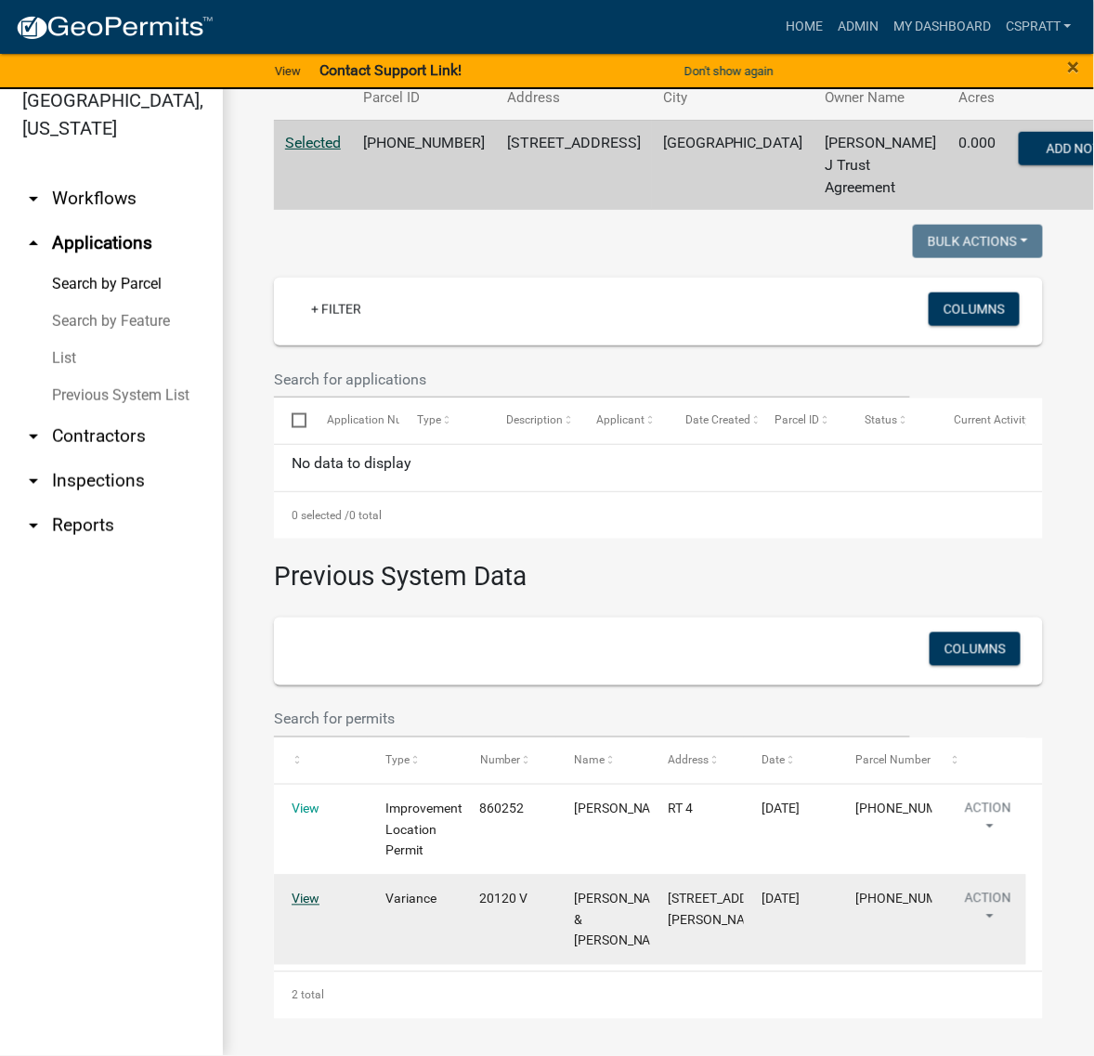
click at [308, 892] on link "View" at bounding box center [306, 899] width 28 height 15
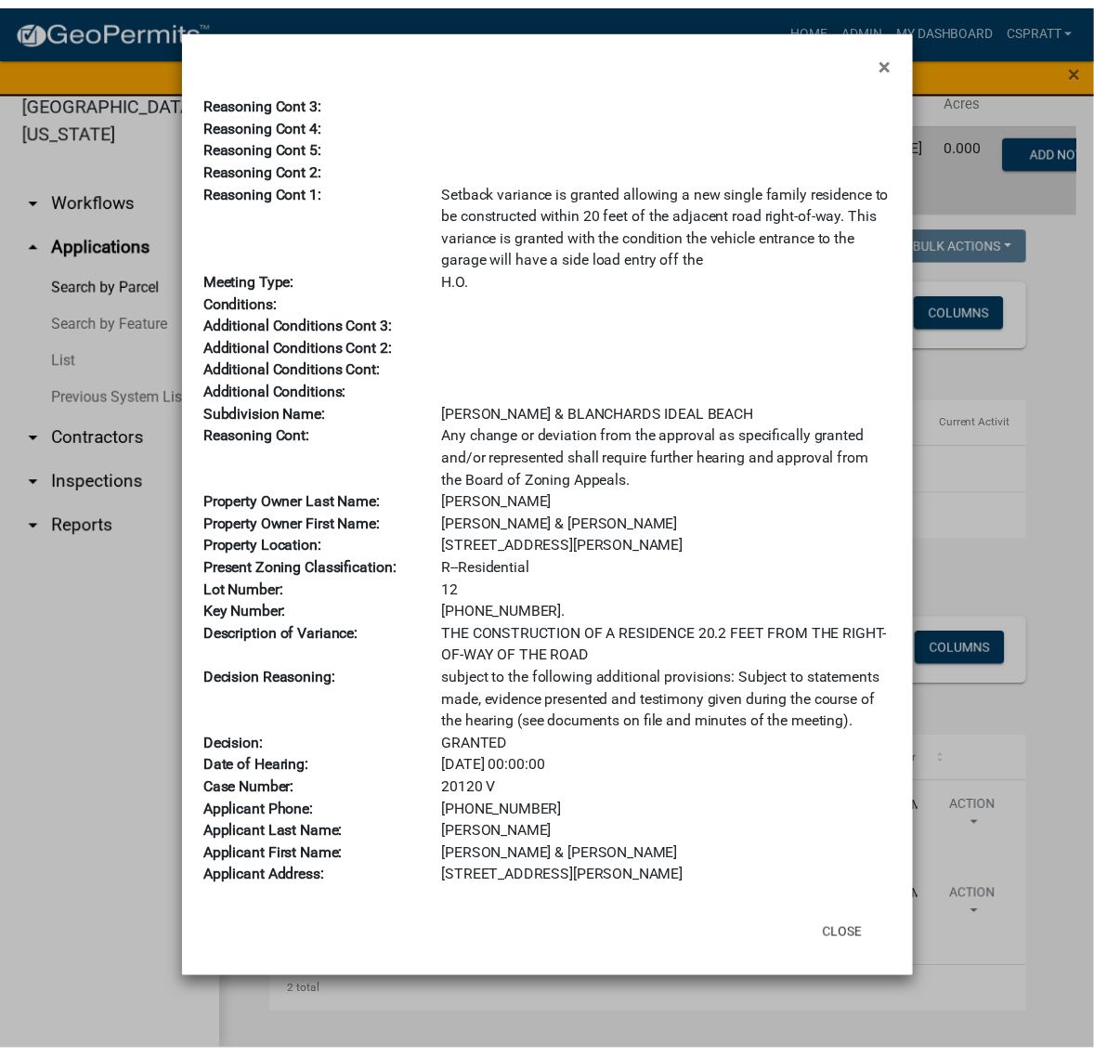
scroll to position [435, 0]
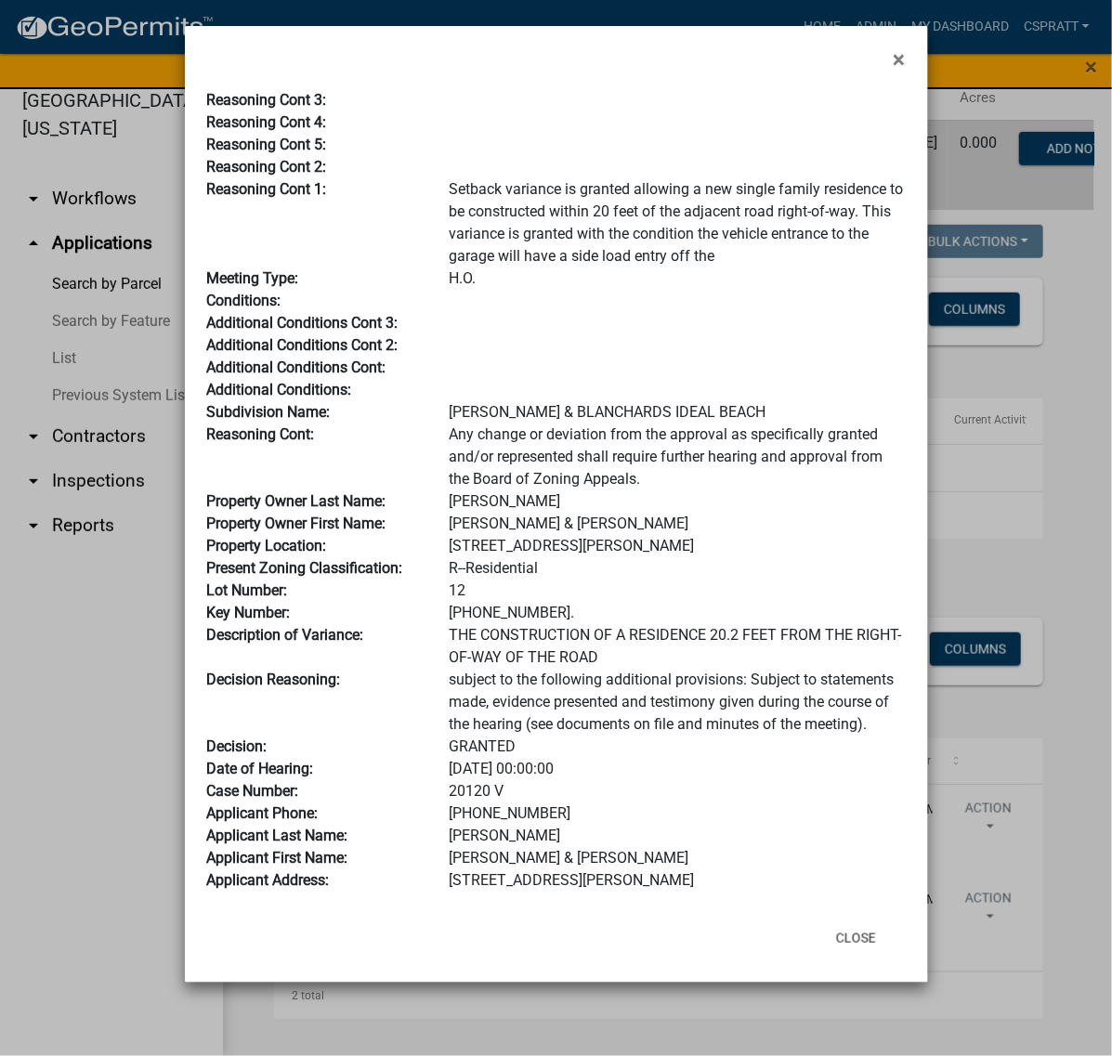
drag, startPoint x: 481, startPoint y: 792, endPoint x: 410, endPoint y: 795, distance: 71.6
click at [410, 795] on div "Case Number: 20120 V" at bounding box center [556, 791] width 727 height 22
copy div "20120 V"
click at [828, 955] on button "Close" at bounding box center [856, 938] width 70 height 33
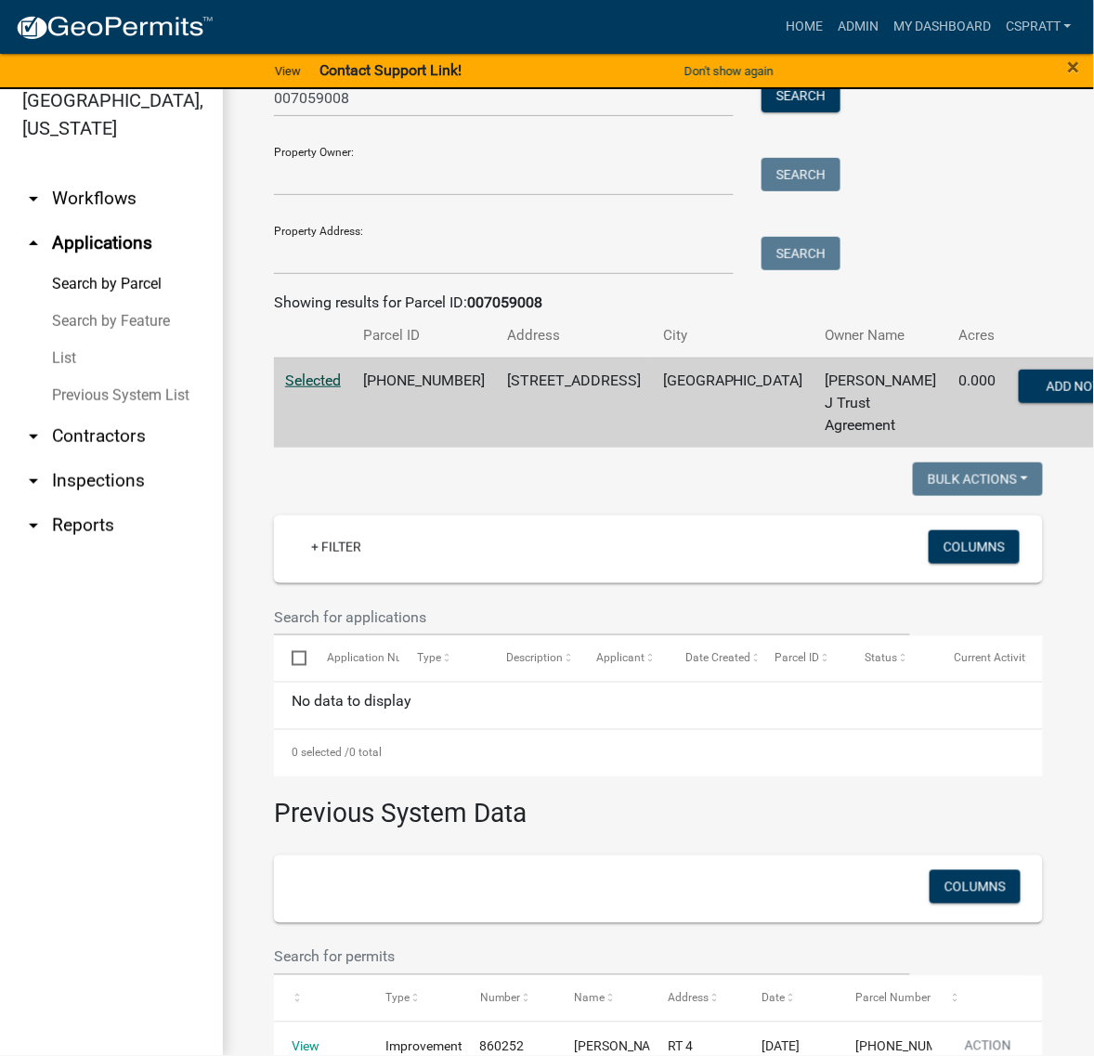
scroll to position [0, 0]
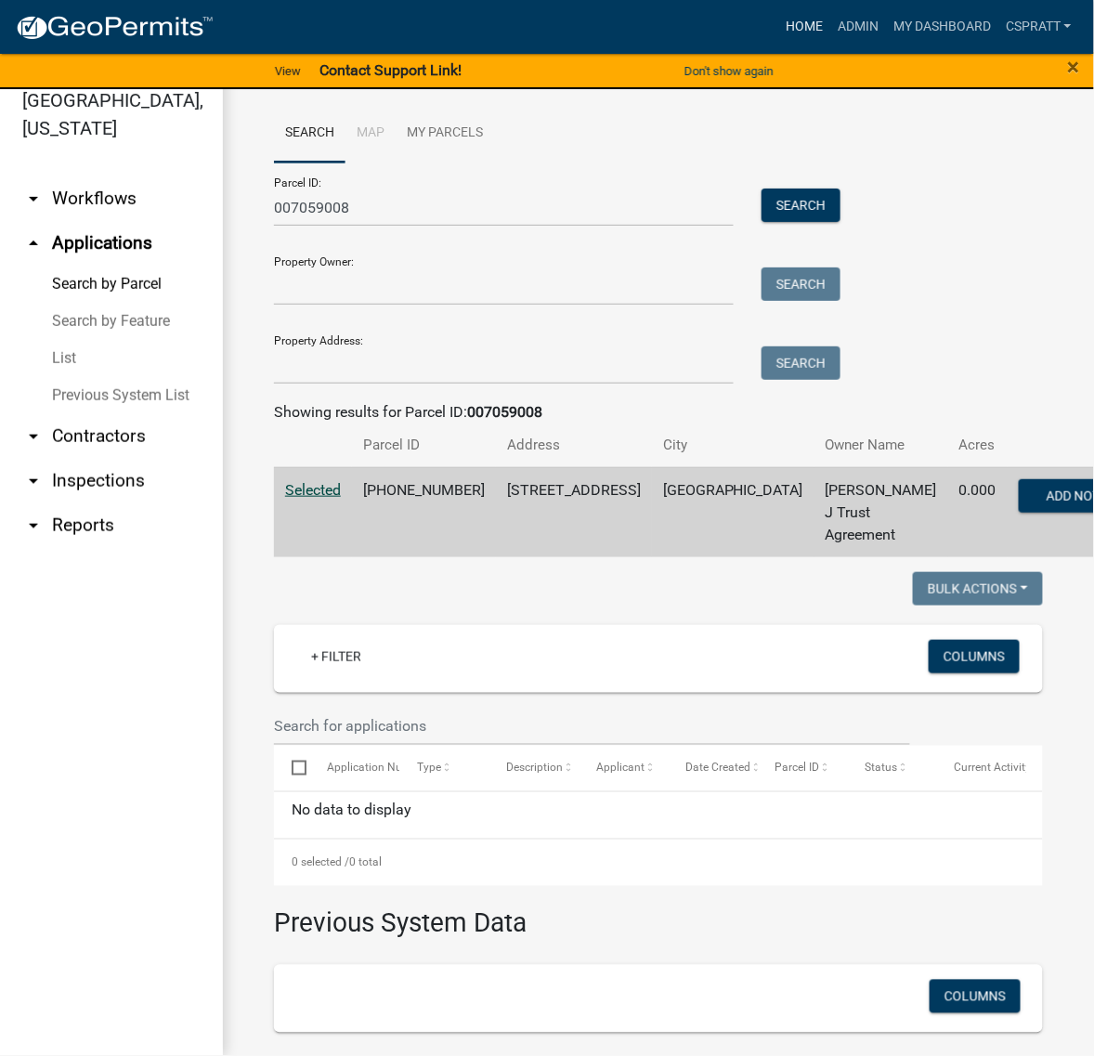
click at [779, 33] on link "Home" at bounding box center [805, 26] width 52 height 35
